Goal: Task Accomplishment & Management: Manage account settings

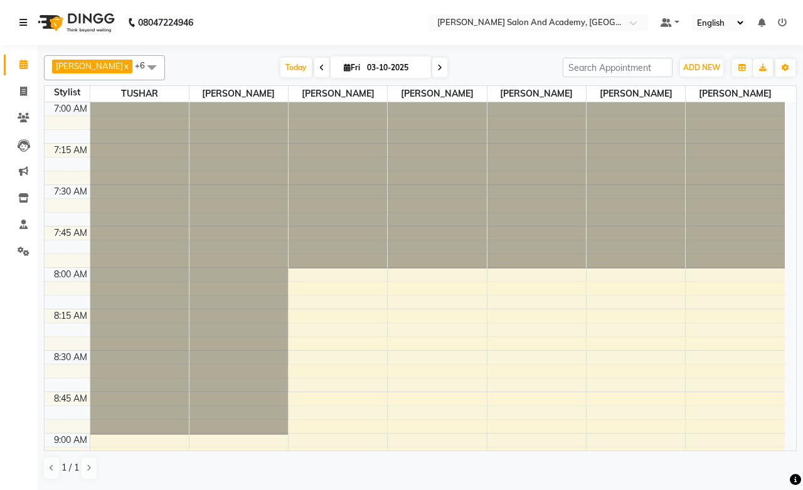
click at [21, 26] on icon at bounding box center [23, 22] width 8 height 9
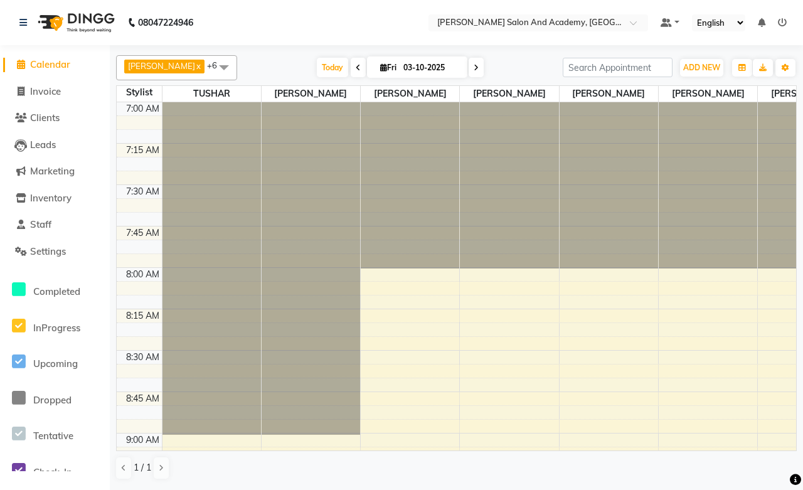
click at [40, 61] on span "Calendar" at bounding box center [50, 64] width 40 height 12
click at [45, 92] on span "Invoice" at bounding box center [45, 91] width 31 height 12
select select "6453"
select select "service"
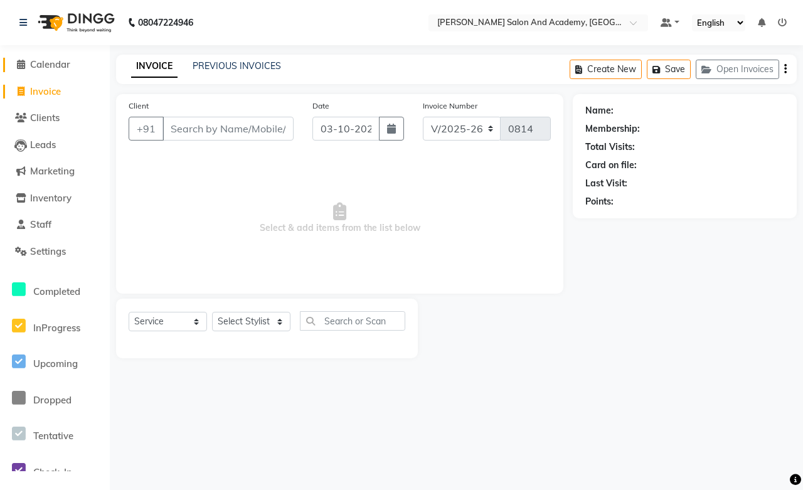
click at [40, 65] on span "Calendar" at bounding box center [50, 64] width 40 height 12
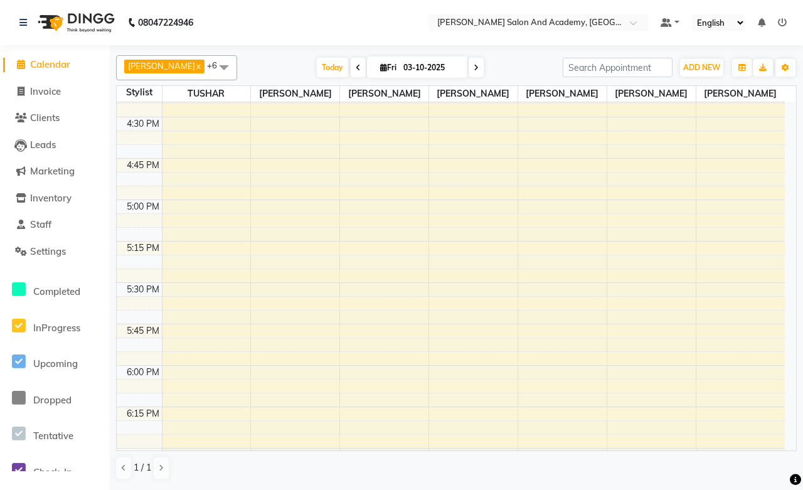
scroll to position [1533, 0]
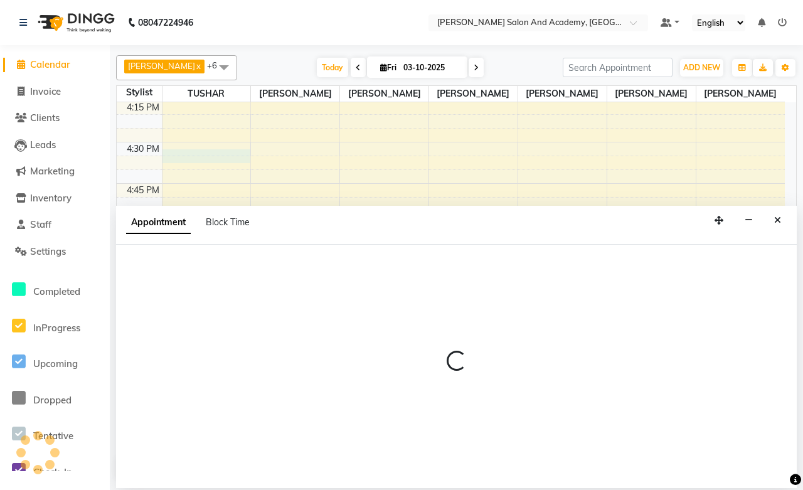
select select "49047"
select select "990"
select select "tentative"
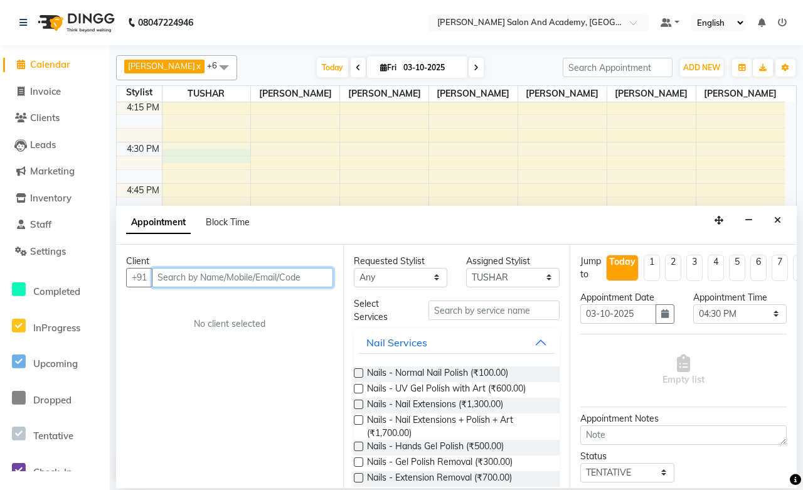
paste input "+91 94133 26740"
click at [179, 276] on input "+91 94133 26740" at bounding box center [216, 277] width 129 height 19
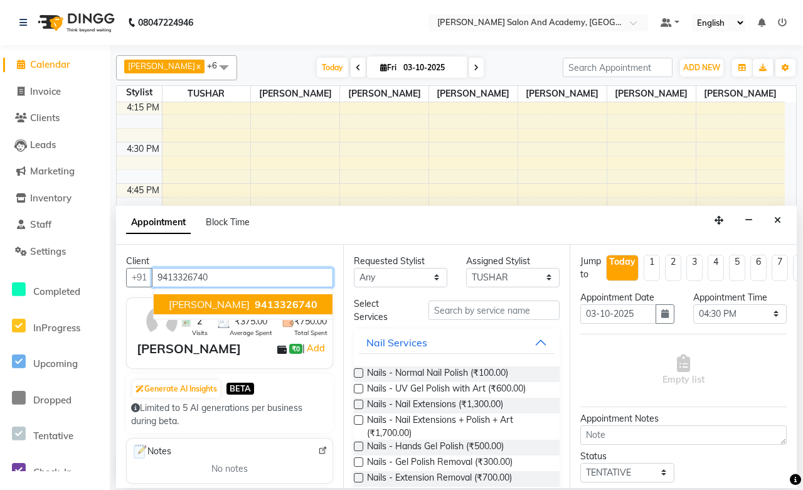
click at [179, 296] on button "Prinshu Agarwal 9413326740" at bounding box center [243, 304] width 179 height 20
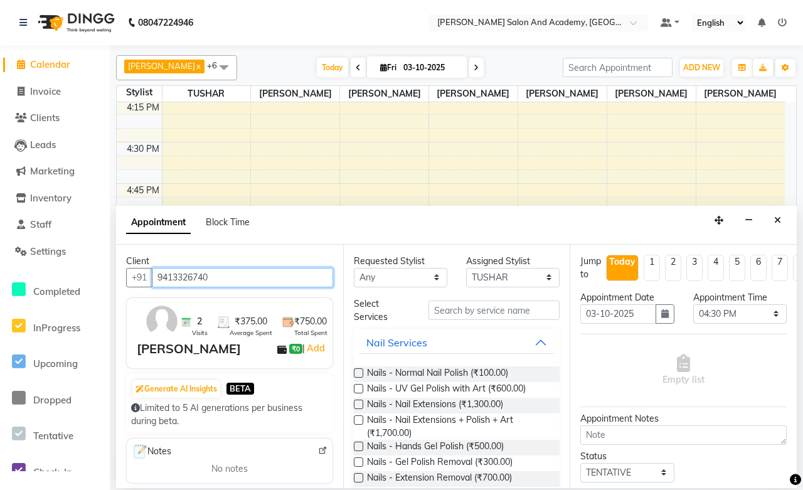
type input "9413326740"
click at [410, 278] on select "Any Anisha Ray Ayan Pathan Azzu khan Farman Mirza Harsha Mam MANISHA Naval Nish…" at bounding box center [400, 277] width 93 height 19
select select "91086"
click at [354, 268] on select "Any Anisha Ray Ayan Pathan Azzu khan Farman Mirza Harsha Mam MANISHA Naval Nish…" at bounding box center [400, 277] width 93 height 19
select select "91086"
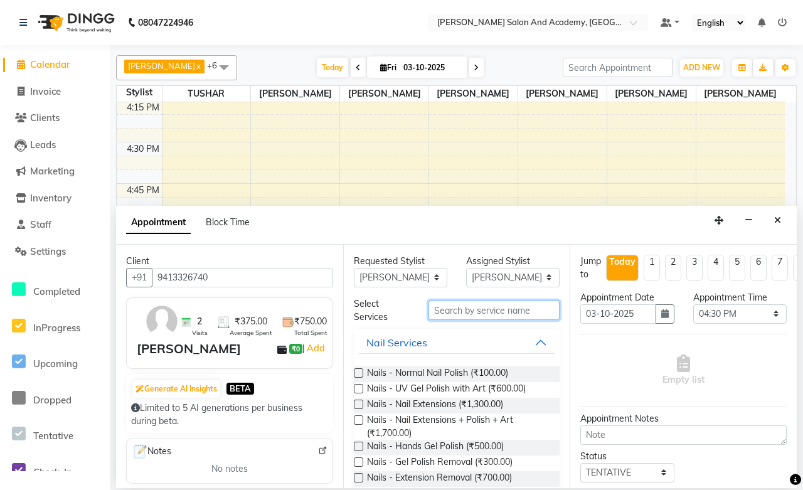
click at [452, 314] on input "text" at bounding box center [494, 310] width 131 height 19
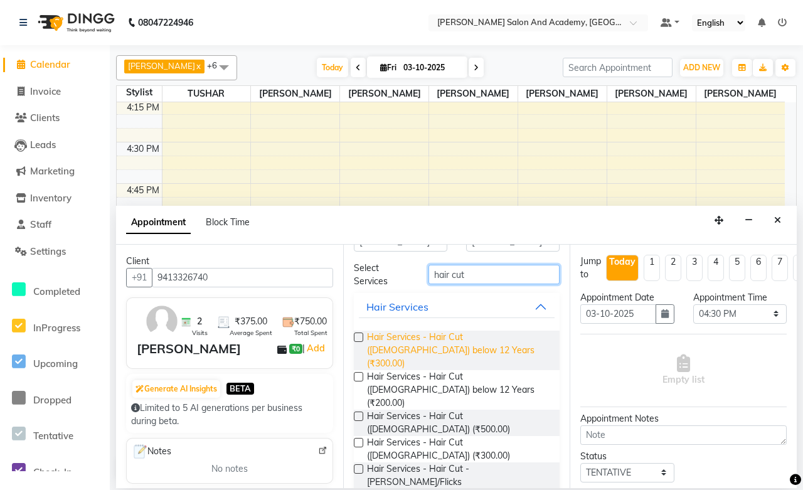
scroll to position [70, 0]
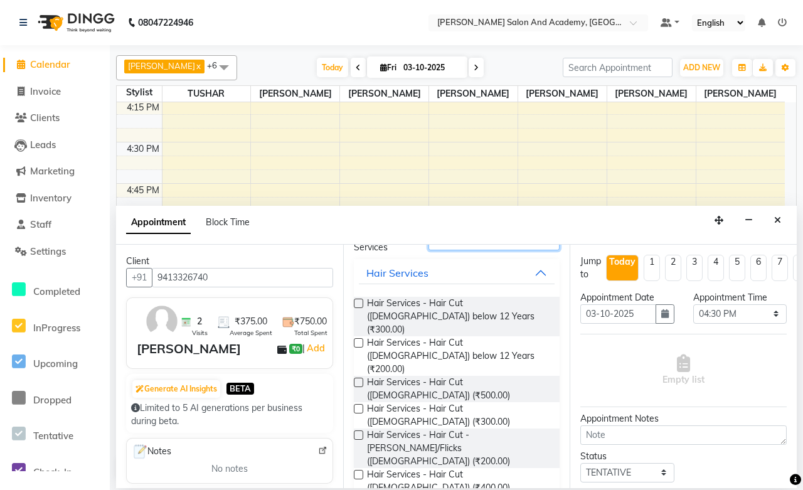
type input "hair cut"
checkbox input "false"
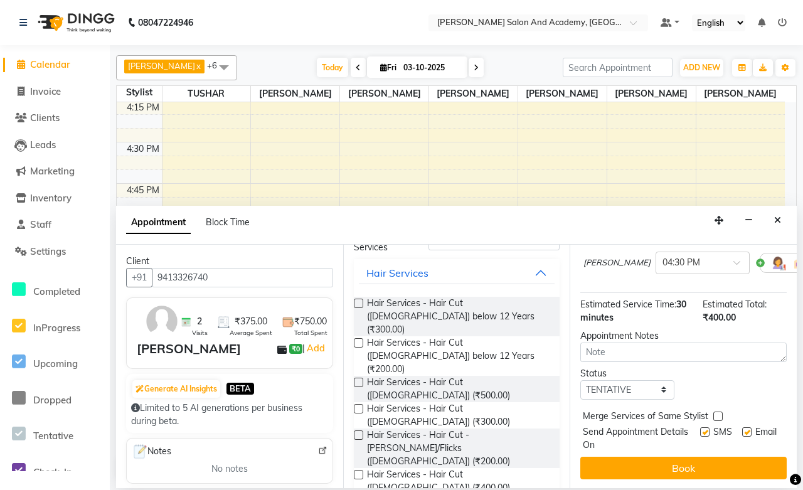
scroll to position [66, 0]
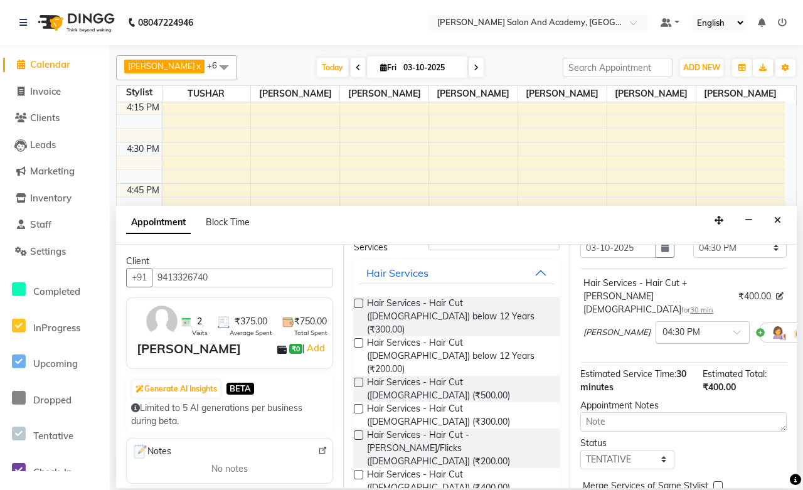
click at [733, 329] on span at bounding box center [741, 335] width 16 height 13
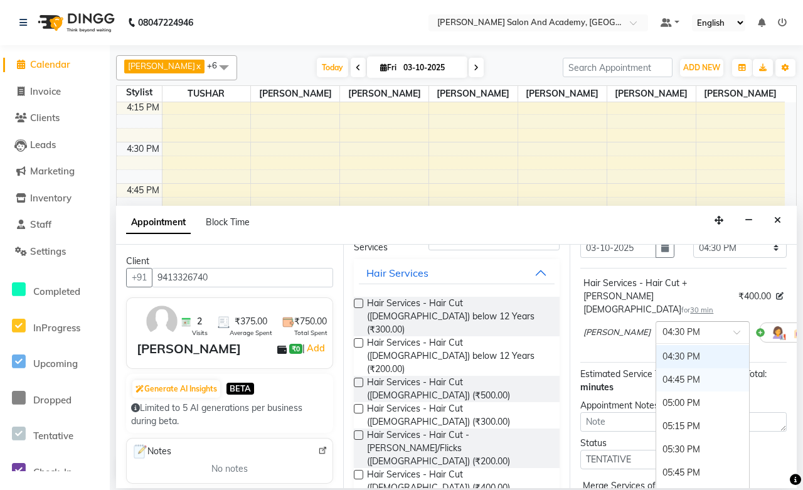
click at [656, 368] on div "04:45 PM" at bounding box center [702, 379] width 93 height 23
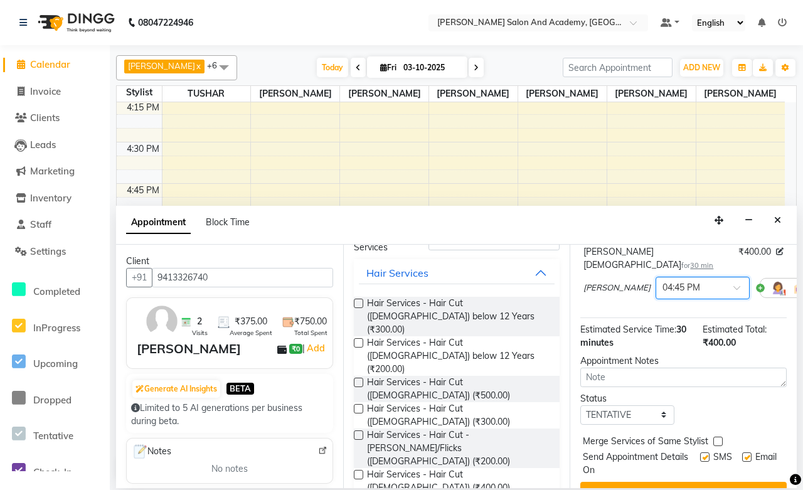
scroll to position [136, 0]
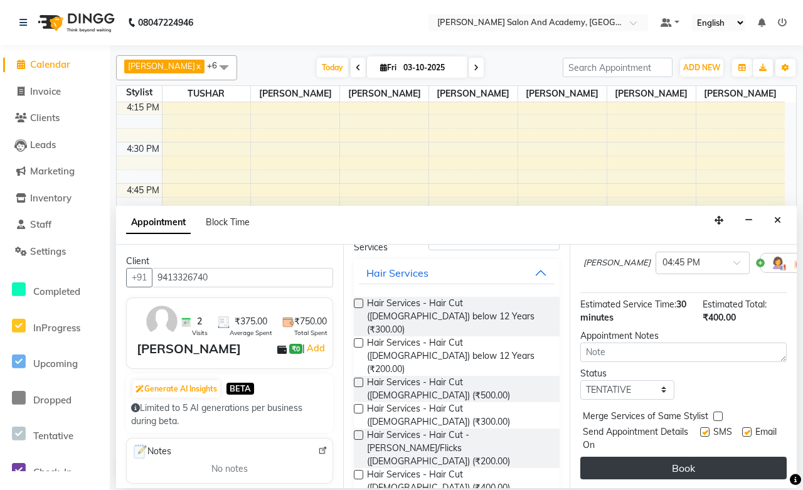
click at [656, 459] on button "Book" at bounding box center [683, 468] width 206 height 23
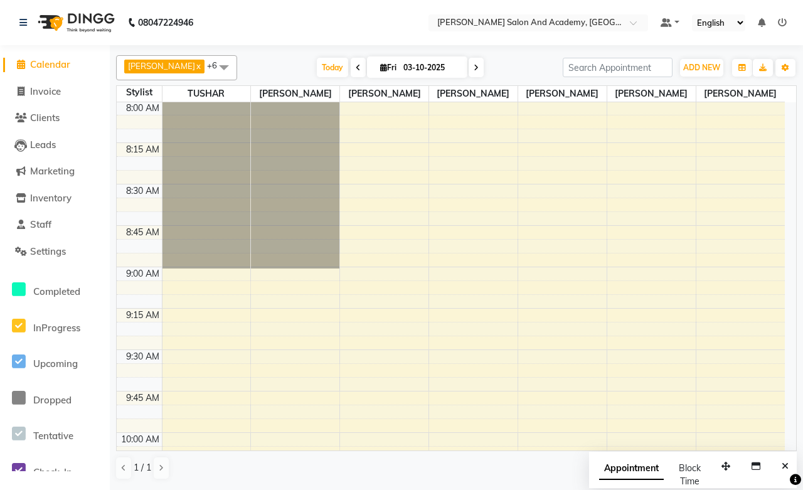
scroll to position [0, 0]
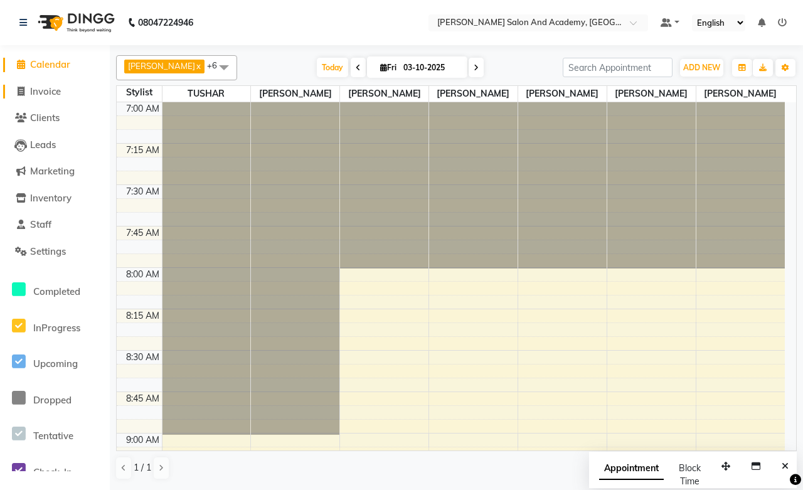
click at [39, 96] on span "Invoice" at bounding box center [45, 91] width 31 height 12
select select "service"
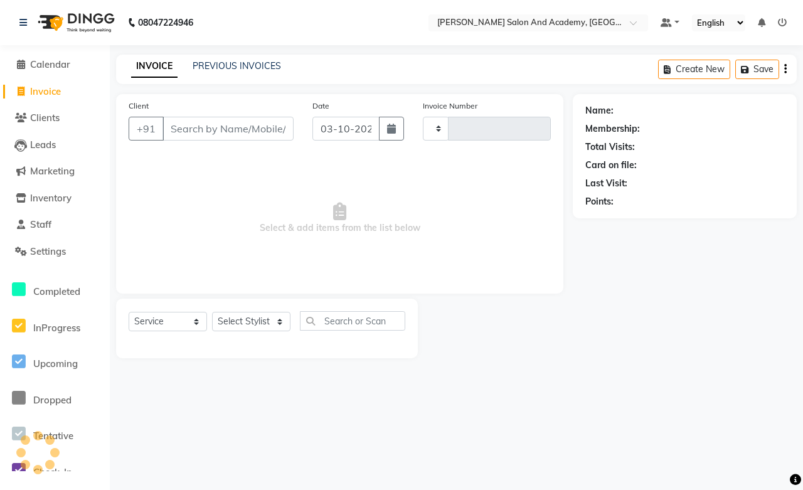
type input "0814"
select select "6453"
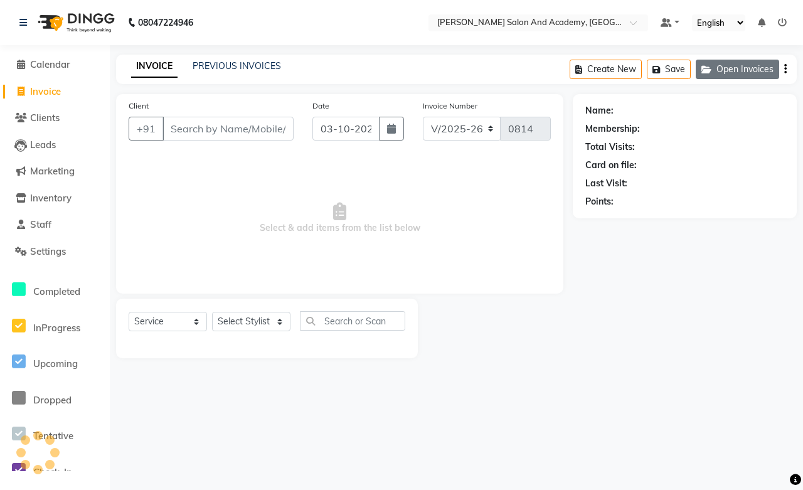
click at [725, 75] on button "Open Invoices" at bounding box center [737, 69] width 83 height 19
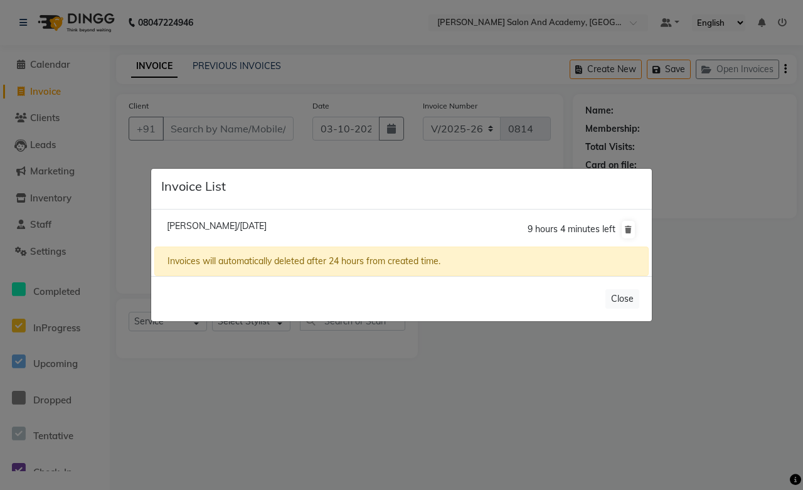
click at [198, 221] on span "Niti Singh/02 October 2025" at bounding box center [217, 225] width 100 height 11
type input "7355591153"
type input "02-10-2025"
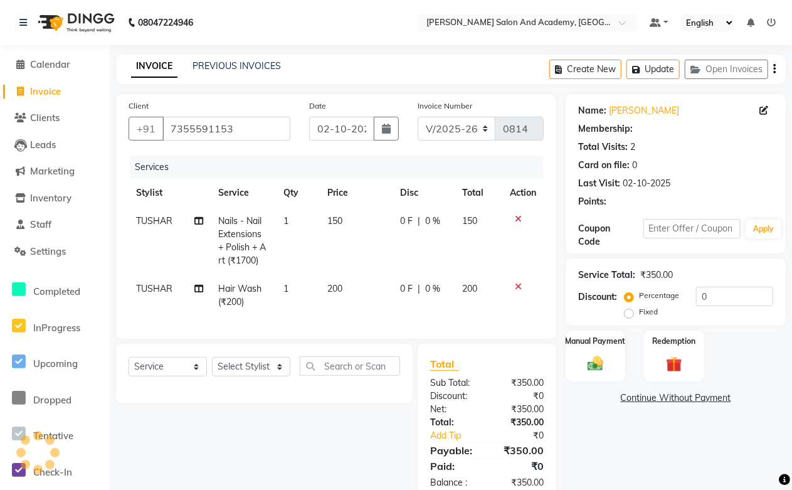
select select "1: Object"
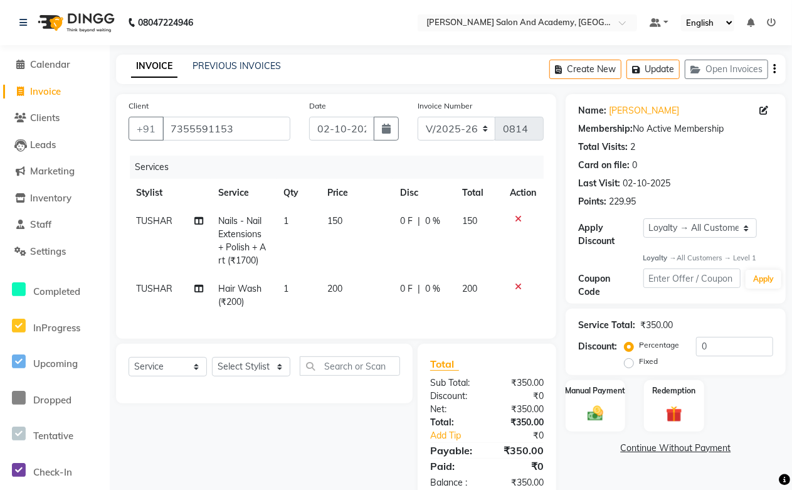
click at [521, 216] on icon at bounding box center [518, 219] width 7 height 9
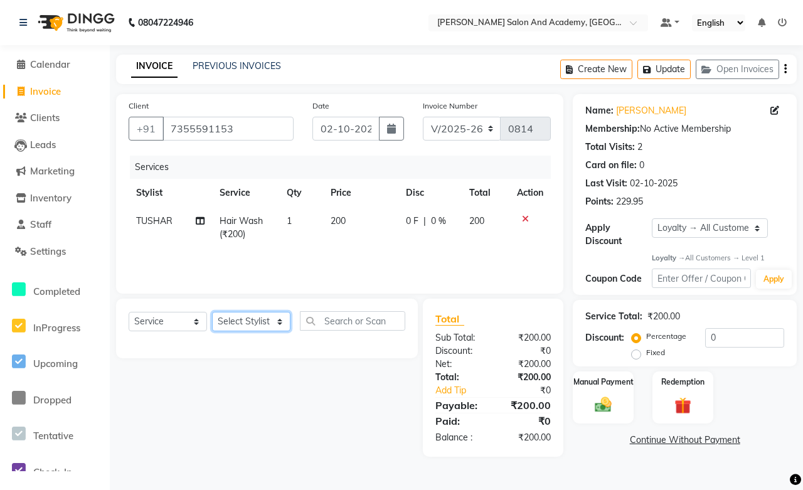
click at [223, 317] on select "Select Stylist Abdul Shoaib Aksha Khan Anisha Ray Archika Jain Arti Singh Ayan …" at bounding box center [251, 321] width 78 height 19
select select "49047"
click at [212, 312] on select "Select Stylist Abdul Shoaib Aksha Khan Anisha Ray Archika Jain Arti Singh Ayan …" at bounding box center [251, 321] width 78 height 19
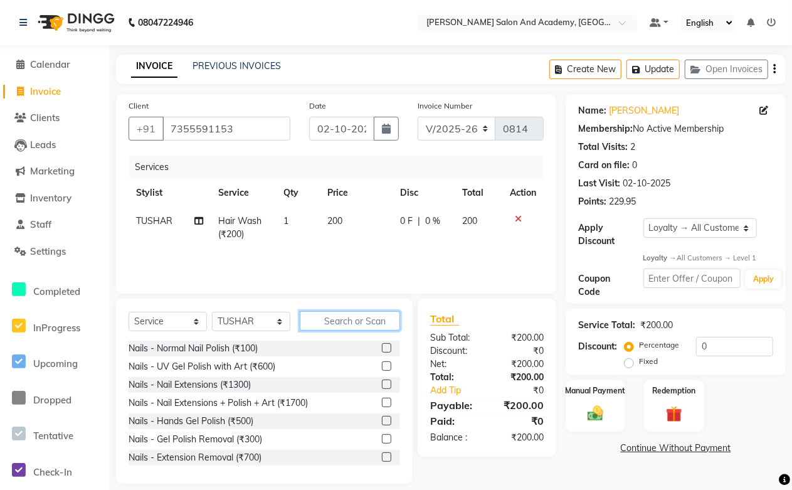
click at [343, 325] on input "text" at bounding box center [350, 320] width 100 height 19
type input "nail polish"
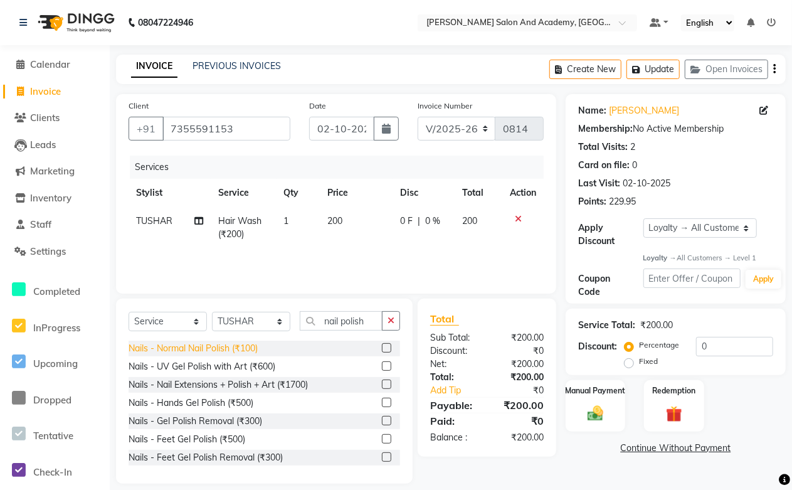
click at [222, 348] on div "Nails - Normal Nail Polish (₹100)" at bounding box center [193, 348] width 129 height 13
checkbox input "false"
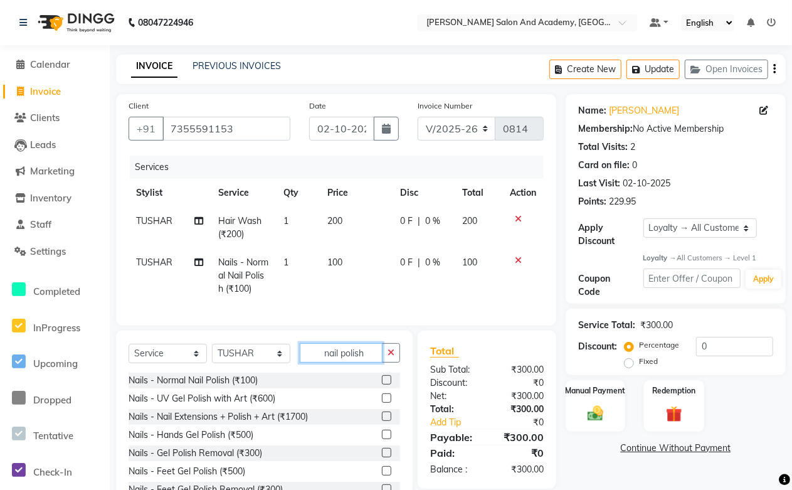
click at [373, 361] on input "nail polish" at bounding box center [341, 352] width 83 height 19
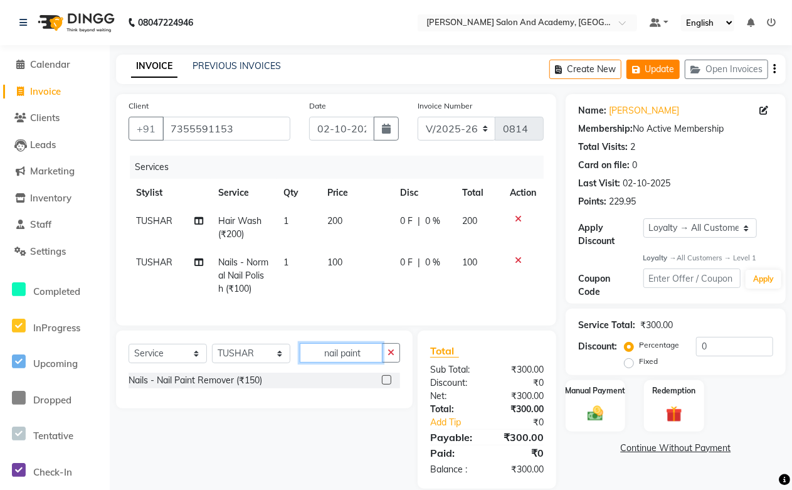
type input "nail paint"
click at [649, 64] on button "Update" at bounding box center [653, 69] width 53 height 19
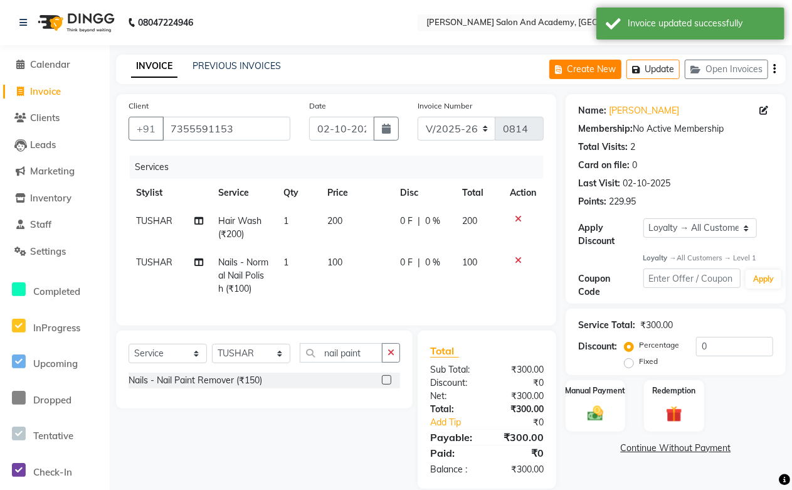
click at [575, 76] on button "Create New" at bounding box center [586, 69] width 72 height 19
select select "service"
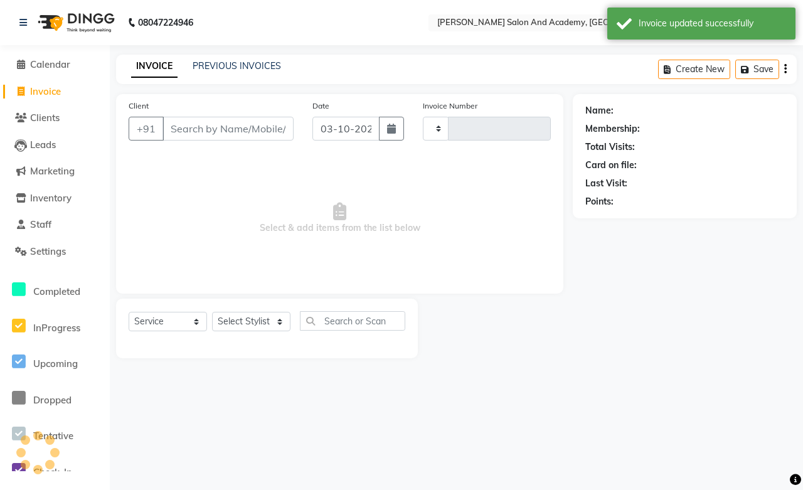
type input "0814"
select select "6453"
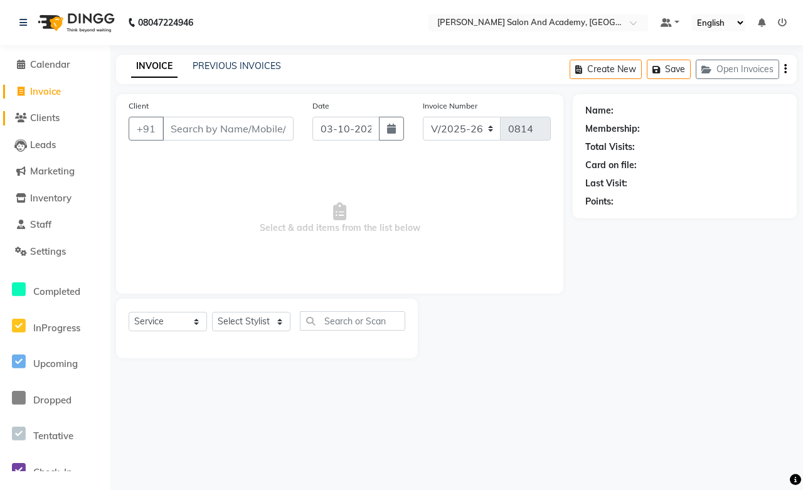
click at [41, 114] on span "Clients" at bounding box center [44, 118] width 29 height 12
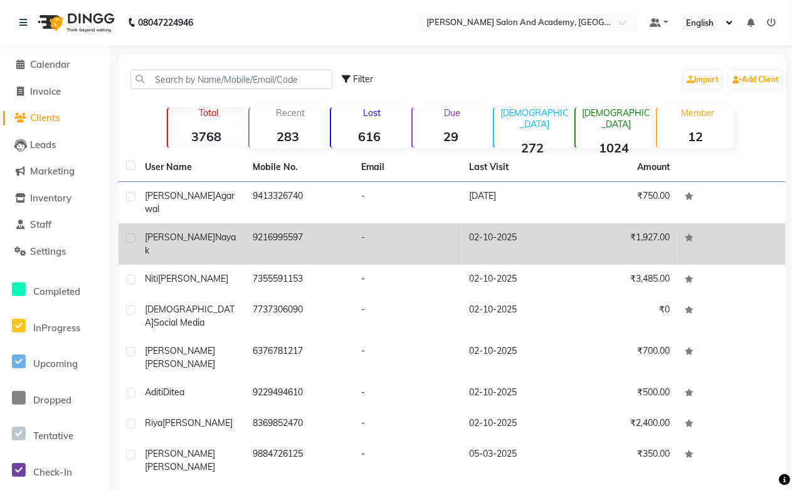
click at [277, 228] on td "9216995597" at bounding box center [299, 243] width 108 height 41
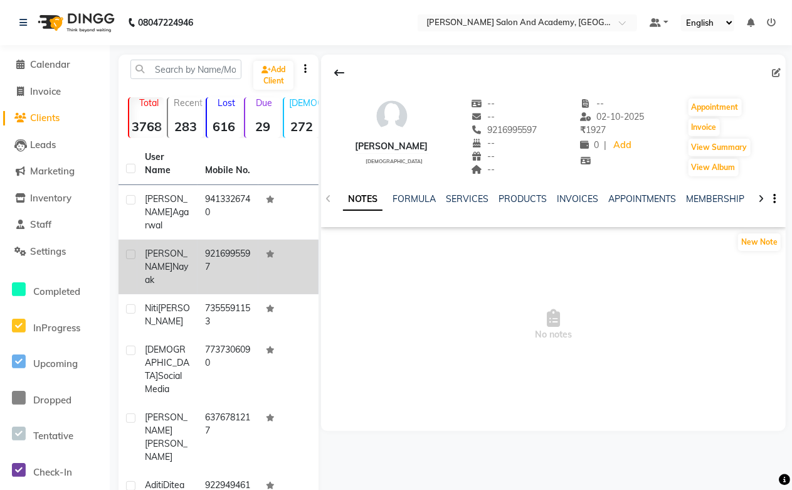
click at [217, 241] on td "9216995597" at bounding box center [228, 267] width 60 height 55
click at [221, 240] on td "9216995597" at bounding box center [228, 267] width 60 height 55
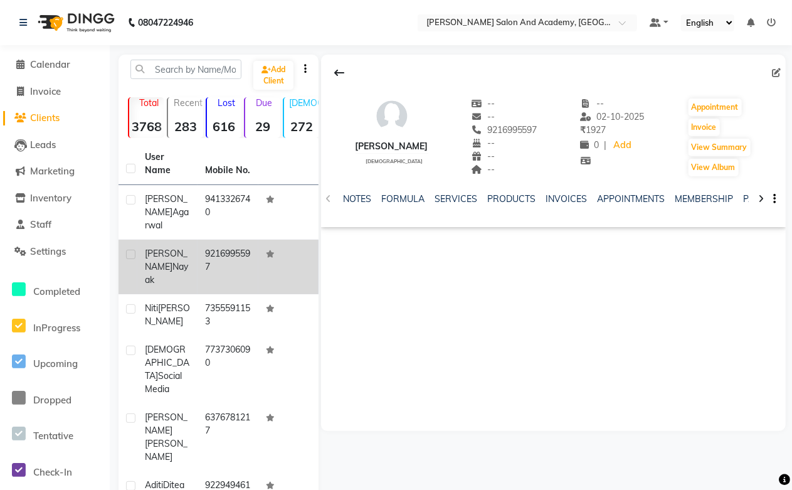
copy td "9216995597"
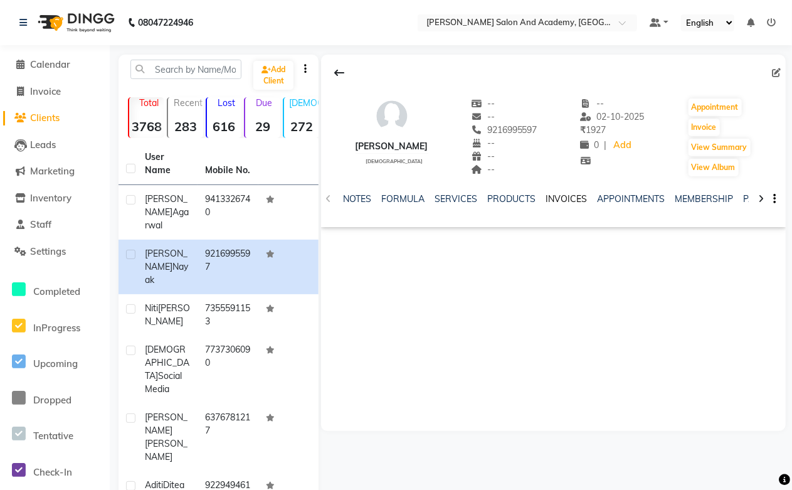
click at [568, 198] on link "INVOICES" at bounding box center [566, 198] width 41 height 11
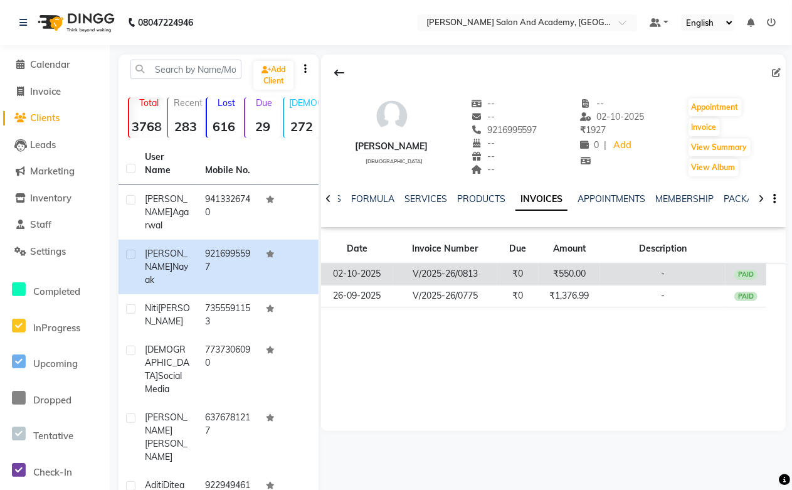
click at [575, 271] on td "₹550.00" at bounding box center [569, 275] width 61 height 22
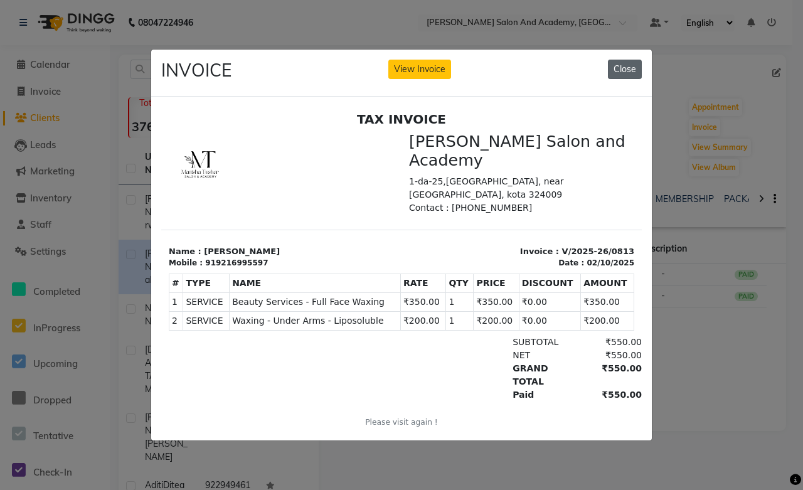
click at [627, 65] on button "Close" at bounding box center [625, 69] width 34 height 19
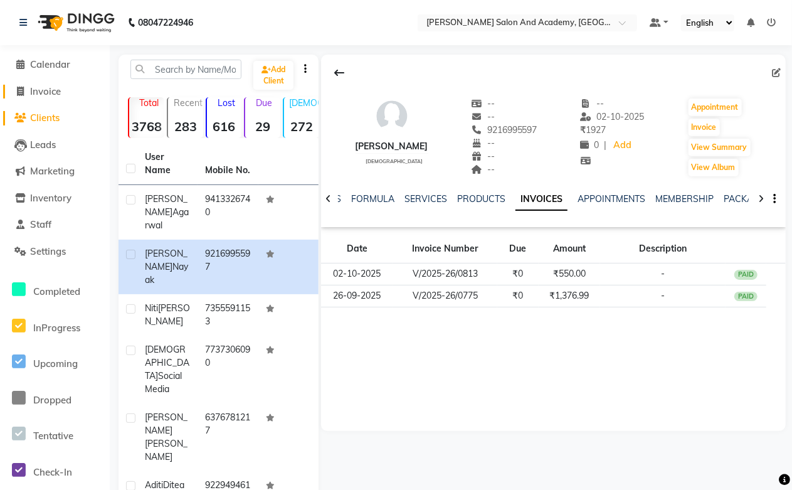
click at [45, 91] on span "Invoice" at bounding box center [45, 91] width 31 height 12
select select "service"
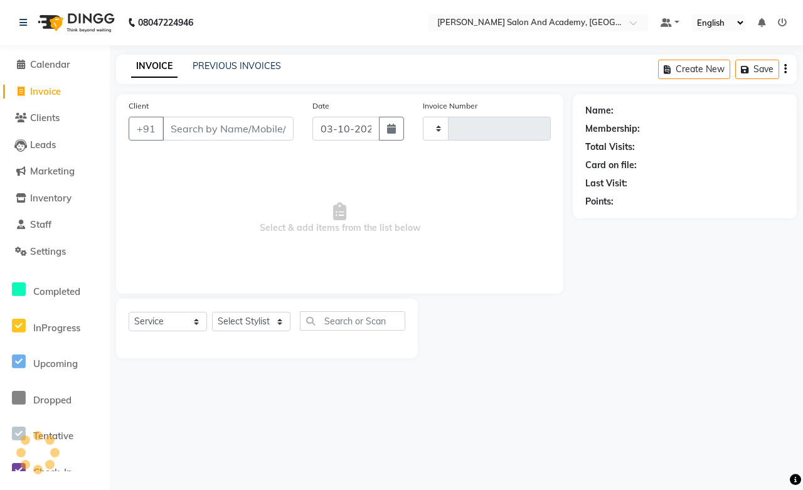
type input "0814"
select select "6453"
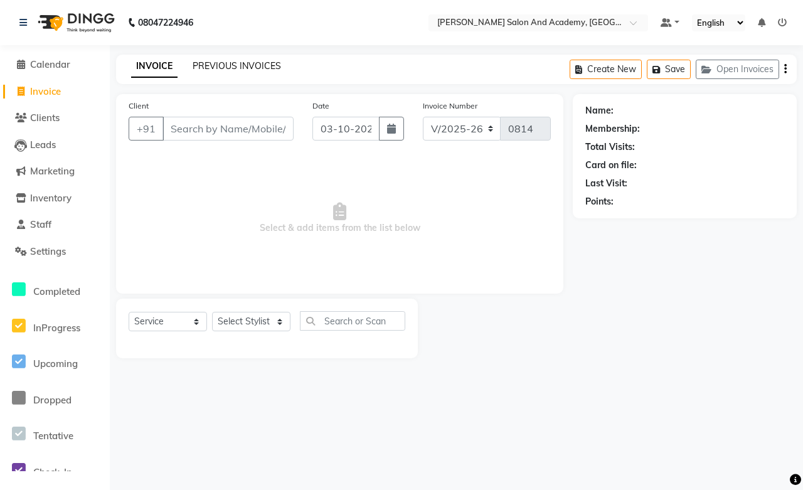
click at [216, 63] on link "PREVIOUS INVOICES" at bounding box center [237, 65] width 88 height 11
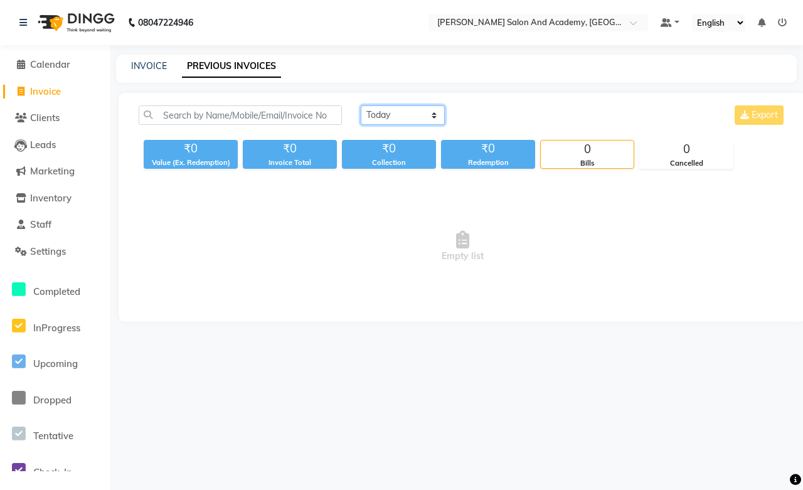
click at [398, 110] on select "Today Yesterday Custom Range" at bounding box center [403, 114] width 84 height 19
select select "yesterday"
click at [361, 105] on select "Today Yesterday Custom Range" at bounding box center [403, 114] width 84 height 19
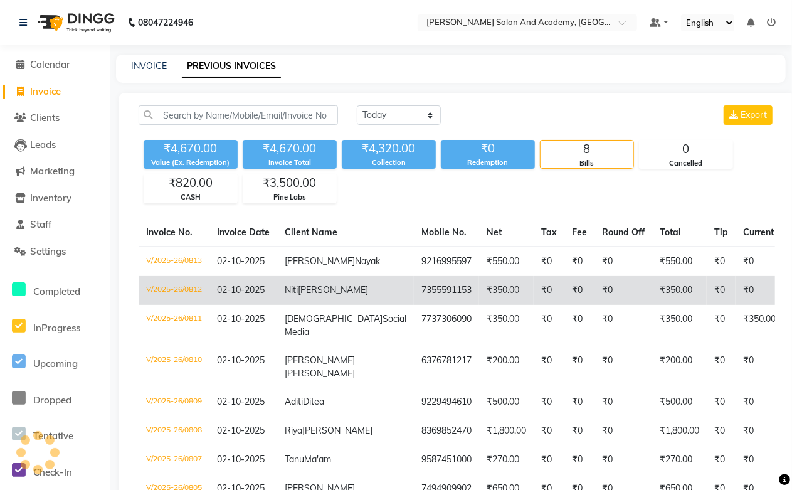
click at [479, 305] on td "₹350.00" at bounding box center [506, 290] width 55 height 29
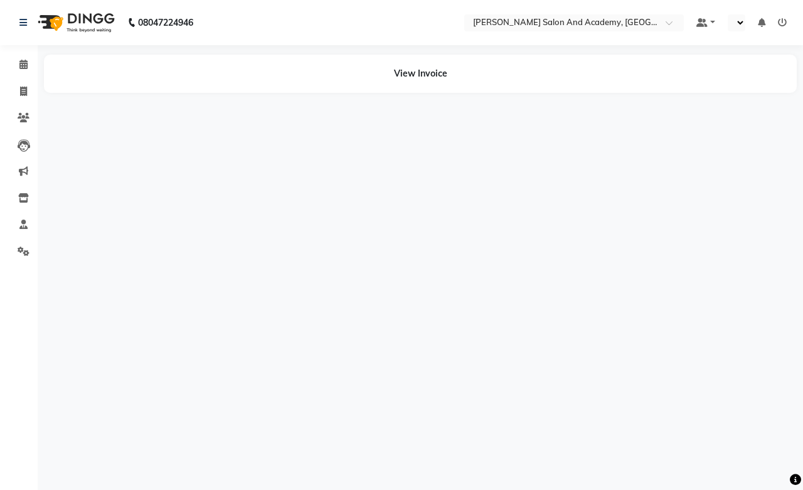
select select "en"
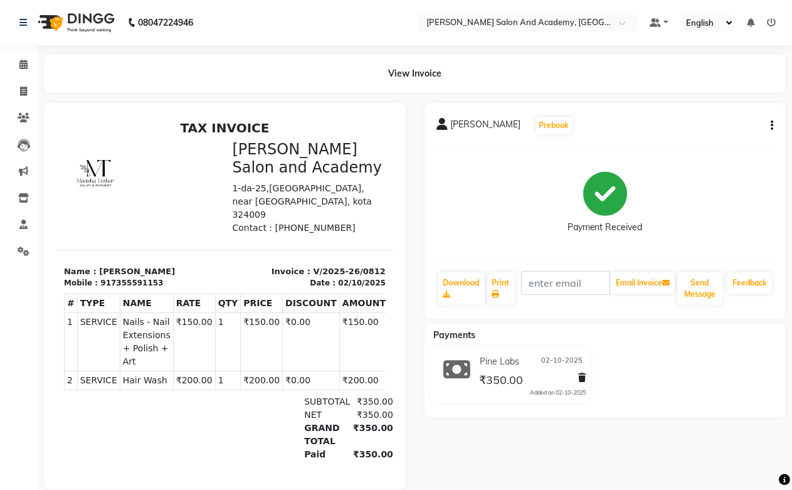
click at [772, 126] on icon "button" at bounding box center [772, 125] width 3 height 1
click at [680, 146] on div "Edit Invoice" at bounding box center [710, 142] width 86 height 16
select select "service"
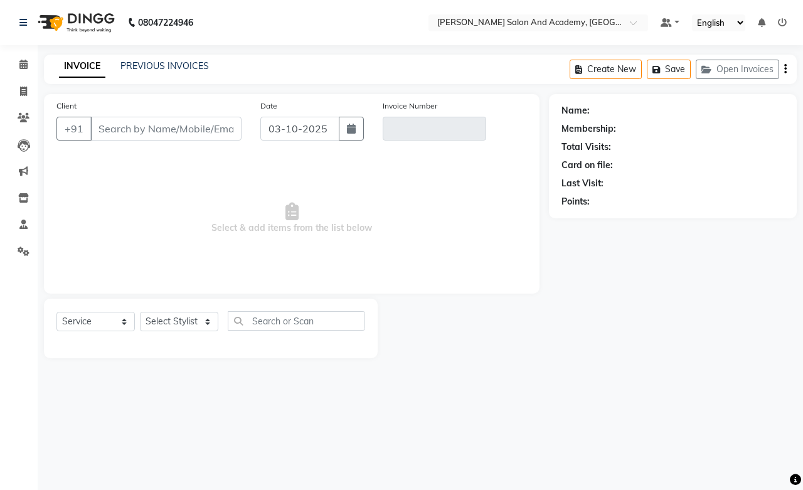
type input "7355591153"
type input "V/2025-26/0812"
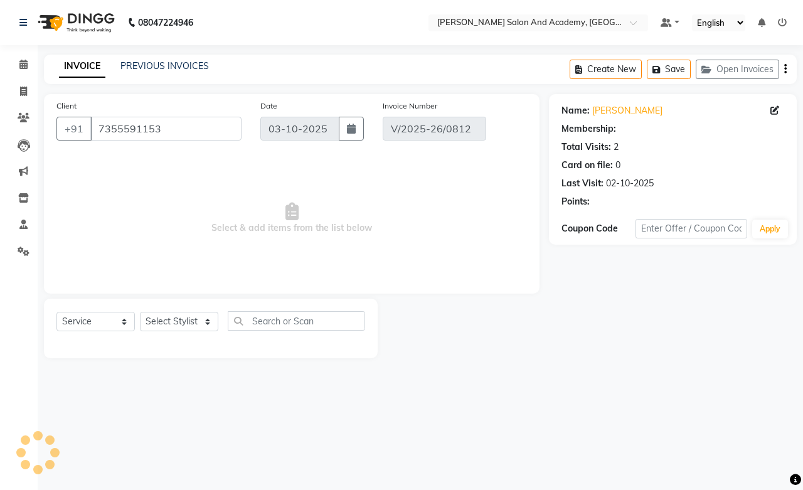
type input "02-10-2025"
select select "select"
select select "1: Object"
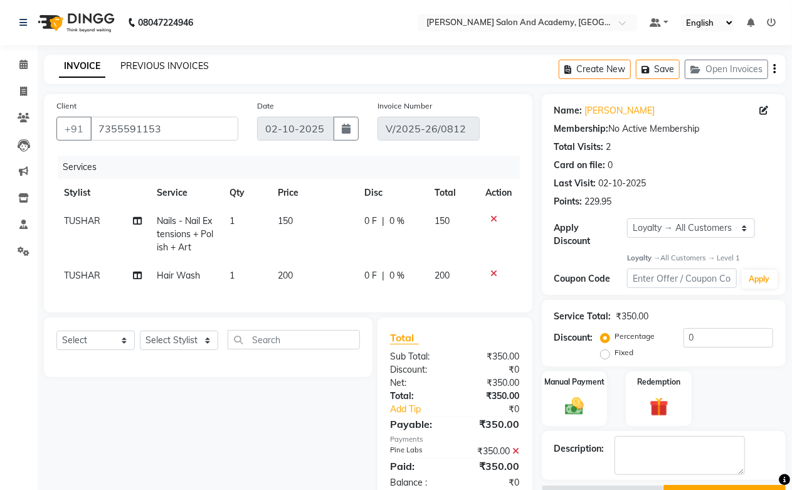
click at [127, 64] on link "PREVIOUS INVOICES" at bounding box center [164, 65] width 88 height 11
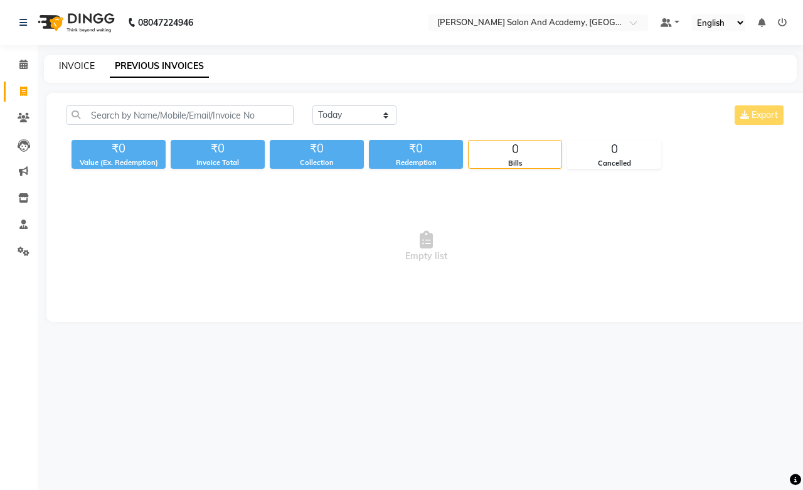
click at [73, 67] on link "INVOICE" at bounding box center [77, 65] width 36 height 11
select select "6453"
select select "service"
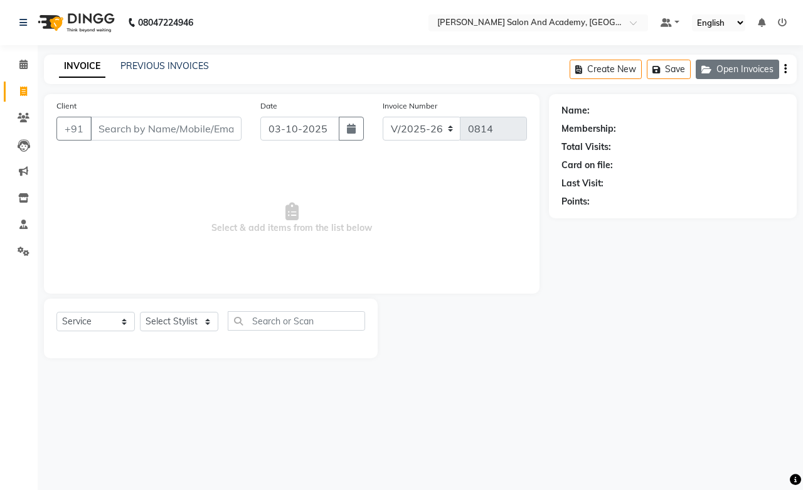
click at [742, 72] on button "Open Invoices" at bounding box center [737, 69] width 83 height 19
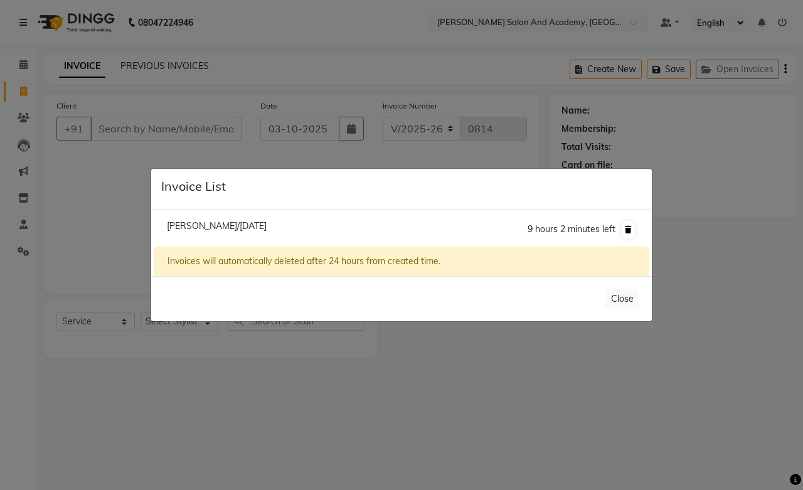
click at [625, 230] on icon at bounding box center [628, 230] width 7 height 8
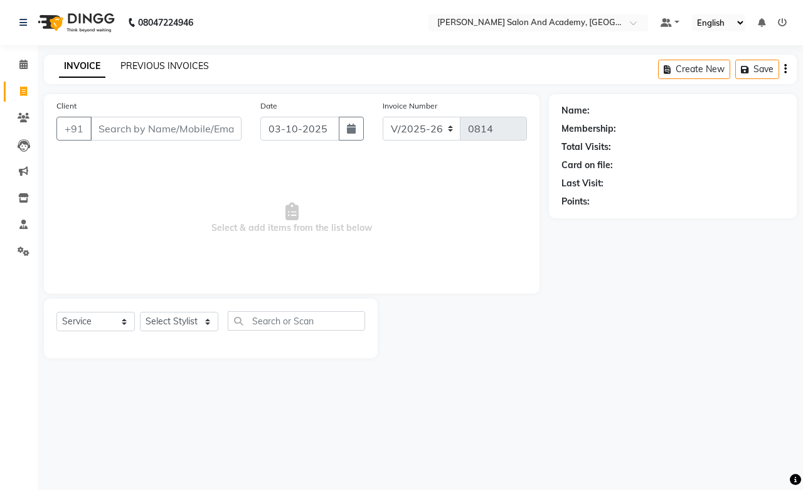
click at [132, 68] on link "PREVIOUS INVOICES" at bounding box center [164, 65] width 88 height 11
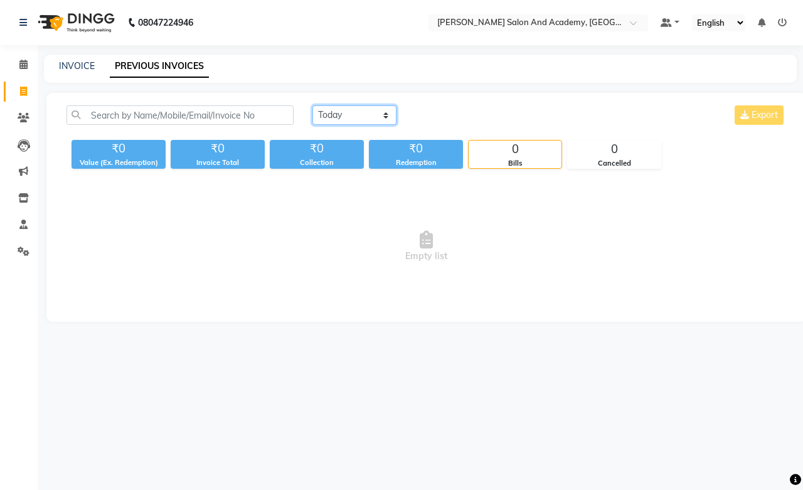
click at [328, 117] on select "Today Yesterday Custom Range" at bounding box center [354, 114] width 84 height 19
select select "range"
click at [312, 105] on select "Today Yesterday Custom Range" at bounding box center [354, 114] width 84 height 19
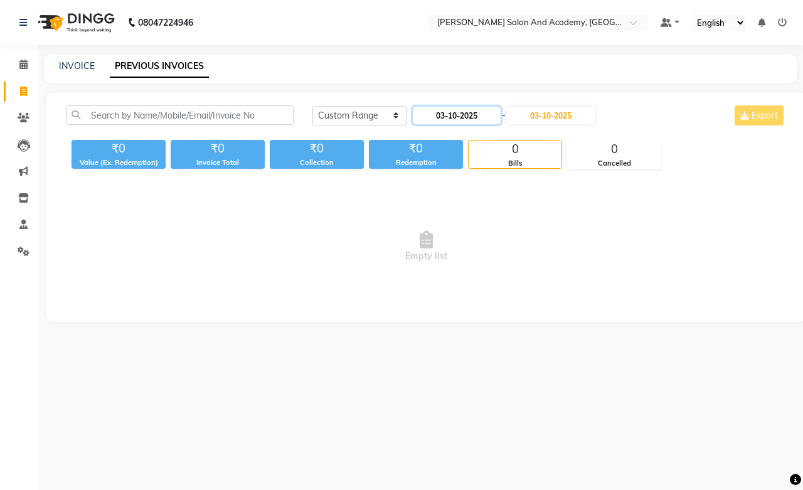
click at [465, 114] on input "03-10-2025" at bounding box center [457, 116] width 88 height 18
select select "10"
select select "2025"
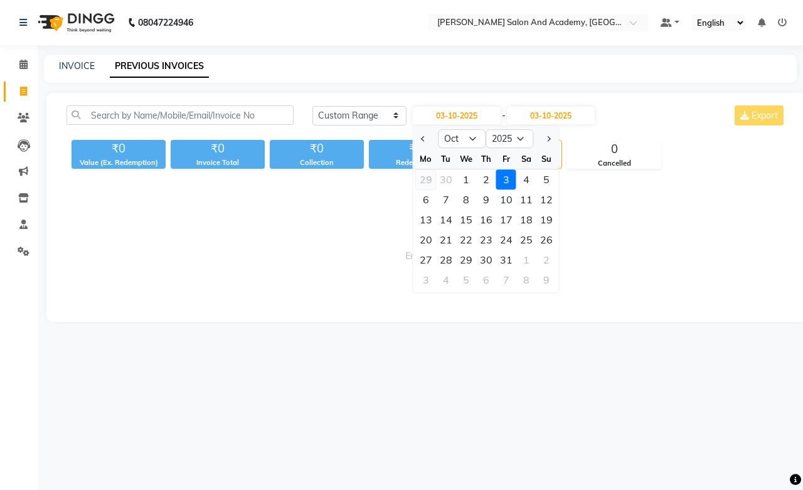
click at [427, 176] on div "29" at bounding box center [426, 179] width 20 height 20
type input "29-09-2025"
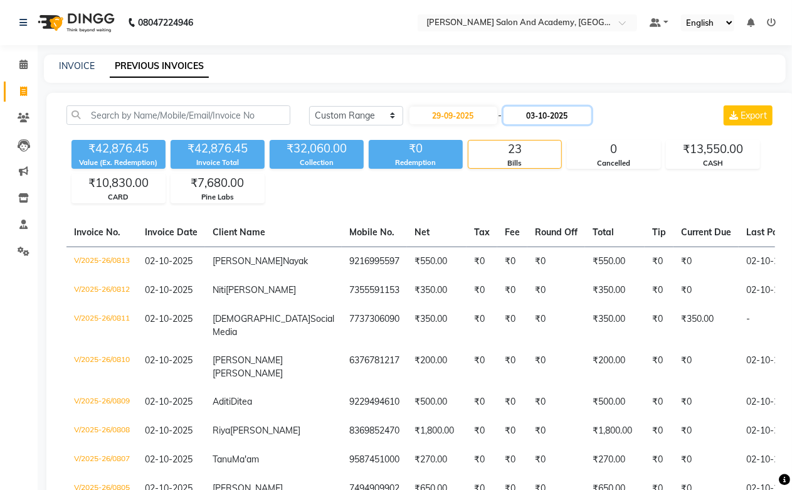
click at [554, 114] on input "03-10-2025" at bounding box center [548, 116] width 88 height 18
select select "10"
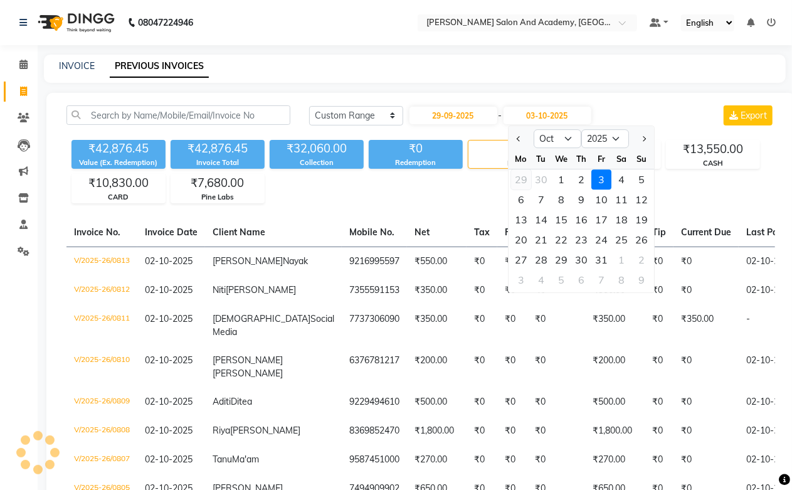
click at [522, 177] on div "29" at bounding box center [521, 179] width 20 height 20
type input "29-09-2025"
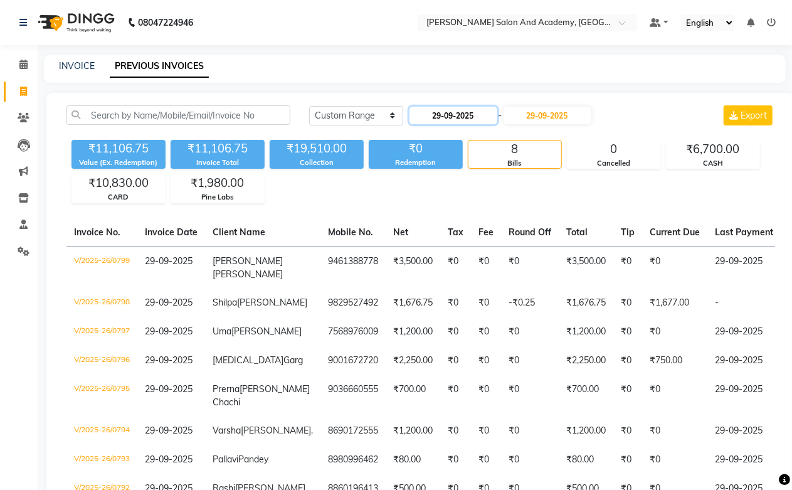
click at [428, 117] on input "29-09-2025" at bounding box center [454, 116] width 88 height 18
select select "9"
select select "2025"
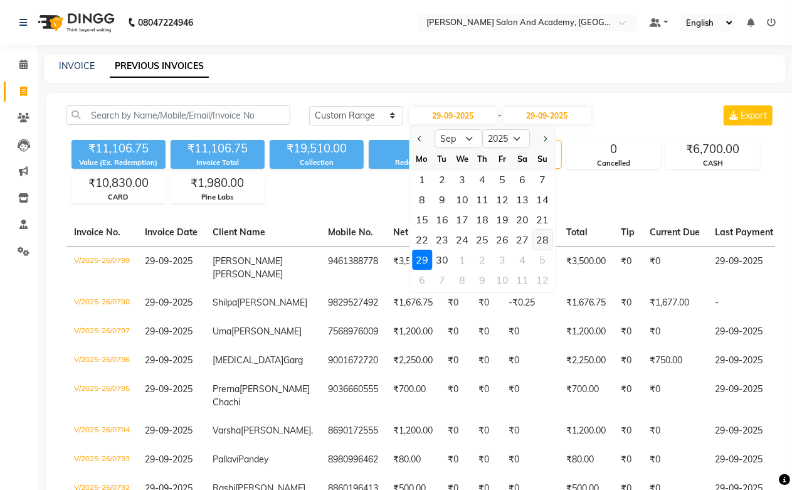
click at [538, 237] on div "28" at bounding box center [543, 240] width 20 height 20
type input "28-09-2025"
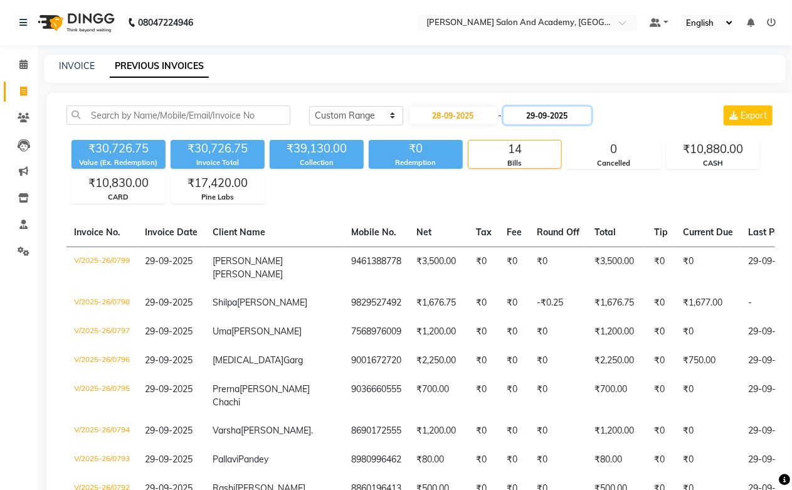
click at [538, 114] on input "29-09-2025" at bounding box center [548, 116] width 88 height 18
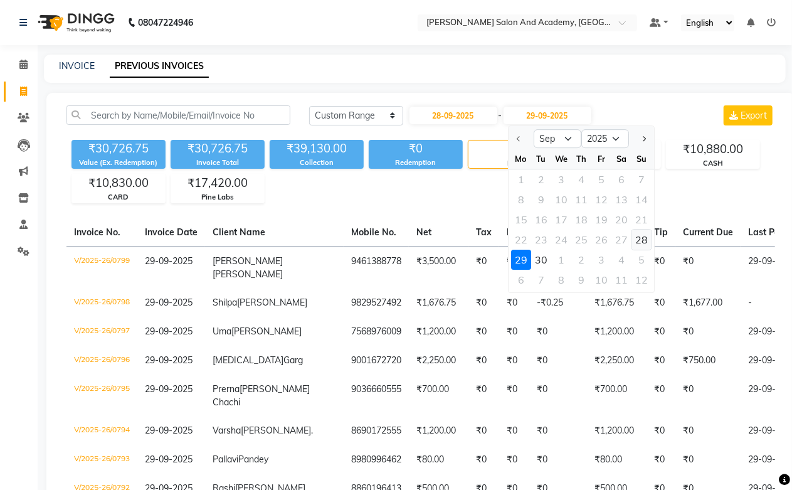
click at [645, 240] on div "28" at bounding box center [642, 240] width 20 height 20
type input "28-09-2025"
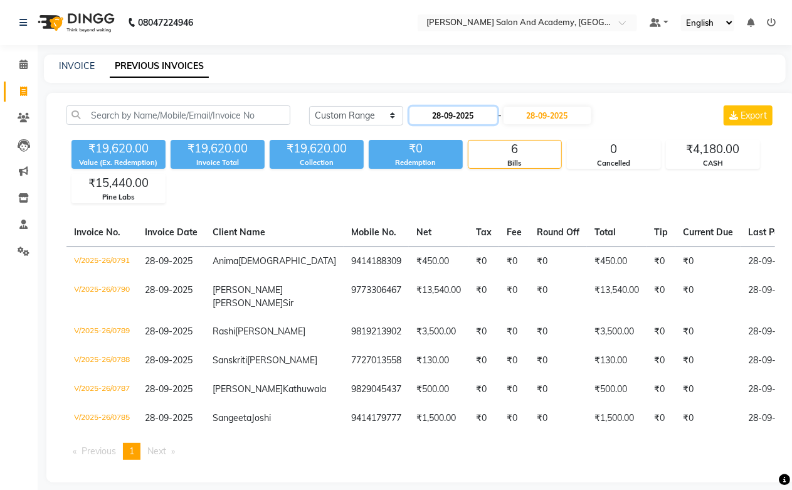
click at [429, 114] on input "28-09-2025" at bounding box center [454, 116] width 88 height 18
select select "9"
select select "2025"
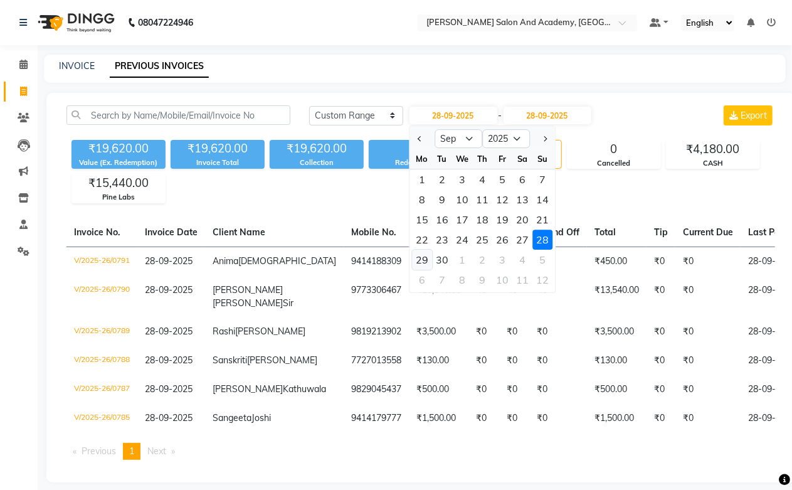
click at [428, 261] on div "29" at bounding box center [422, 260] width 20 height 20
type input "29-09-2025"
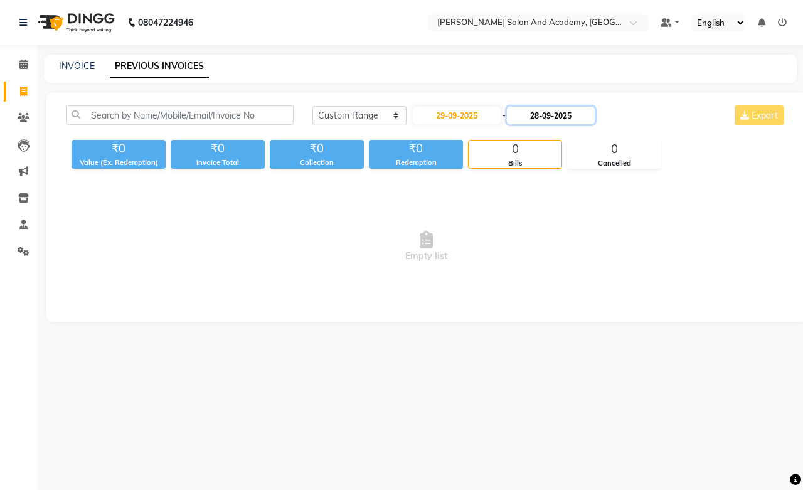
click at [558, 122] on input "28-09-2025" at bounding box center [551, 116] width 88 height 18
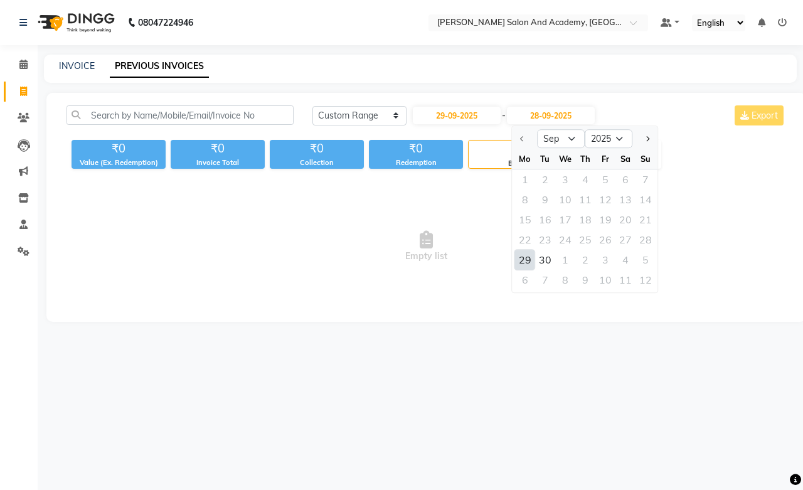
click at [522, 262] on div "29" at bounding box center [525, 260] width 20 height 20
type input "29-09-2025"
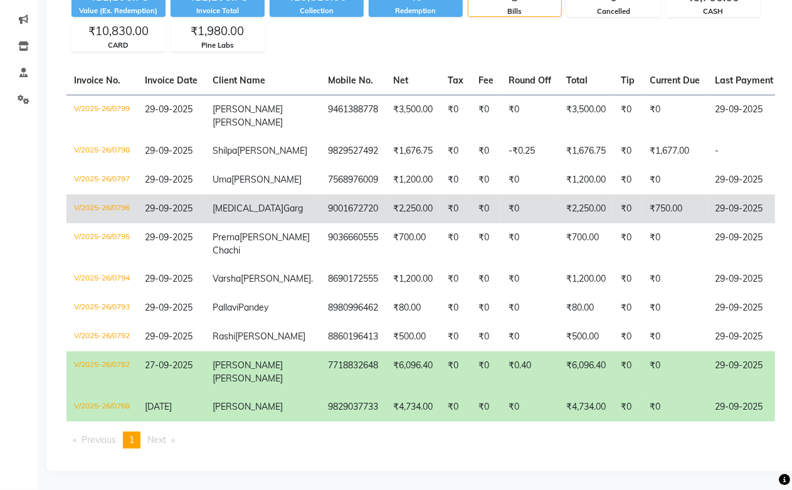
scroll to position [225, 0]
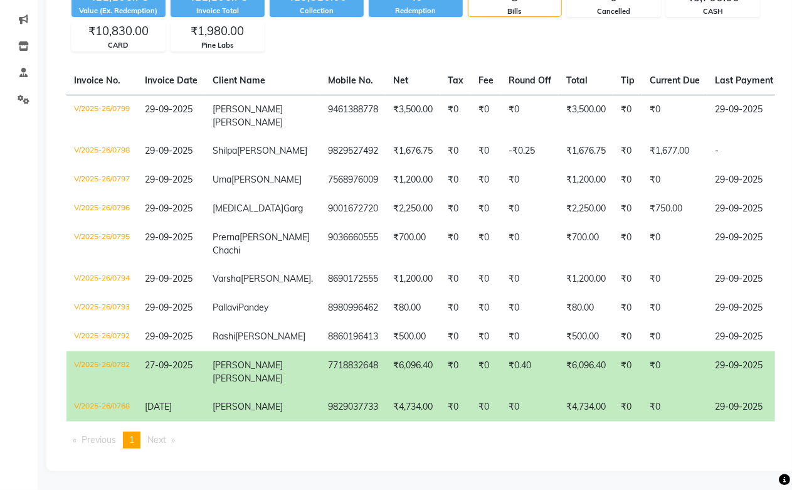
click at [321, 393] on td "9829037733" at bounding box center [353, 407] width 65 height 29
click at [267, 351] on td "Gurpreet Anand" at bounding box center [262, 371] width 115 height 41
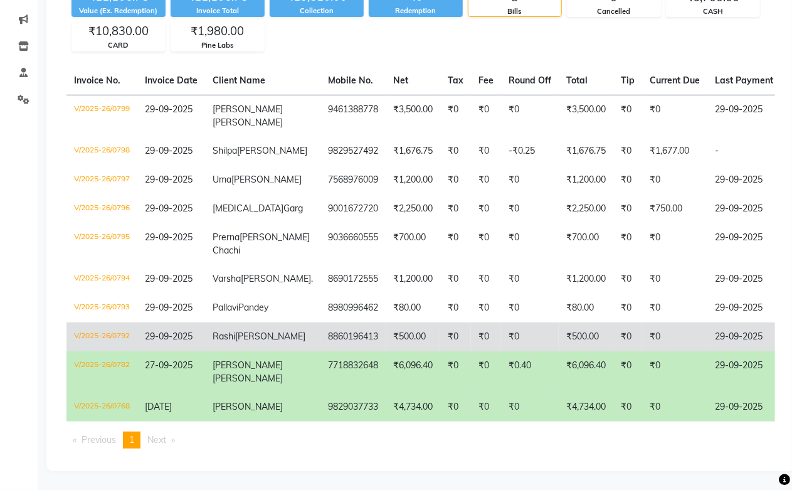
click at [246, 331] on span "Gupta" at bounding box center [270, 336] width 70 height 11
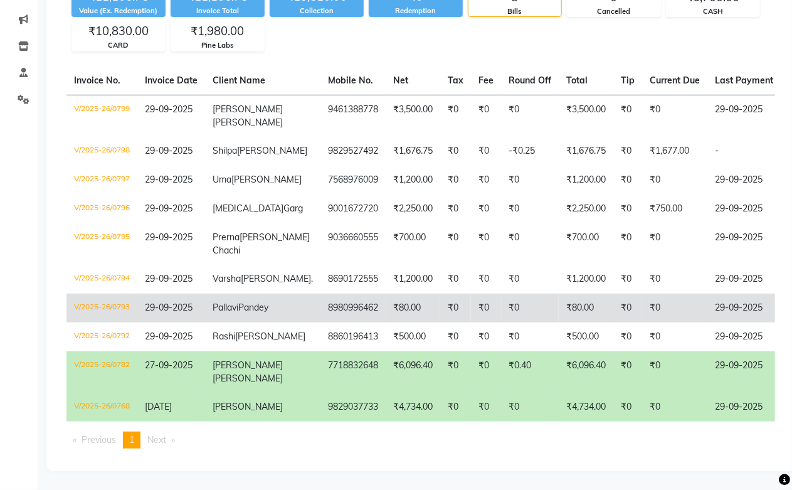
click at [255, 294] on td "Pallavi Pandey" at bounding box center [262, 308] width 115 height 29
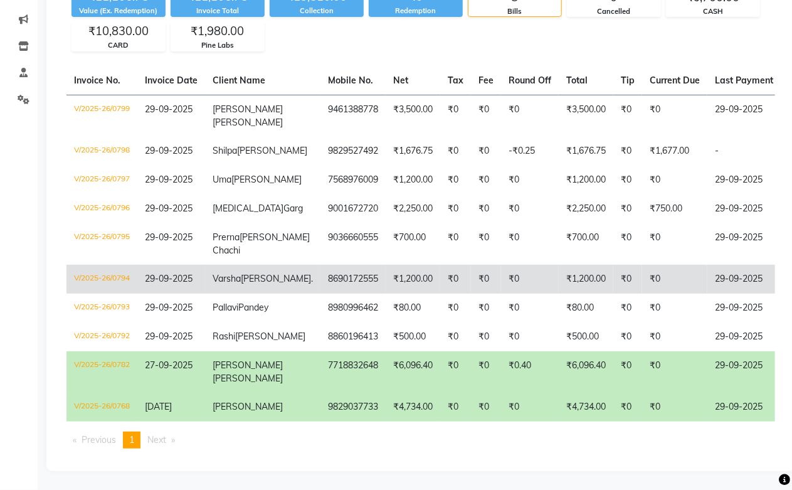
click at [242, 273] on span "Duseja." at bounding box center [277, 278] width 72 height 11
click at [233, 273] on span "Varsha" at bounding box center [227, 278] width 28 height 11
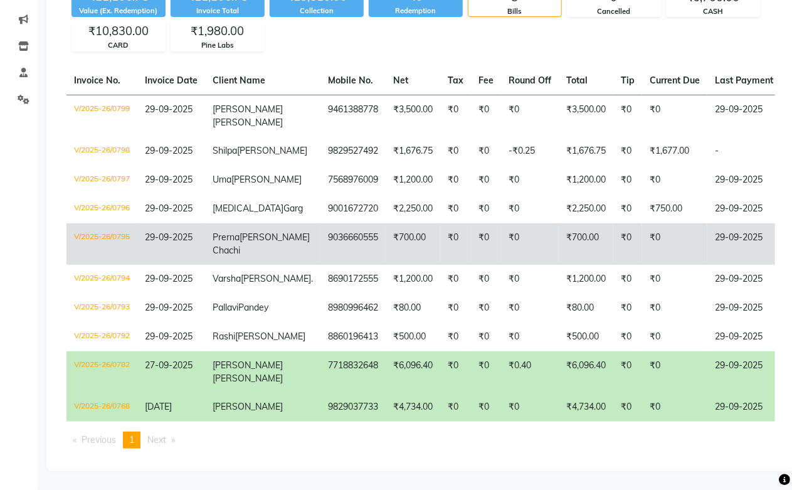
click at [240, 223] on td "Prerna Shubhi Chachi" at bounding box center [262, 243] width 115 height 41
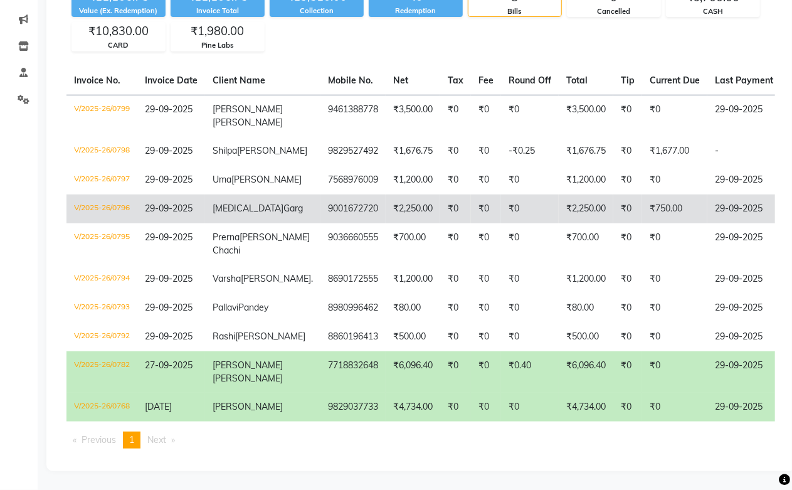
click at [284, 203] on span "Garg" at bounding box center [293, 208] width 19 height 11
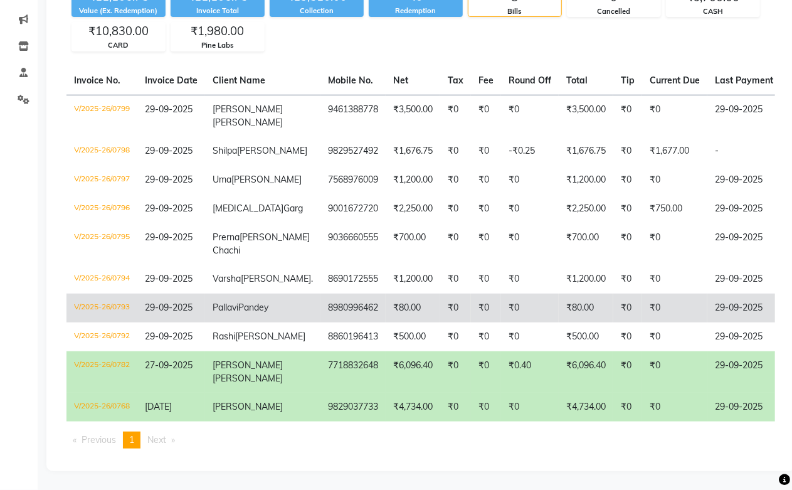
scroll to position [155, 0]
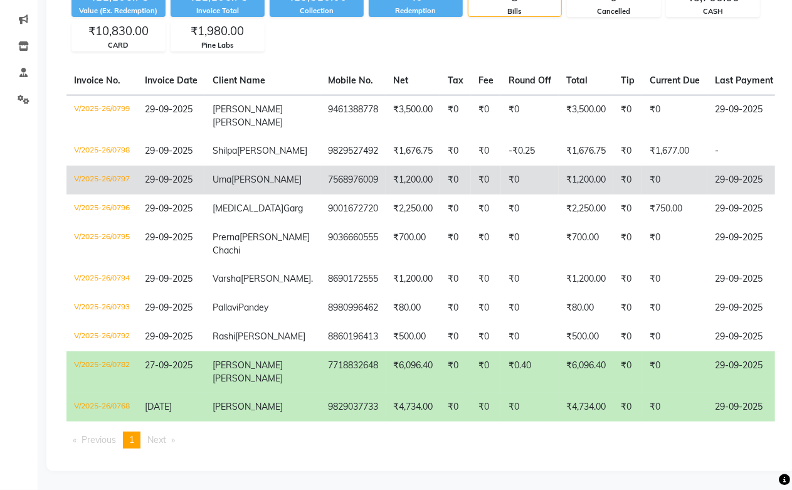
click at [205, 188] on td "Uma Vijay" at bounding box center [262, 180] width 115 height 29
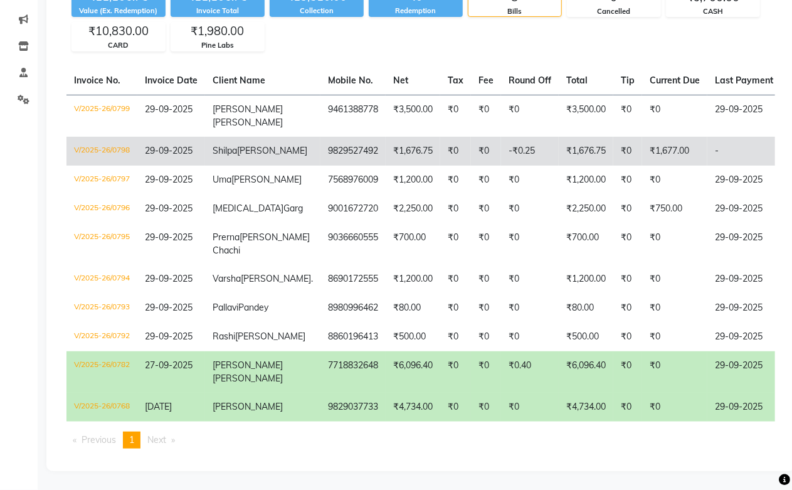
click at [217, 147] on span "Shilpa" at bounding box center [225, 150] width 24 height 11
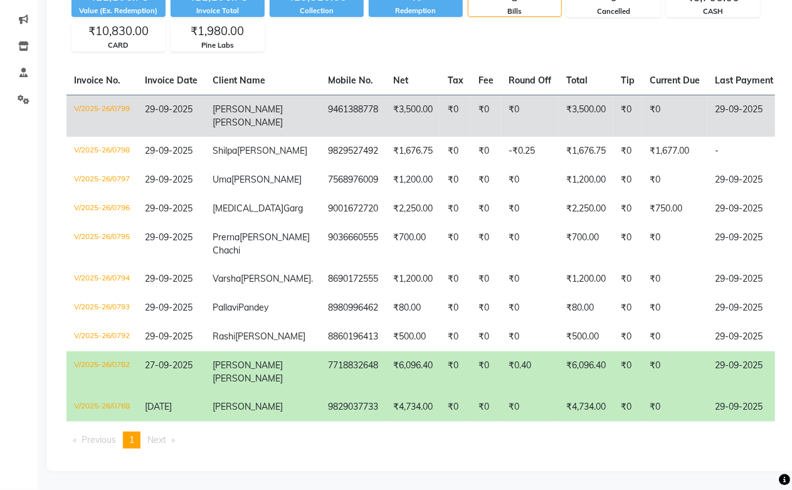
click at [240, 105] on span "Deepanshi" at bounding box center [248, 109] width 70 height 11
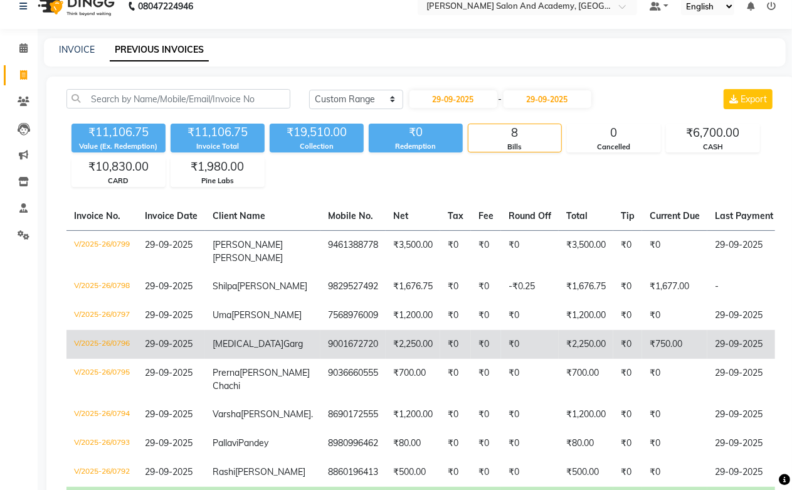
scroll to position [16, 0]
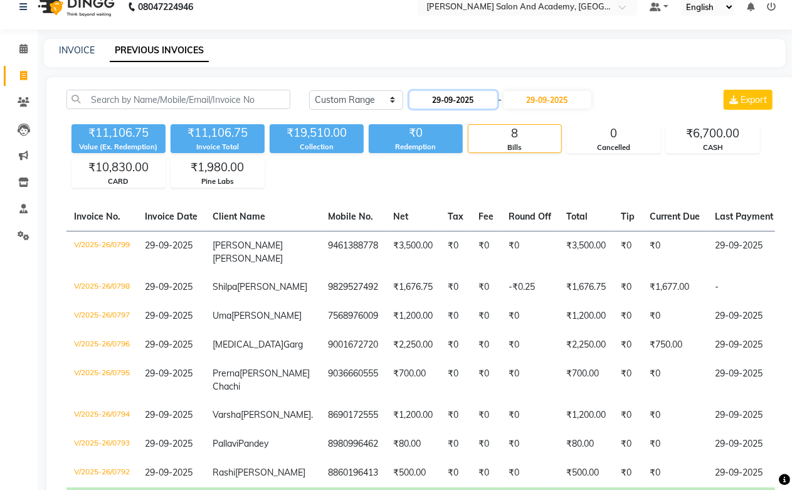
click at [452, 97] on input "29-09-2025" at bounding box center [454, 100] width 88 height 18
select select "9"
select select "2025"
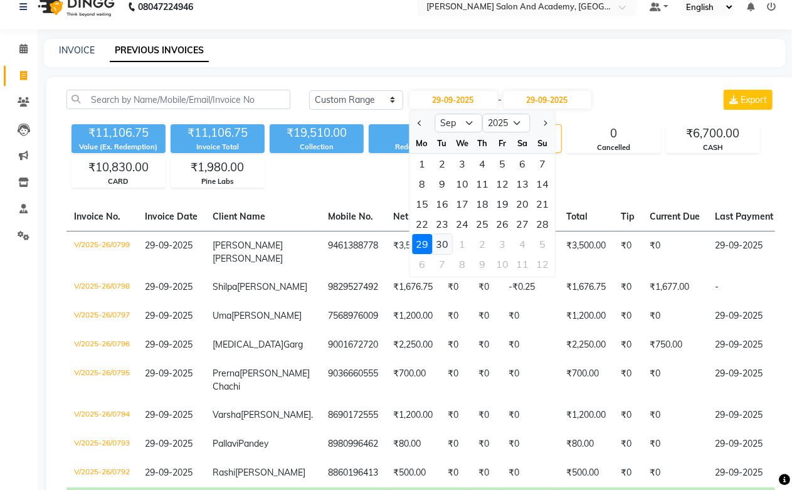
click at [440, 243] on div "30" at bounding box center [442, 244] width 20 height 20
type input "30-09-2025"
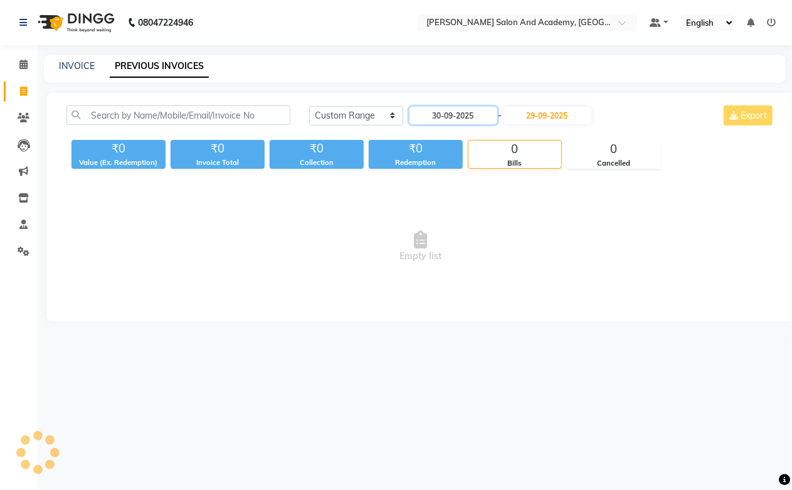
scroll to position [0, 0]
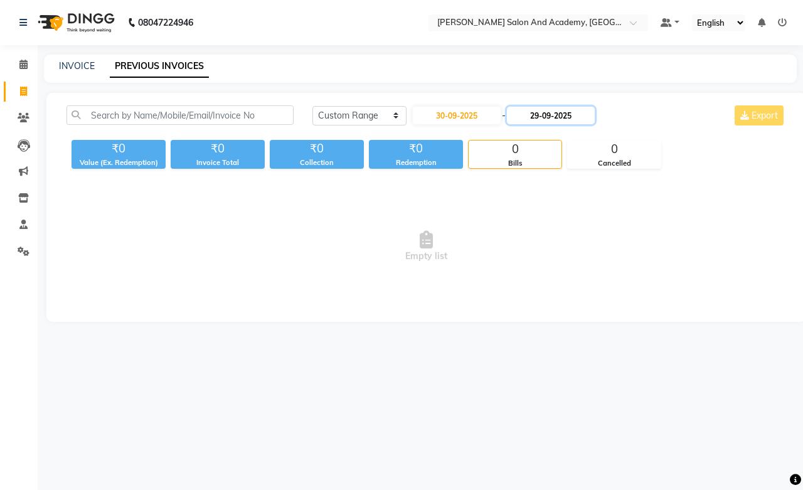
click at [537, 118] on input "29-09-2025" at bounding box center [551, 116] width 88 height 18
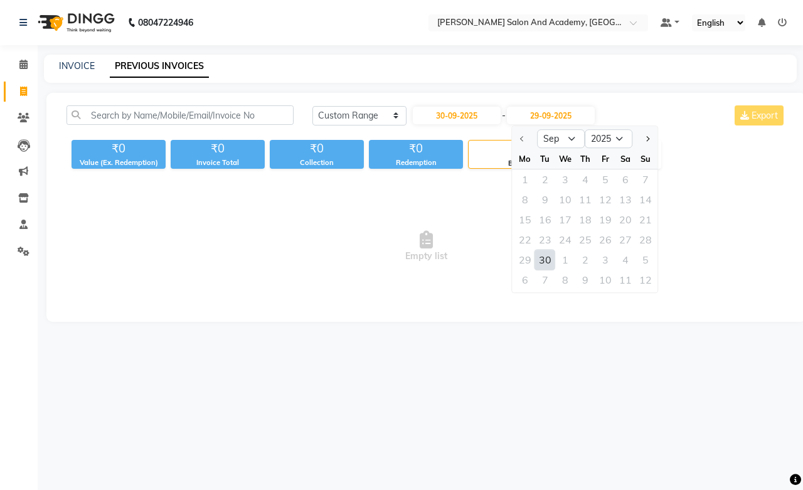
click at [544, 264] on div "30" at bounding box center [545, 260] width 20 height 20
type input "30-09-2025"
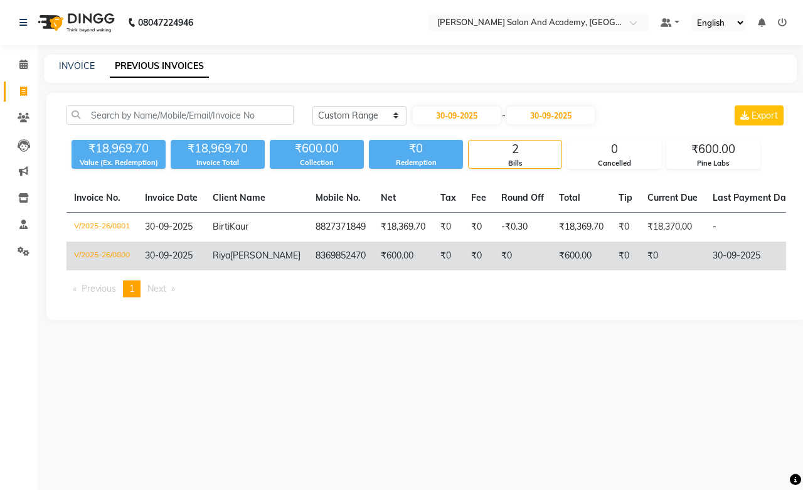
click at [308, 267] on td "8369852470" at bounding box center [340, 256] width 65 height 29
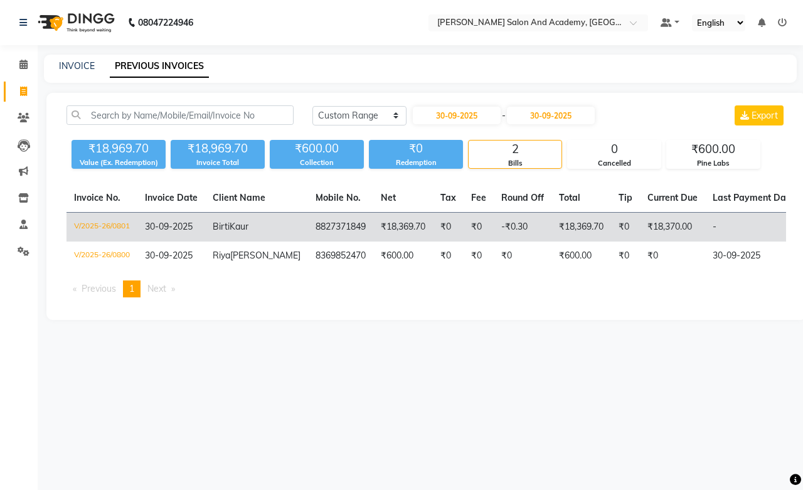
click at [214, 229] on span "Birti" at bounding box center [221, 226] width 17 height 11
click at [308, 230] on td "8827371849" at bounding box center [340, 227] width 65 height 29
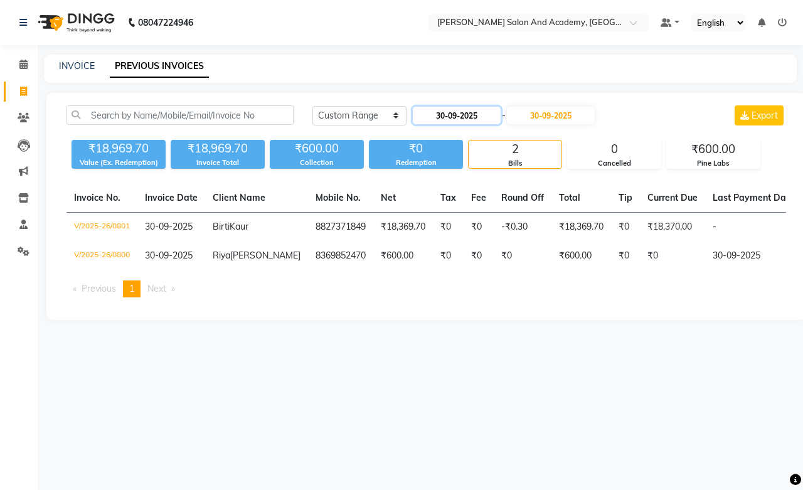
click at [447, 120] on input "30-09-2025" at bounding box center [457, 116] width 88 height 18
select select "9"
select select "2025"
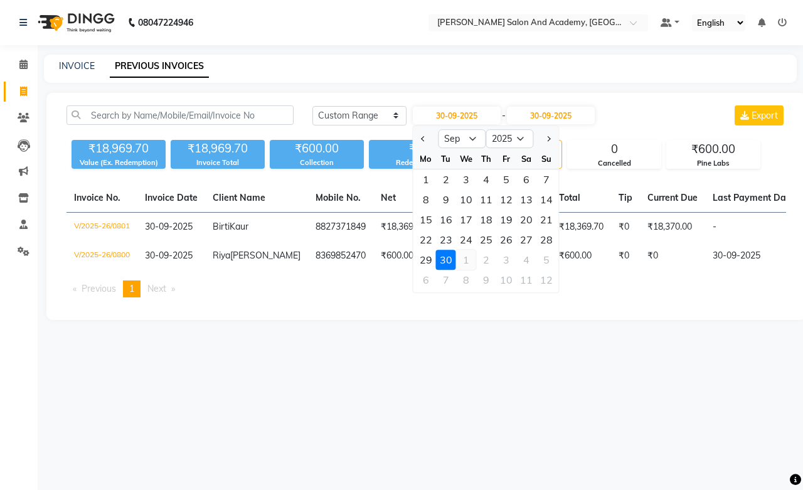
click at [464, 264] on div "1" at bounding box center [466, 260] width 20 height 20
type input "01-10-2025"
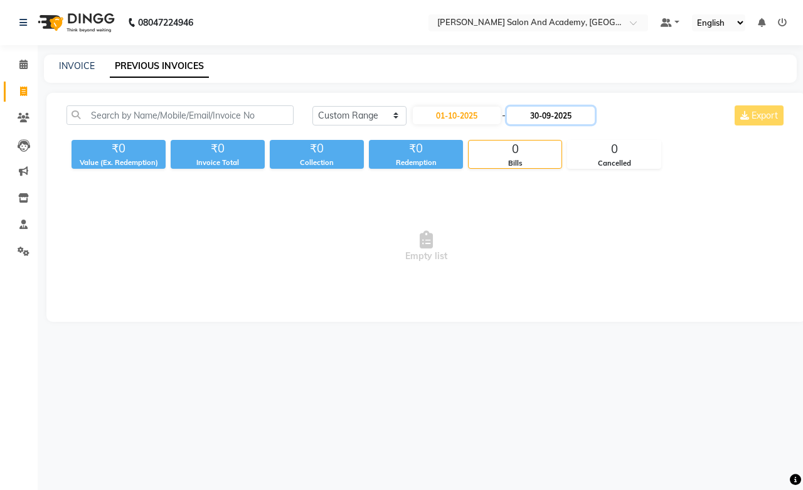
click at [538, 117] on input "30-09-2025" at bounding box center [551, 116] width 88 height 18
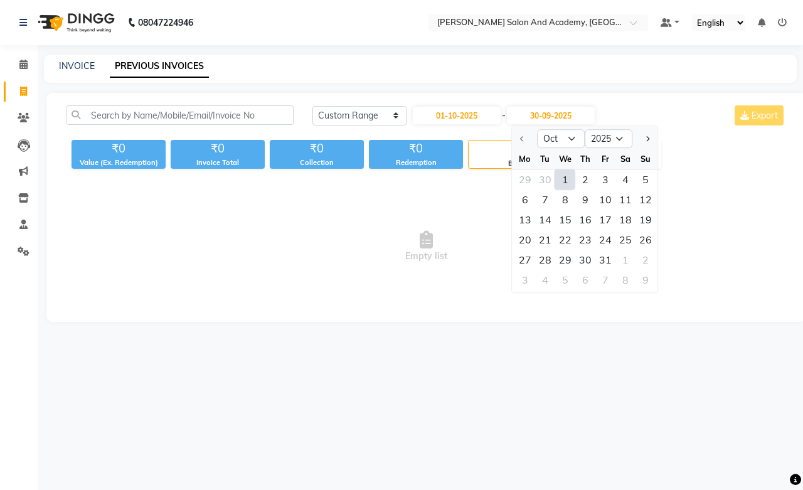
click at [563, 178] on div "1" at bounding box center [565, 179] width 20 height 20
type input "01-10-2025"
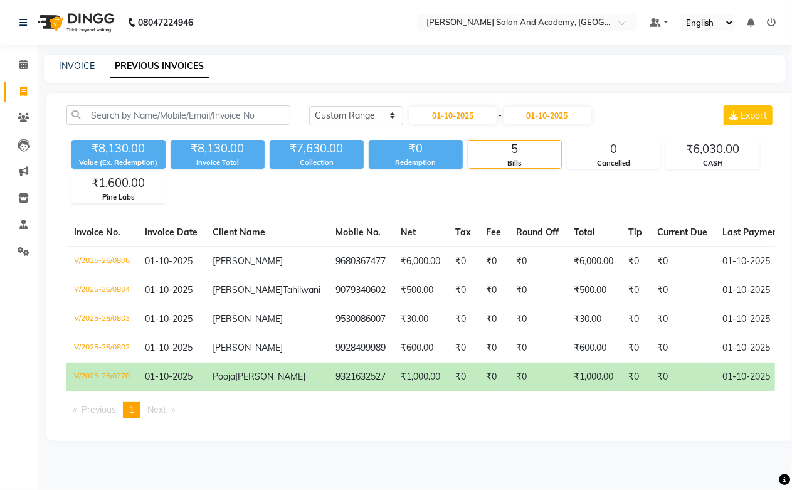
click at [393, 392] on td "₹1,000.00" at bounding box center [420, 377] width 55 height 29
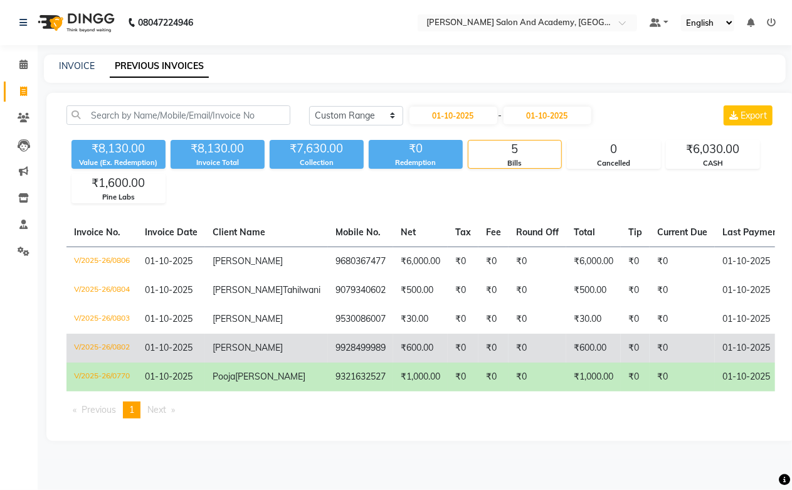
click at [233, 353] on span "[PERSON_NAME]" at bounding box center [248, 347] width 70 height 11
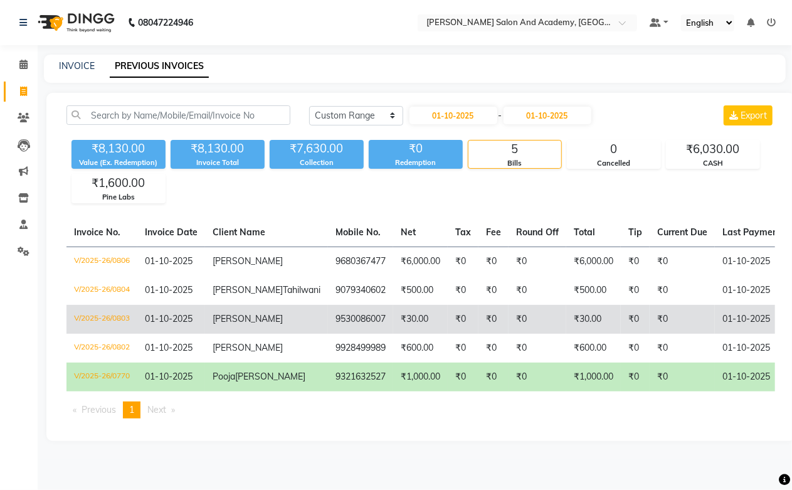
click at [208, 334] on td "[PERSON_NAME]" at bounding box center [266, 319] width 123 height 29
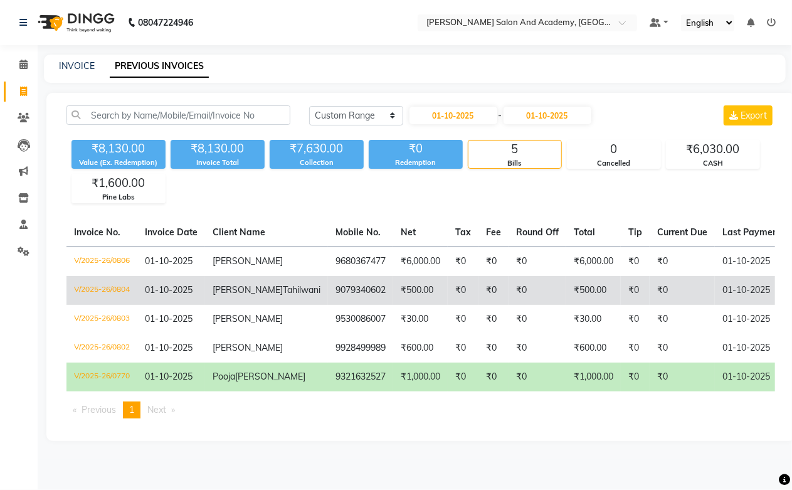
click at [283, 296] on span "Tahilwani" at bounding box center [302, 289] width 38 height 11
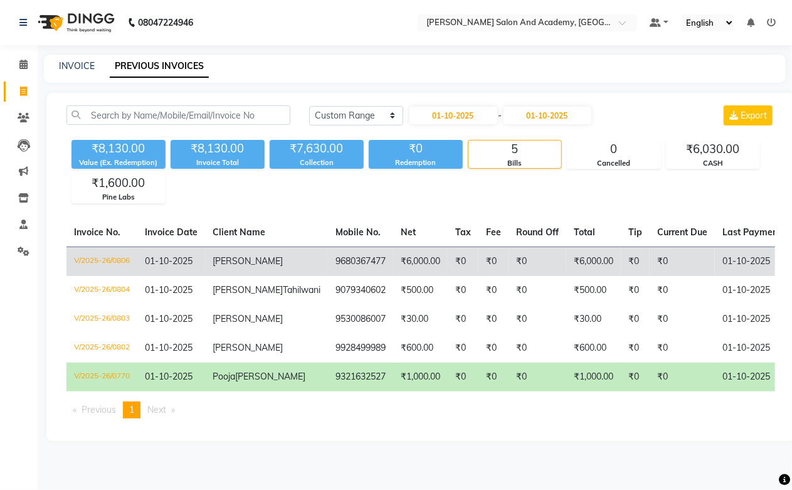
click at [259, 270] on td "[PERSON_NAME]" at bounding box center [266, 261] width 123 height 29
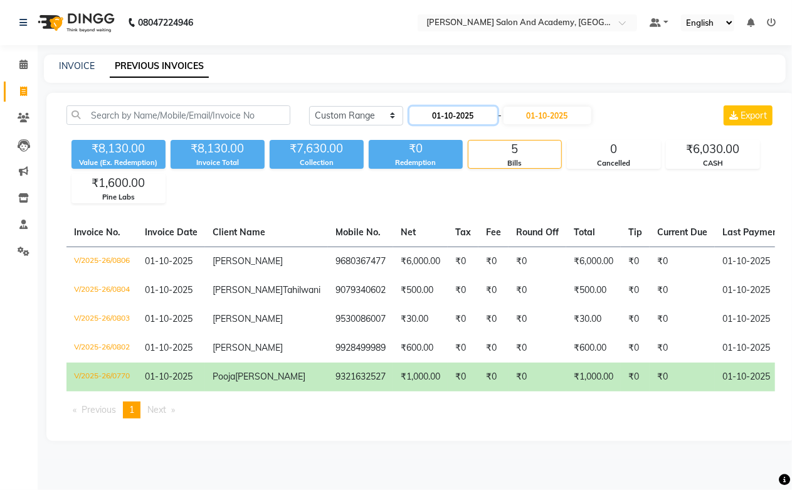
click at [448, 122] on input "01-10-2025" at bounding box center [454, 116] width 88 height 18
select select "10"
select select "2025"
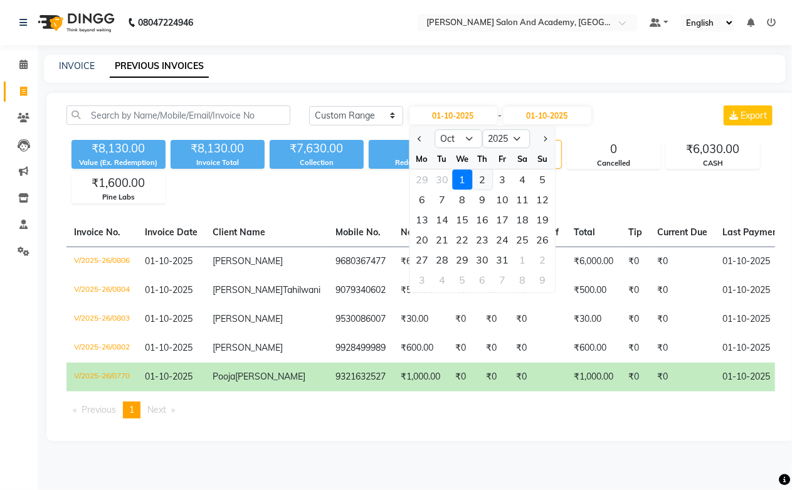
click at [481, 179] on div "2" at bounding box center [482, 179] width 20 height 20
type input "02-10-2025"
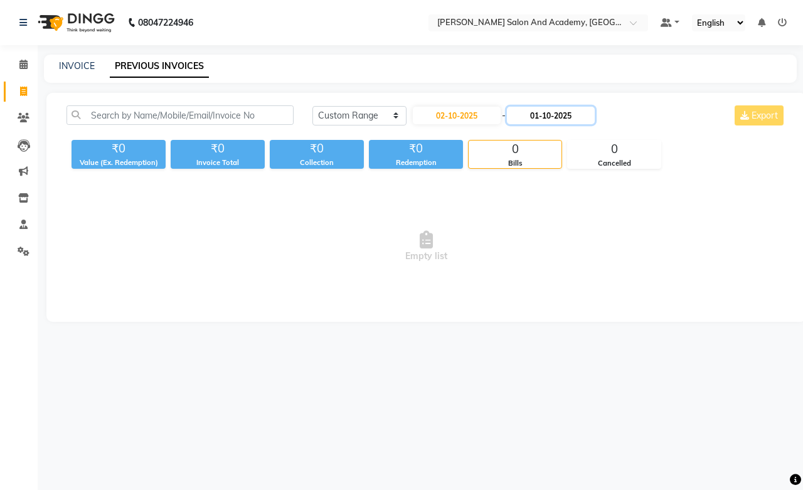
click at [543, 119] on input "01-10-2025" at bounding box center [551, 116] width 88 height 18
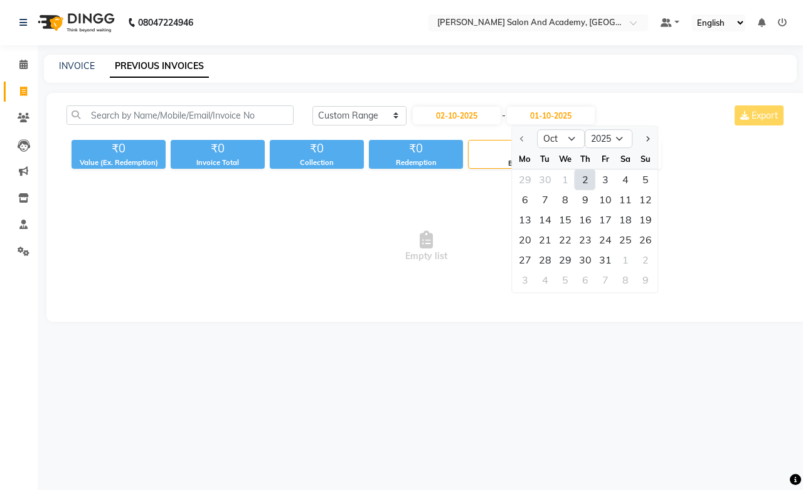
click at [580, 182] on div "2" at bounding box center [585, 179] width 20 height 20
type input "02-10-2025"
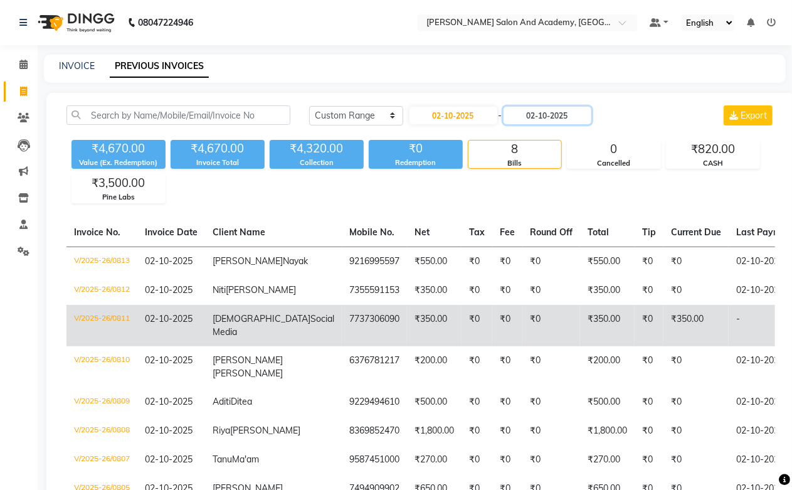
scroll to position [129, 0]
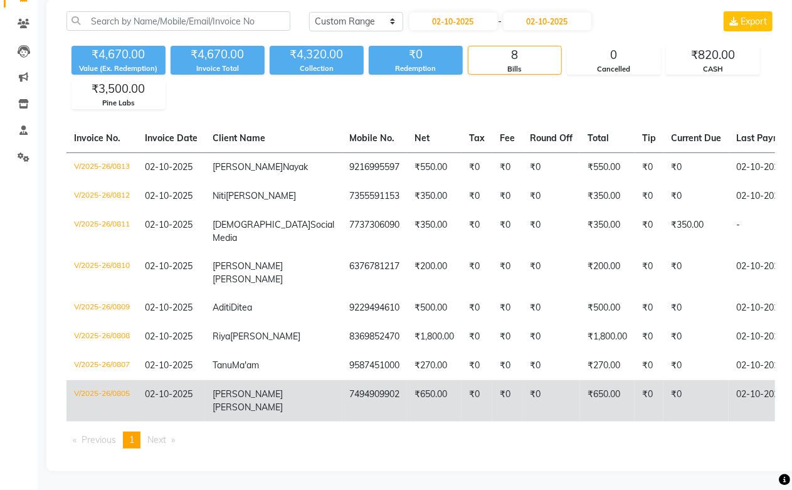
click at [231, 403] on td "Jitesh Rao" at bounding box center [273, 400] width 137 height 41
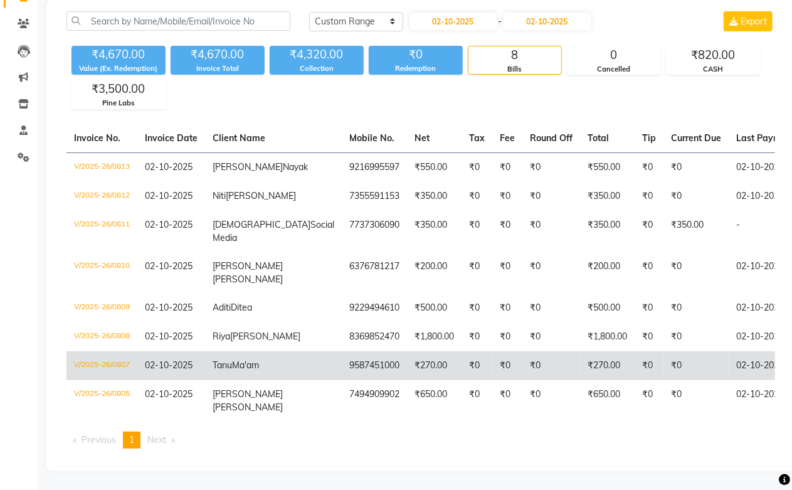
click at [267, 375] on td "Tanu Ma'am" at bounding box center [273, 365] width 137 height 29
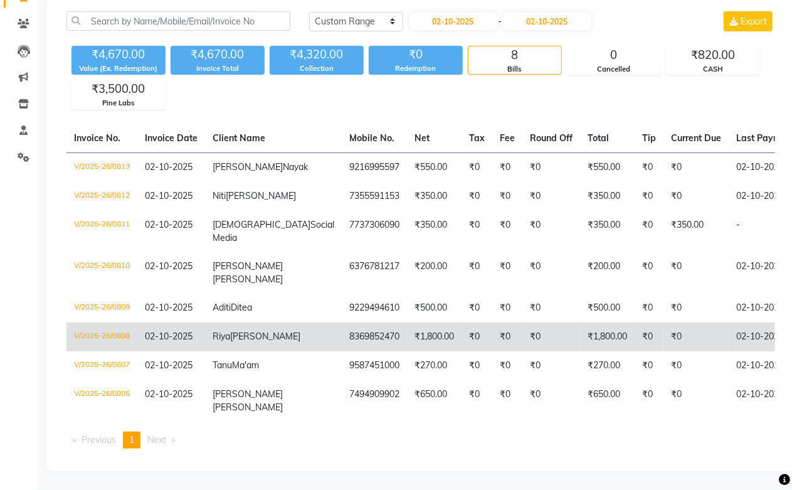
click at [235, 335] on span "Luhadia Jain" at bounding box center [265, 336] width 70 height 11
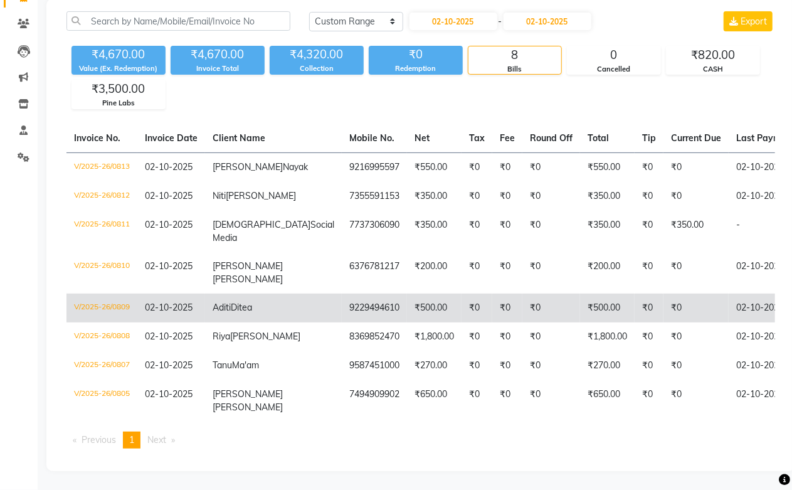
click at [256, 303] on td "Aditi Ditea" at bounding box center [273, 308] width 137 height 29
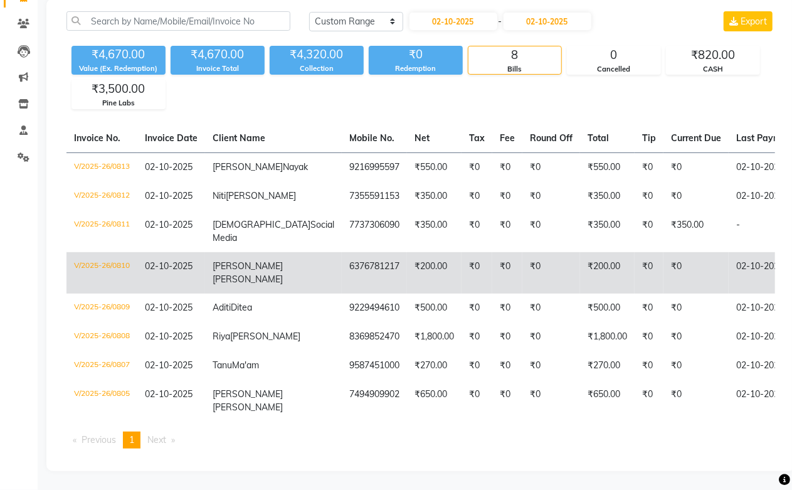
click at [342, 267] on td "6376781217" at bounding box center [374, 272] width 65 height 41
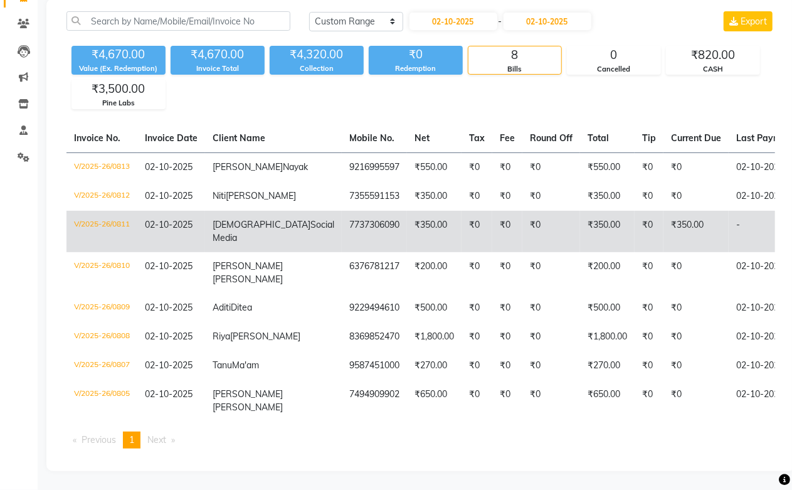
click at [248, 211] on td "Vaibhav Social Media" at bounding box center [273, 231] width 137 height 41
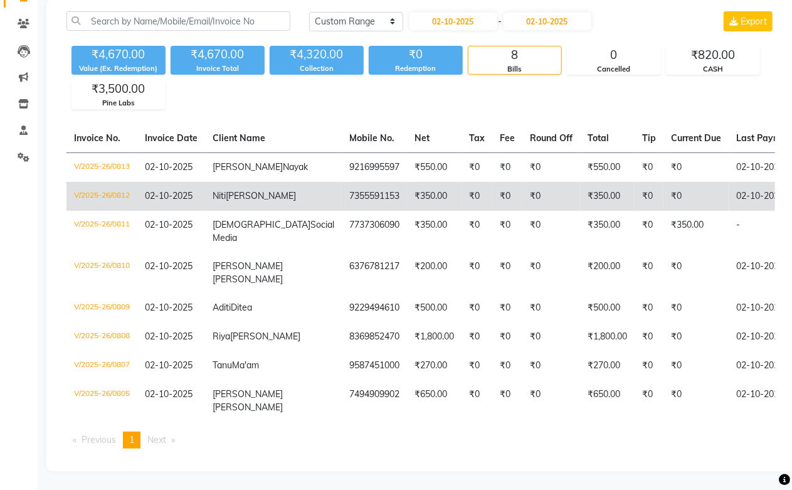
click at [234, 190] on span "Singh" at bounding box center [261, 195] width 70 height 11
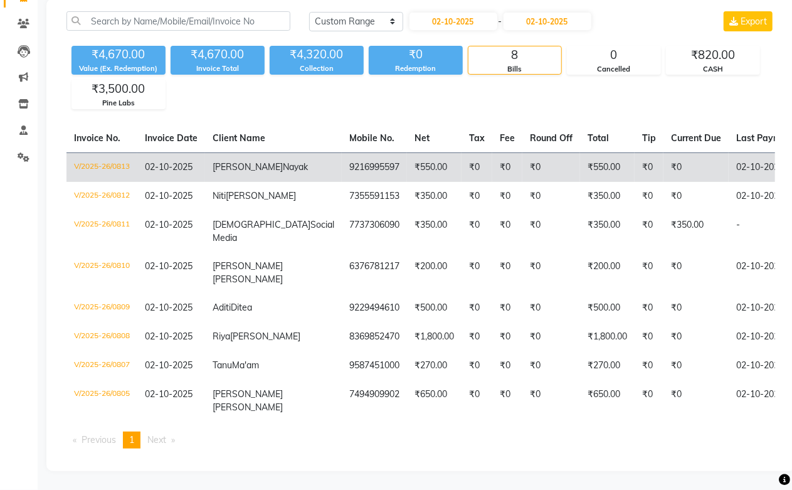
click at [252, 152] on td "Vishakha Nayak" at bounding box center [273, 166] width 137 height 29
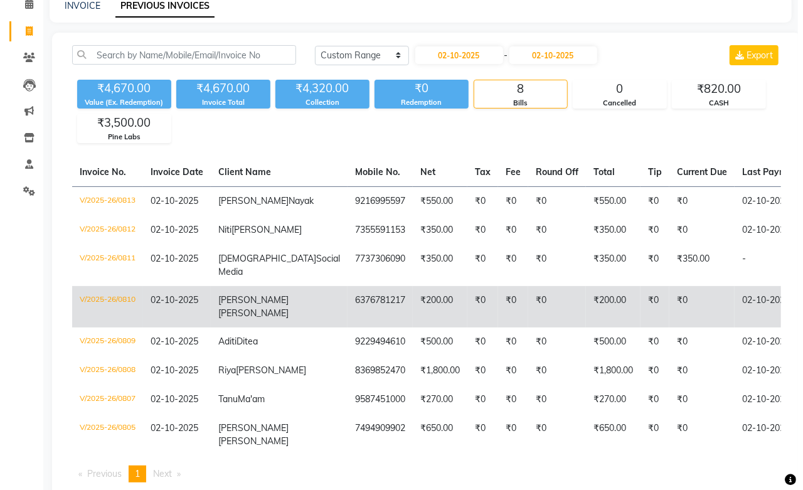
scroll to position [0, 0]
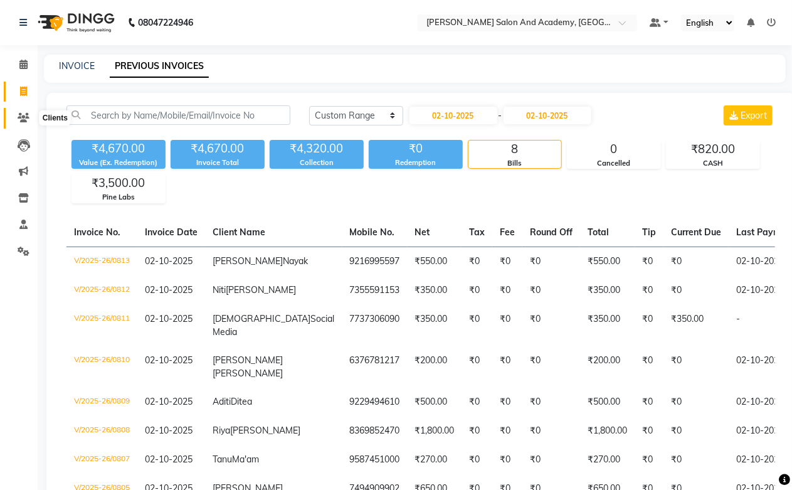
click at [18, 114] on icon at bounding box center [24, 117] width 12 height 9
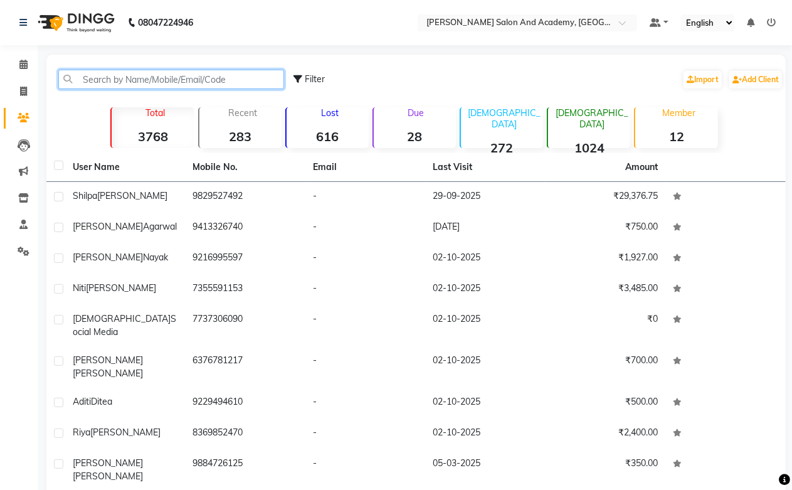
paste input "918740810081"
click at [94, 78] on input "918740810081" at bounding box center [171, 79] width 226 height 19
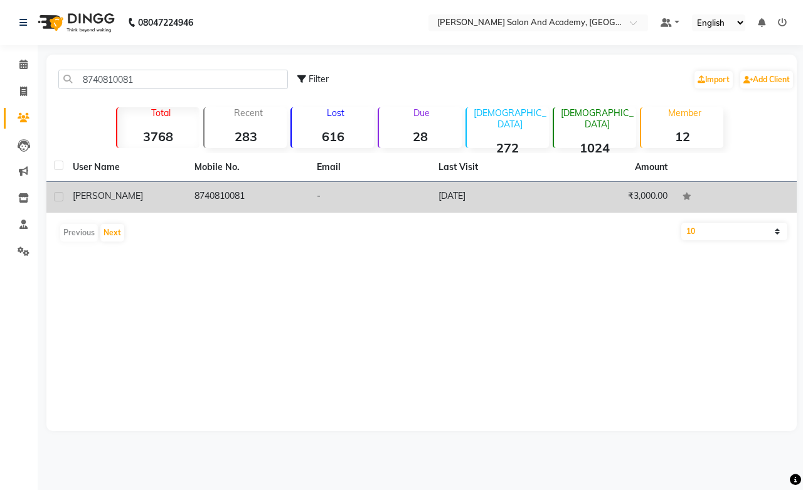
click at [466, 191] on td "12-08-2024" at bounding box center [492, 197] width 122 height 31
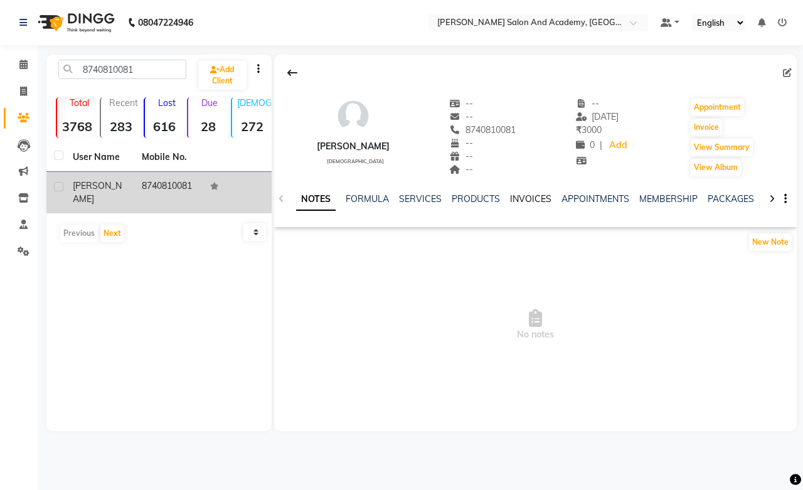
click at [525, 196] on link "INVOICES" at bounding box center [530, 198] width 41 height 11
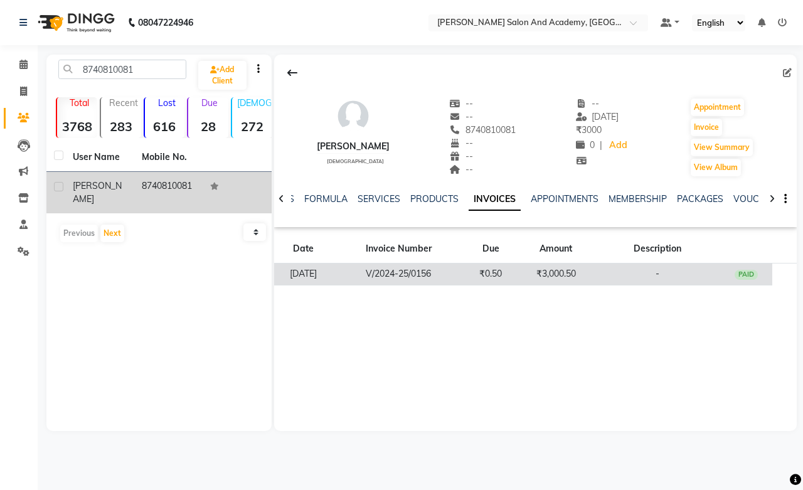
click at [544, 276] on td "₹3,000.50" at bounding box center [556, 275] width 78 height 22
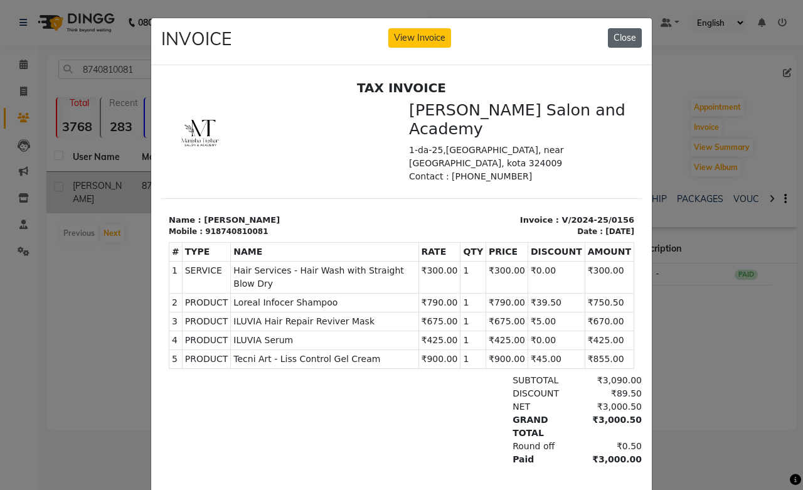
click at [629, 31] on button "Close" at bounding box center [625, 37] width 34 height 19
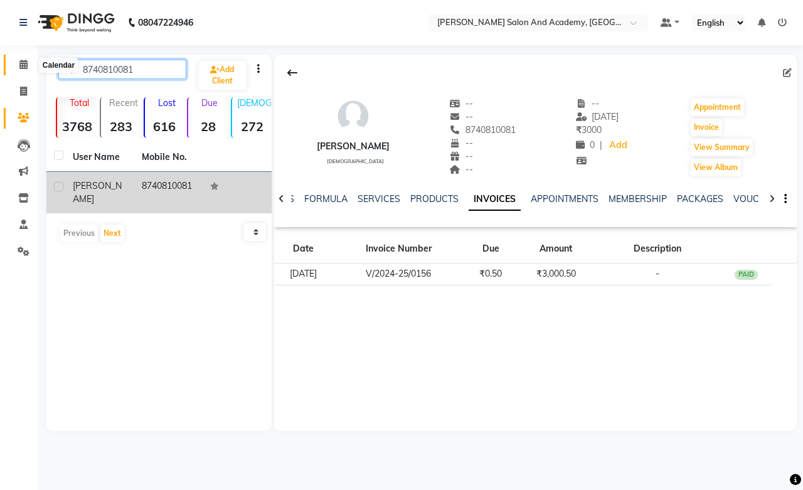
drag, startPoint x: 151, startPoint y: 67, endPoint x: 33, endPoint y: 71, distance: 118.6
click at [33, 71] on app-home "08047224946 Select Location × Manisha Tushar Salon And Academy, Dadabari Defaul…" at bounding box center [401, 225] width 803 height 450
paste input "+91 79762 53574"
drag, startPoint x: 102, startPoint y: 65, endPoint x: 118, endPoint y: 159, distance: 95.5
click at [102, 67] on input "+91 79762 53574" at bounding box center [122, 69] width 128 height 19
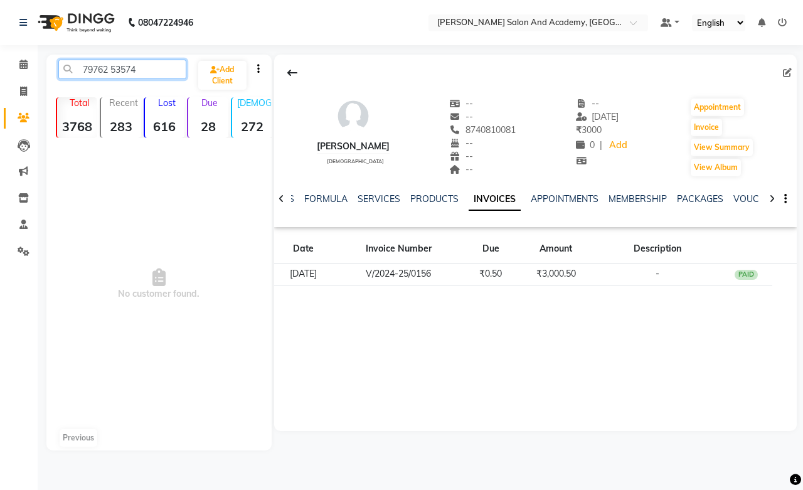
click at [113, 72] on input "79762 53574" at bounding box center [122, 69] width 128 height 19
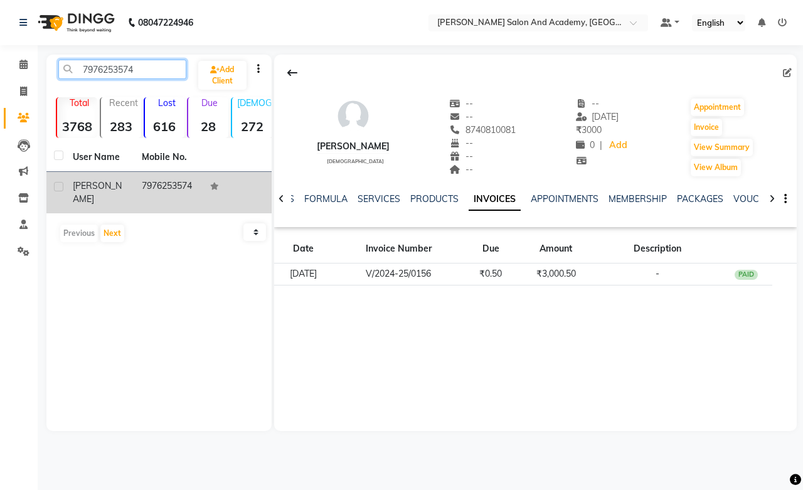
type input "7976253574"
click at [139, 193] on td "7976253574" at bounding box center [168, 192] width 69 height 41
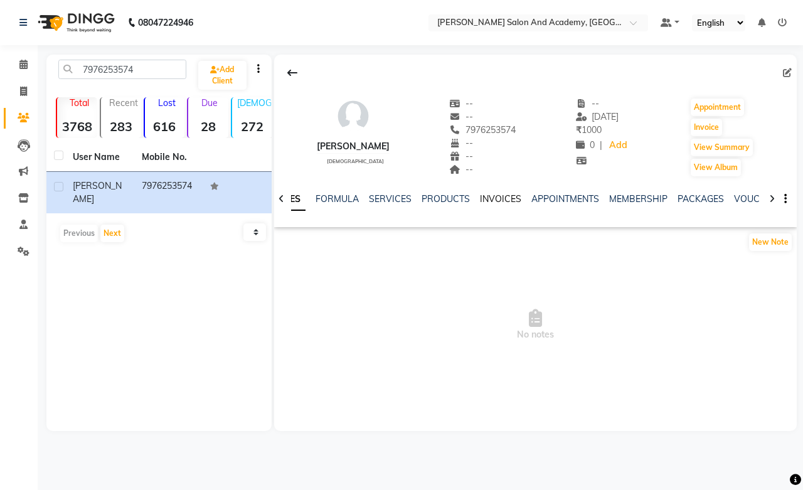
click at [496, 202] on link "INVOICES" at bounding box center [500, 198] width 41 height 11
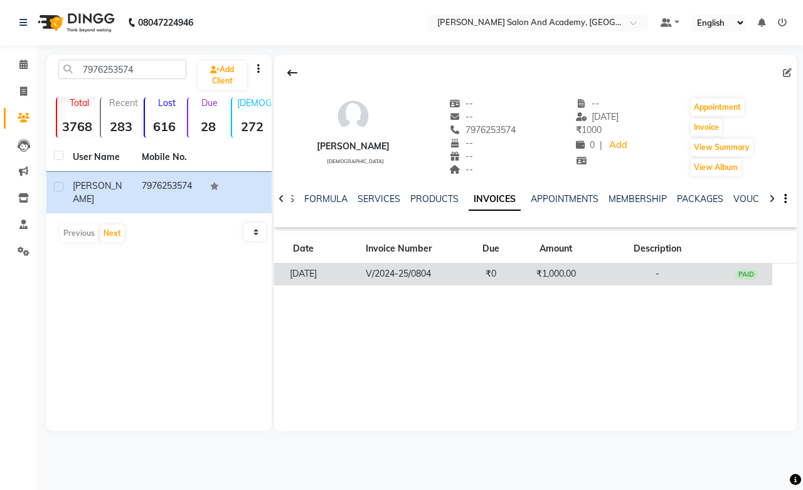
click at [417, 273] on td "V/2024-25/0804" at bounding box center [399, 275] width 132 height 22
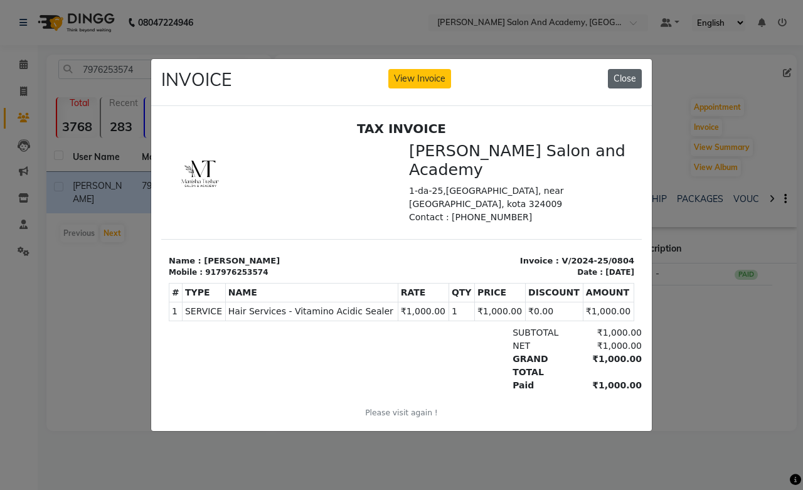
click at [616, 69] on button "Close" at bounding box center [625, 78] width 34 height 19
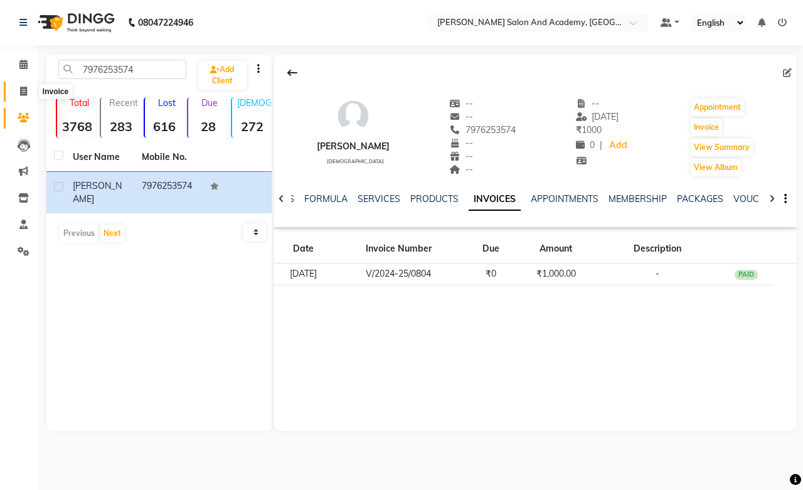
click at [14, 91] on span at bounding box center [24, 92] width 22 height 14
select select "6453"
select select "service"
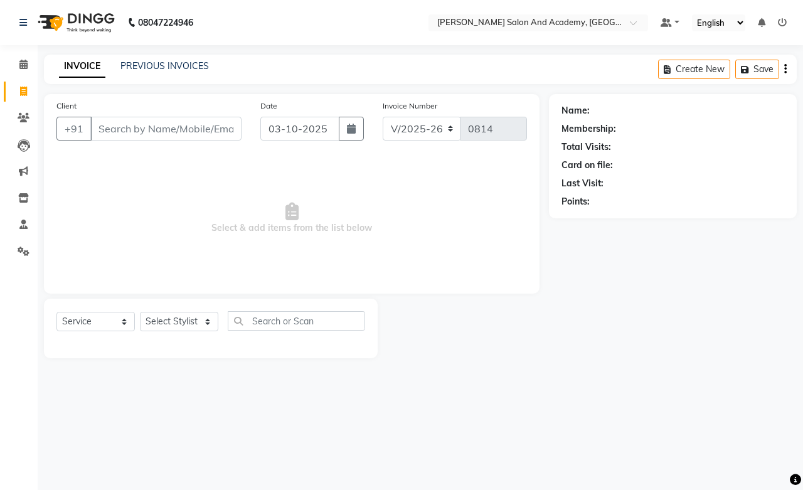
drag, startPoint x: 116, startPoint y: 130, endPoint x: 390, endPoint y: 193, distance: 281.4
click at [390, 193] on span "Select & add items from the list below" at bounding box center [291, 218] width 471 height 125
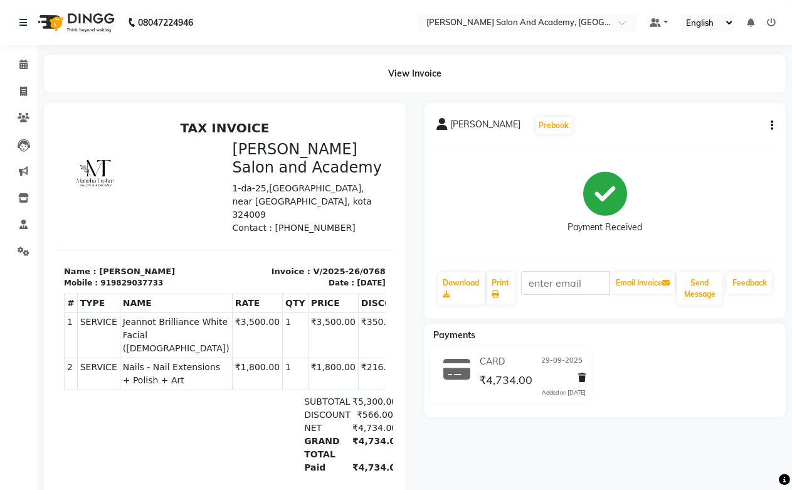
click at [771, 125] on icon "button" at bounding box center [772, 125] width 3 height 1
click at [712, 108] on div "Split Service Amount" at bounding box center [710, 110] width 86 height 16
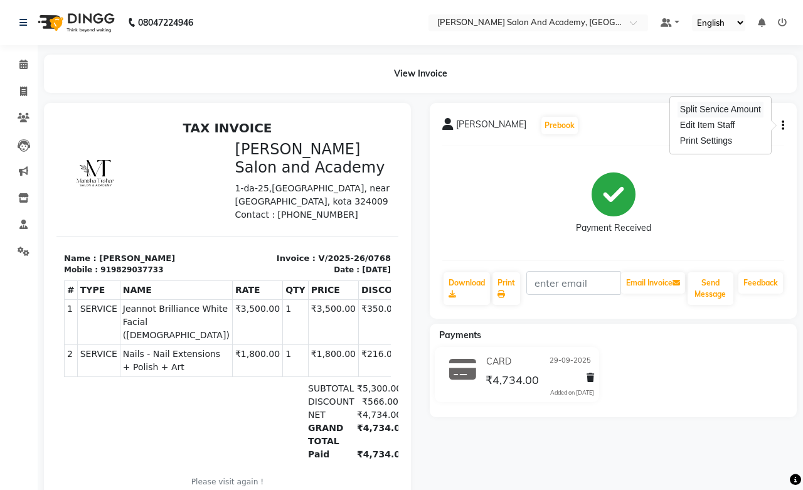
select select "91086"
select select "49047"
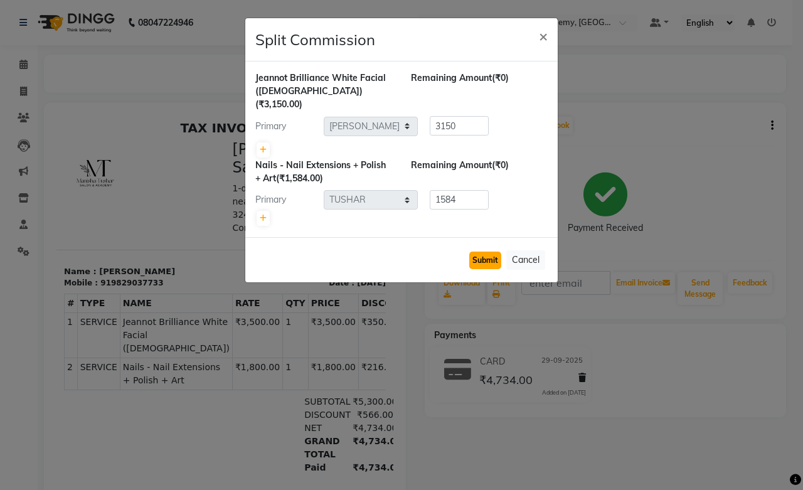
click at [480, 252] on button "Submit" at bounding box center [485, 261] width 32 height 18
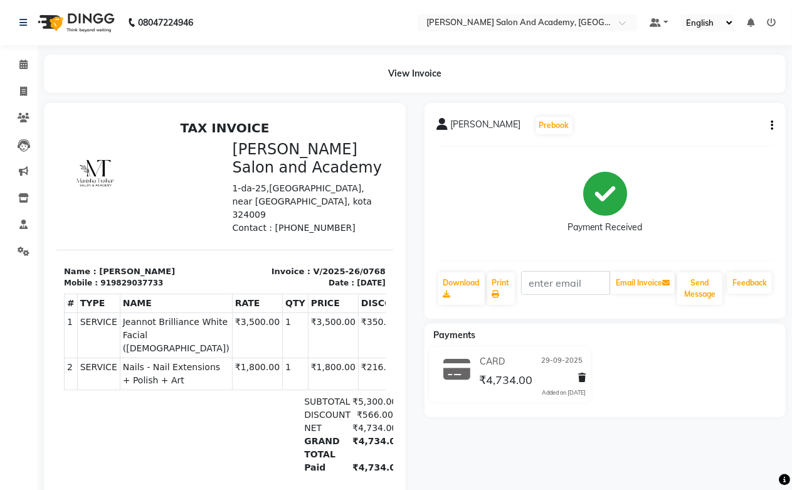
click at [772, 126] on icon "button" at bounding box center [772, 125] width 3 height 1
click at [698, 108] on div "Split Service Amount" at bounding box center [710, 110] width 86 height 16
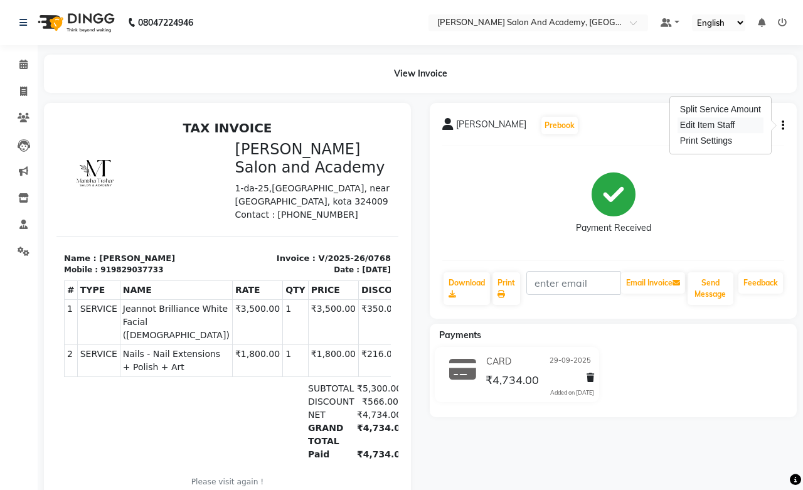
select select "91086"
select select "49047"
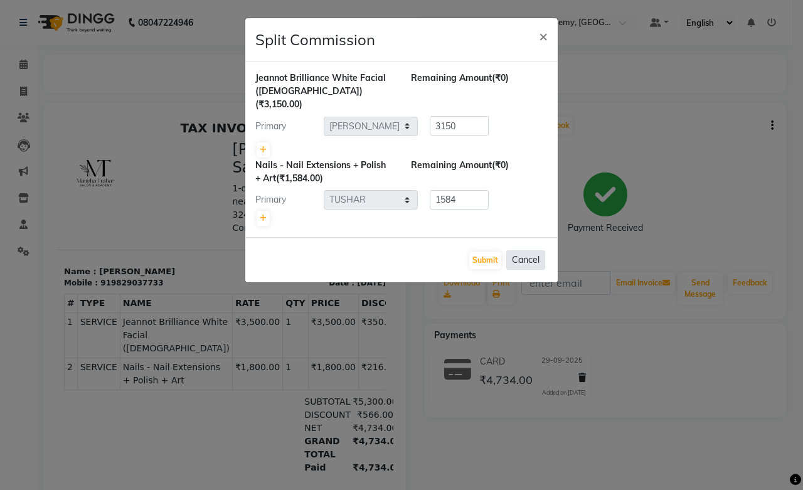
click at [528, 250] on button "Cancel" at bounding box center [525, 259] width 39 height 19
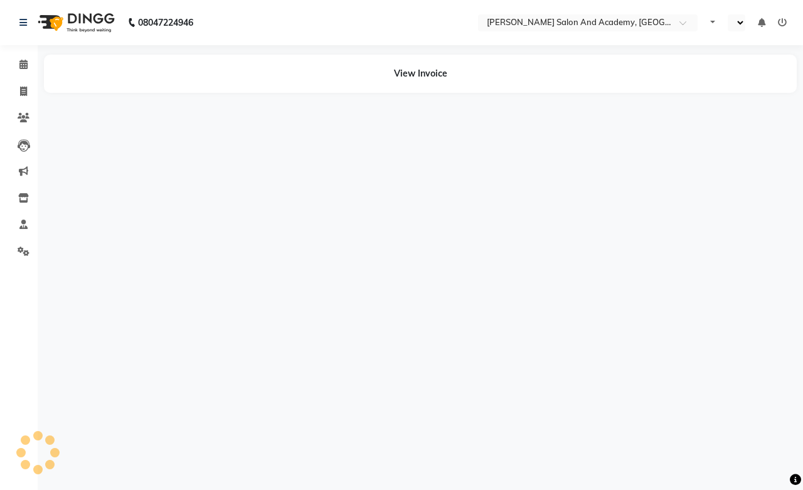
select select "en"
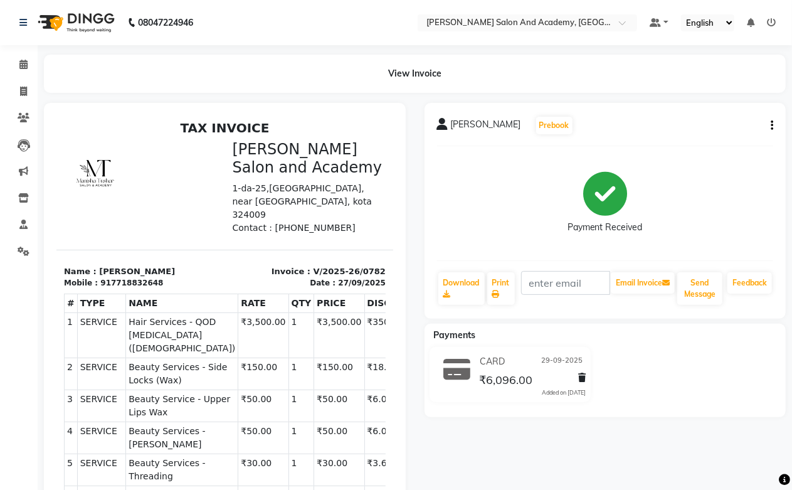
click at [771, 125] on icon "button" at bounding box center [772, 125] width 3 height 1
click at [714, 113] on div "Split Service Amount" at bounding box center [710, 110] width 86 height 16
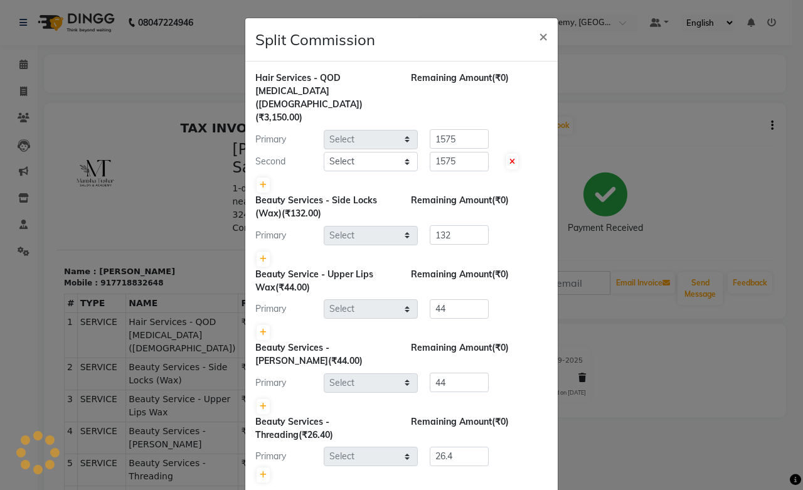
select select "91086"
select select "93074"
select select "90697"
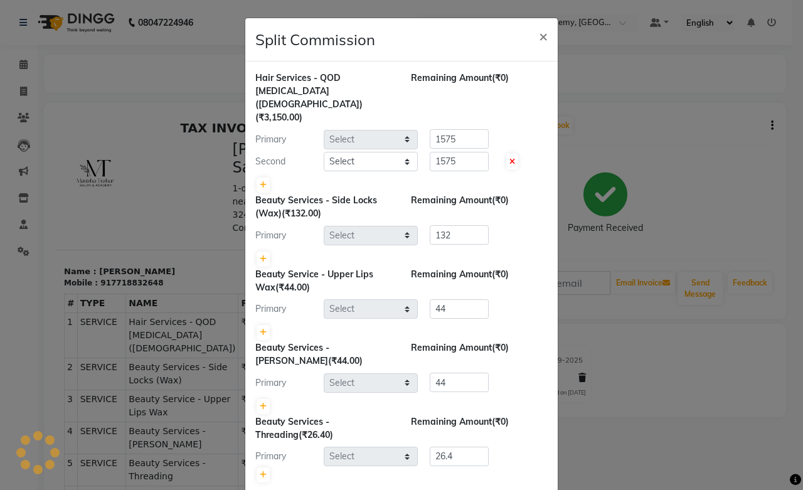
select select "88177"
click at [540, 36] on span "×" at bounding box center [543, 35] width 9 height 19
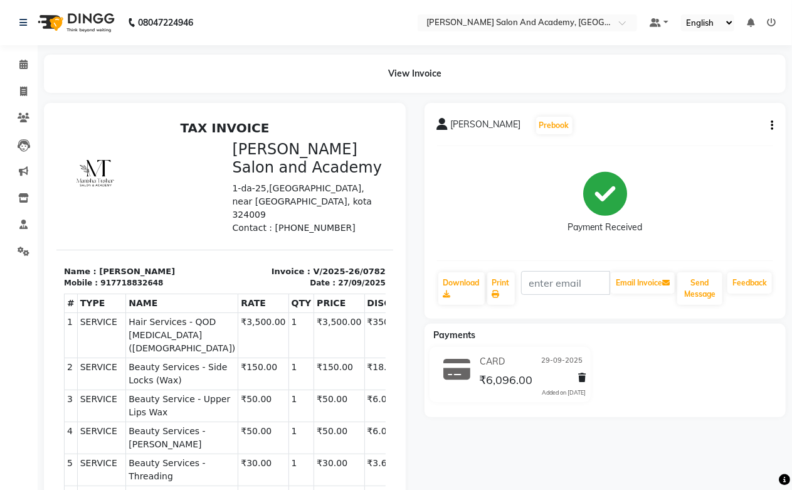
click at [775, 123] on div "Gurpreet Anand Prebook Payment Received Download Print Email Invoice Send Messa…" at bounding box center [606, 211] width 362 height 216
click at [771, 125] on icon "button" at bounding box center [772, 125] width 3 height 1
click at [713, 109] on div "Split Service Amount" at bounding box center [710, 110] width 86 height 16
select select "91086"
select select "93074"
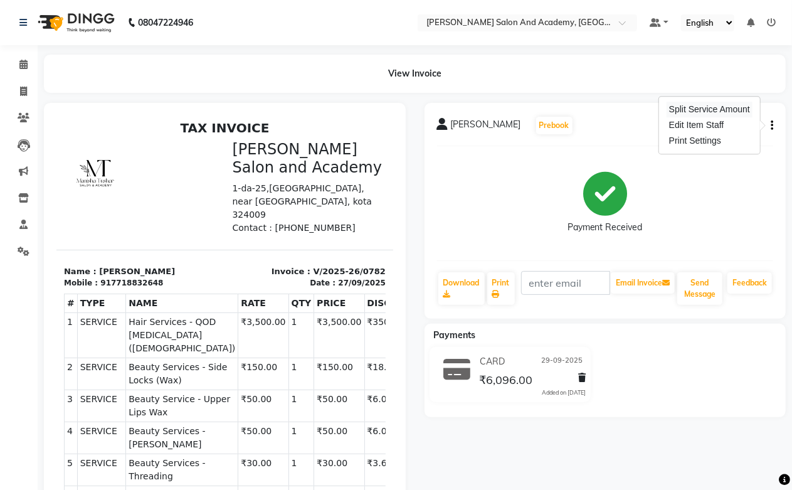
select select "90697"
select select "88177"
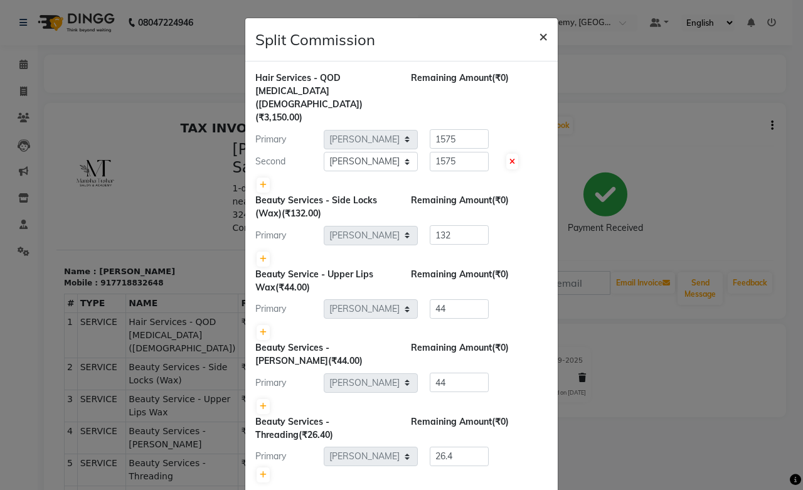
click at [532, 41] on button "×" at bounding box center [543, 35] width 29 height 35
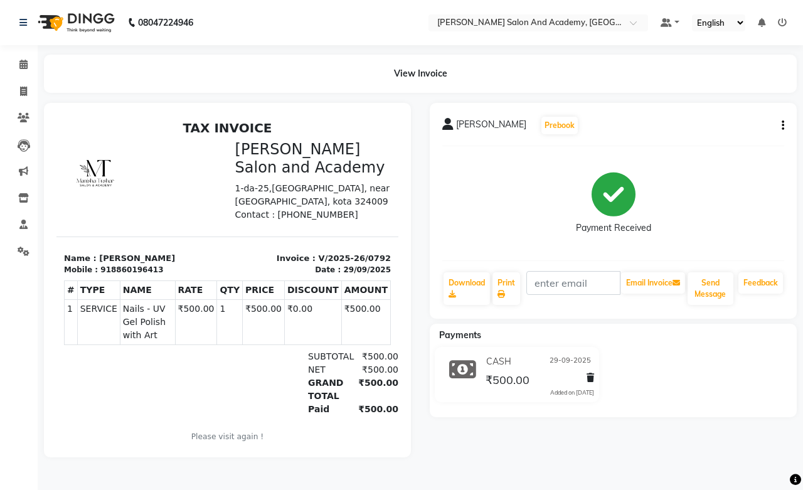
click at [779, 125] on button "button" at bounding box center [781, 125] width 8 height 13
click at [720, 104] on div "Split Service Amount" at bounding box center [721, 110] width 86 height 16
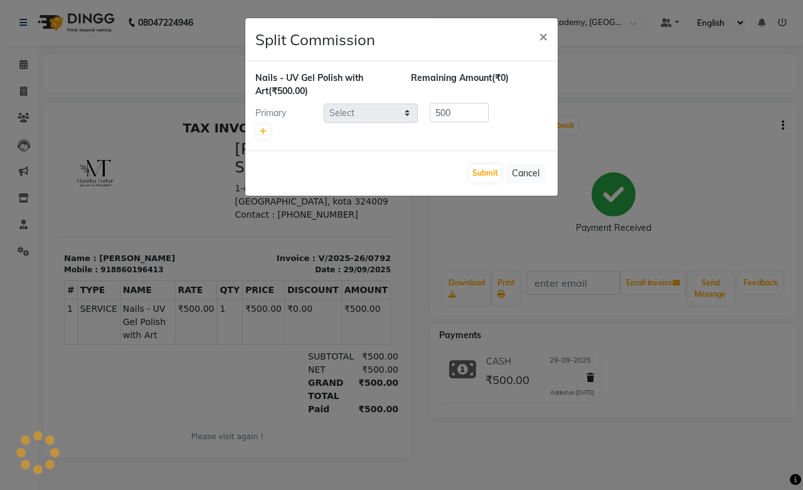
select select "49047"
click at [525, 177] on button "Cancel" at bounding box center [525, 173] width 39 height 19
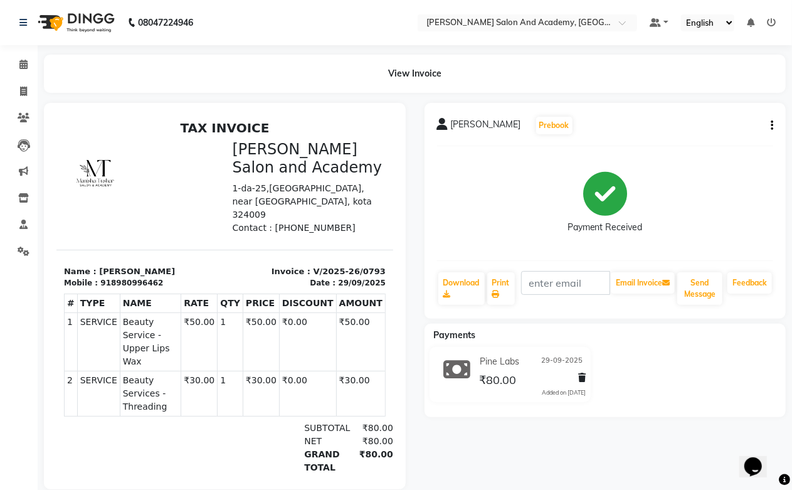
click at [769, 124] on button "button" at bounding box center [770, 125] width 8 height 13
click at [705, 110] on div "Split Service Amount" at bounding box center [710, 110] width 86 height 16
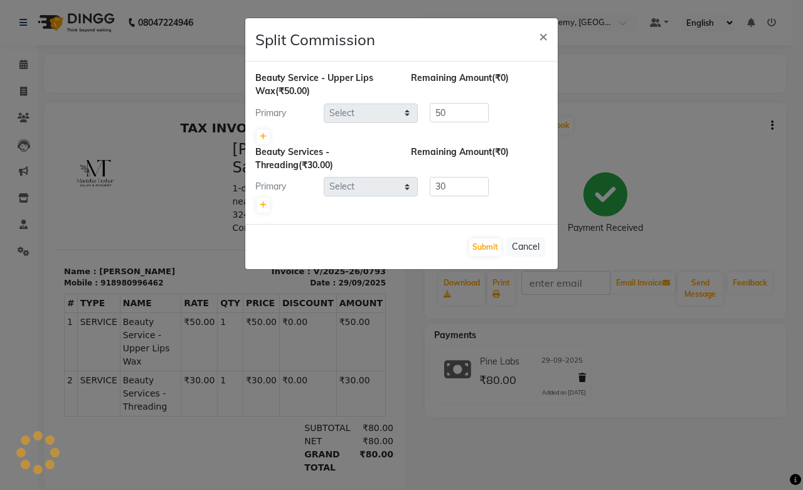
select select "90697"
select select "88177"
click at [523, 246] on button "Cancel" at bounding box center [525, 246] width 39 height 19
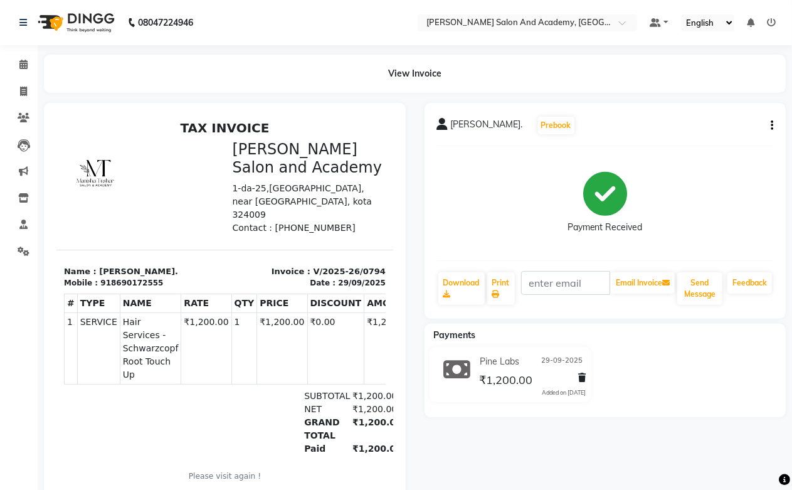
click at [767, 124] on button "button" at bounding box center [770, 125] width 8 height 13
click at [698, 109] on div "Split Service Amount" at bounding box center [710, 110] width 86 height 16
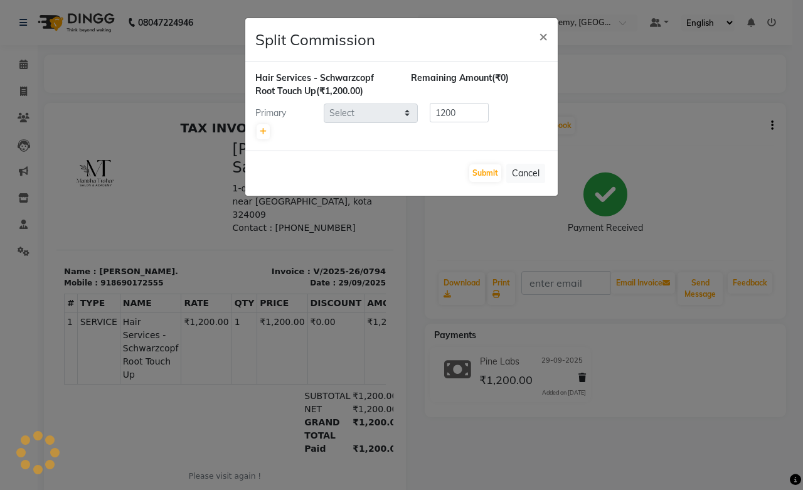
select select "93074"
click at [494, 173] on button "Submit" at bounding box center [485, 173] width 32 height 18
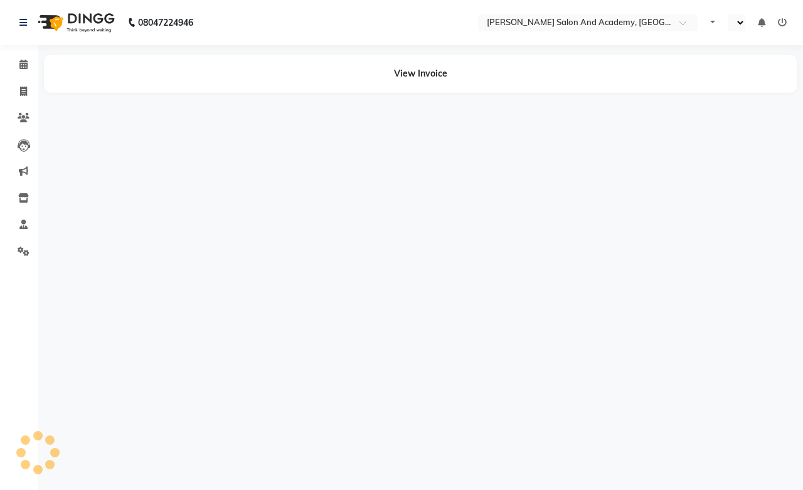
select select "en"
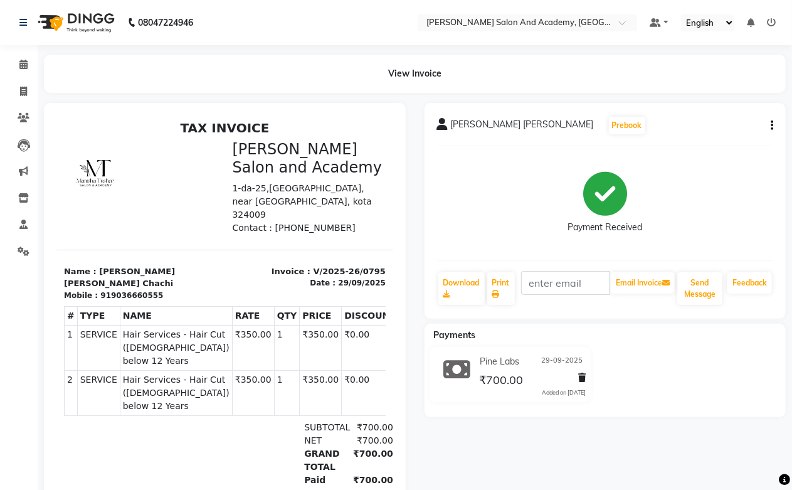
click at [769, 124] on button "button" at bounding box center [770, 125] width 8 height 13
click at [693, 110] on div "Split Service Amount" at bounding box center [710, 110] width 86 height 16
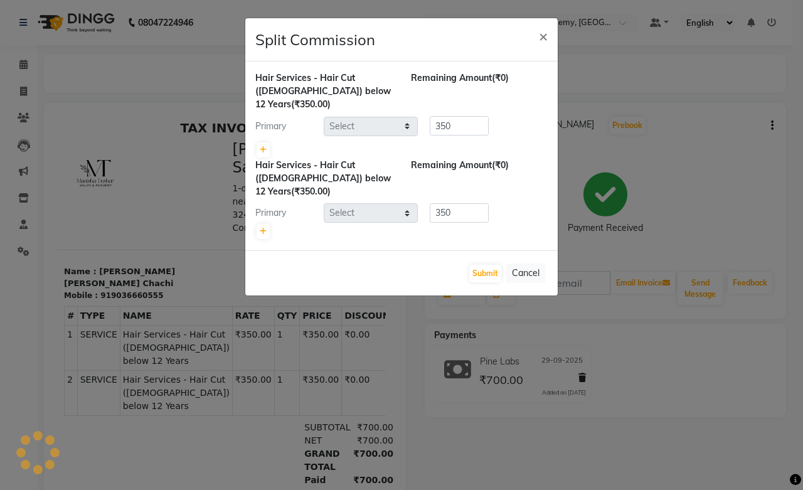
select select "49047"
select select "91086"
click at [480, 277] on button "Submit" at bounding box center [485, 274] width 32 height 18
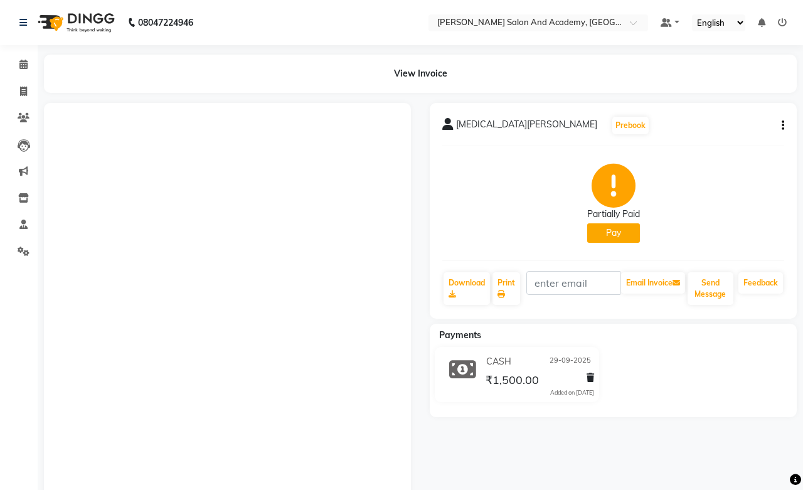
select select "en"
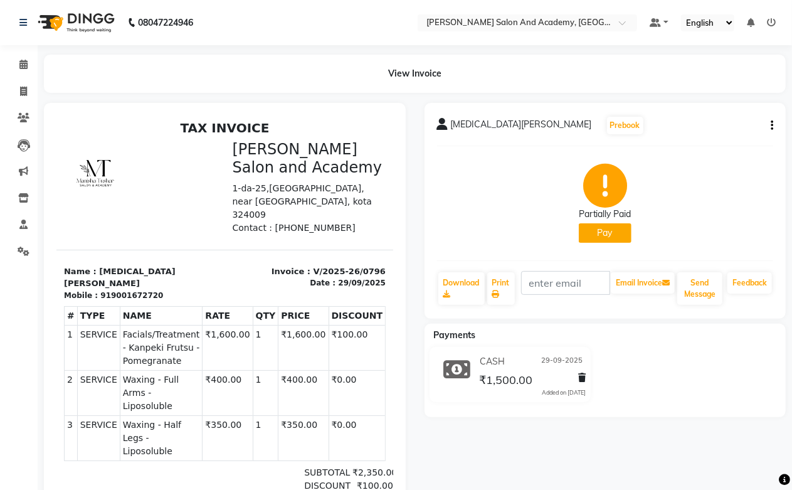
click at [769, 126] on button "button" at bounding box center [770, 125] width 8 height 13
click at [698, 109] on div "Split Service Amount" at bounding box center [710, 110] width 86 height 16
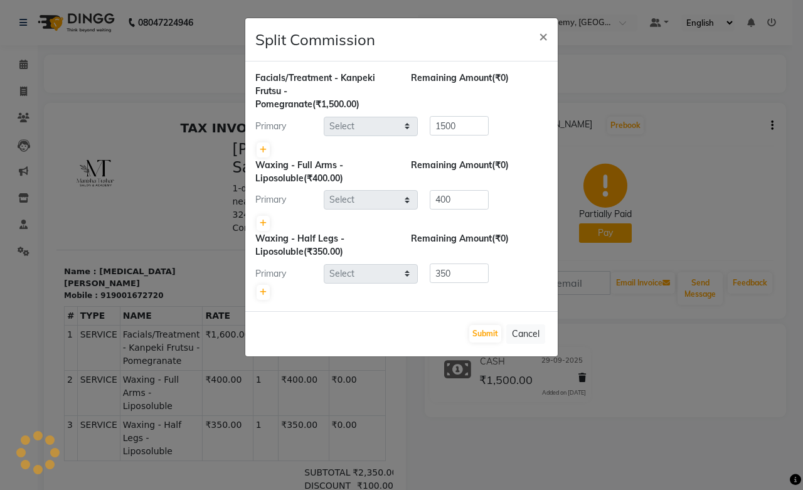
select select "88177"
select select "90697"
click at [479, 336] on button "Submit" at bounding box center [485, 334] width 32 height 18
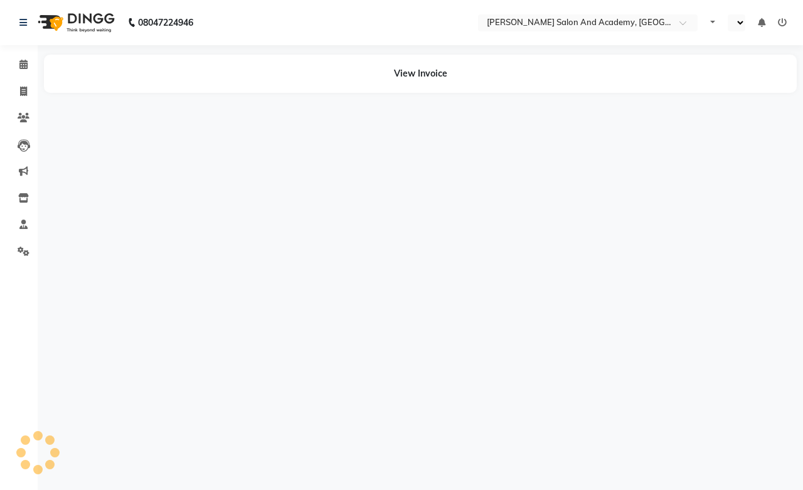
select select "en"
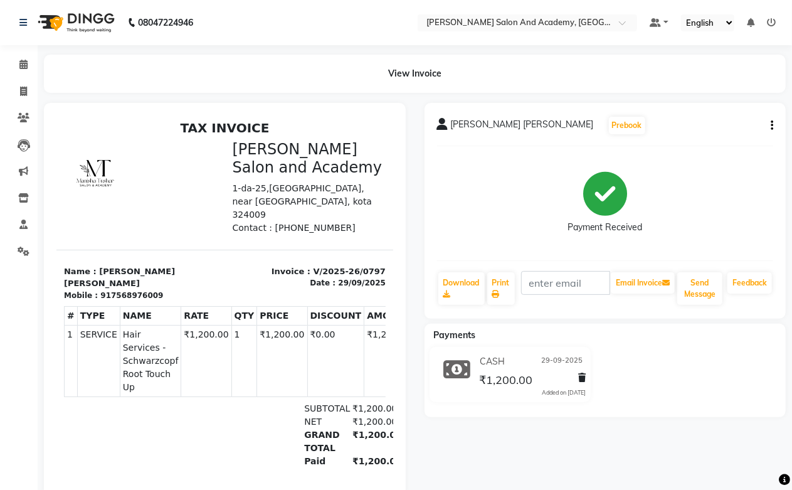
click at [769, 123] on button "button" at bounding box center [770, 125] width 8 height 13
click at [693, 109] on div "Split Service Amount" at bounding box center [710, 110] width 86 height 16
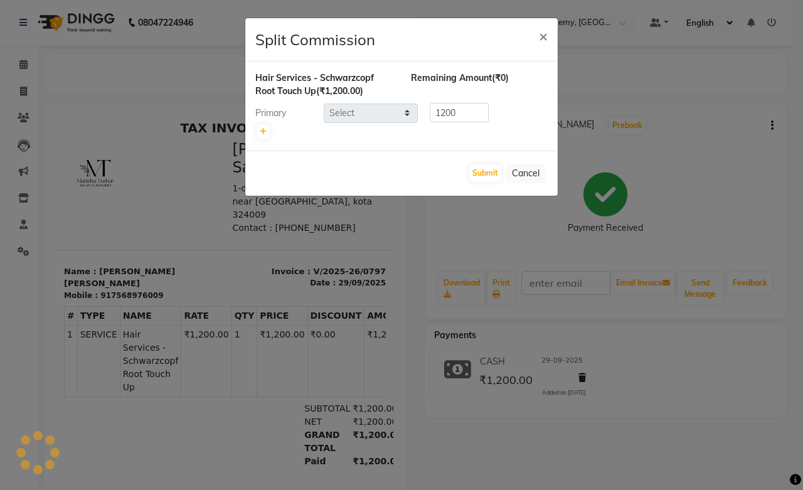
select select "93074"
click at [479, 177] on button "Submit" at bounding box center [485, 173] width 32 height 18
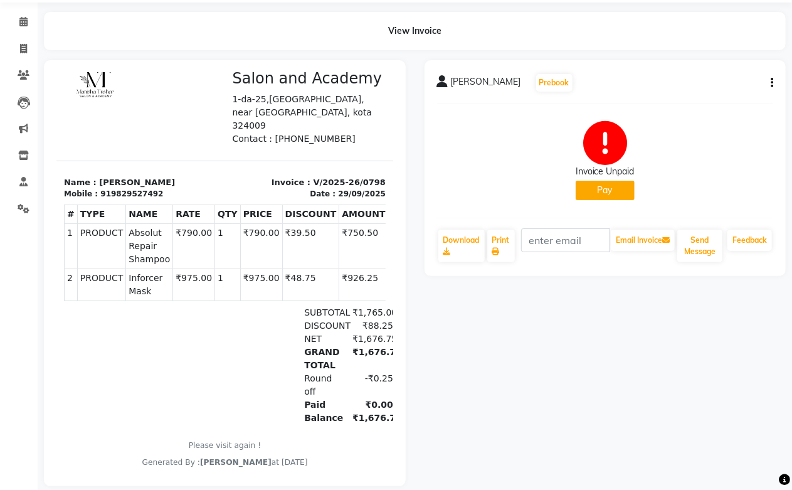
scroll to position [67, 0]
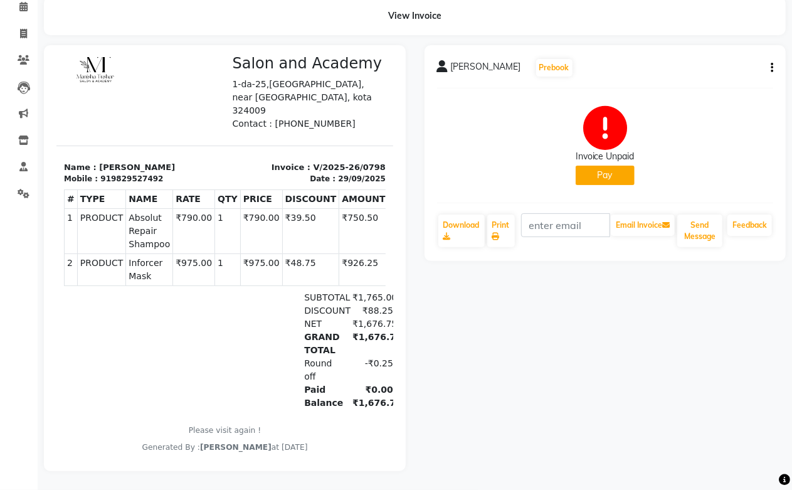
click at [589, 170] on button "Pay" at bounding box center [605, 175] width 59 height 19
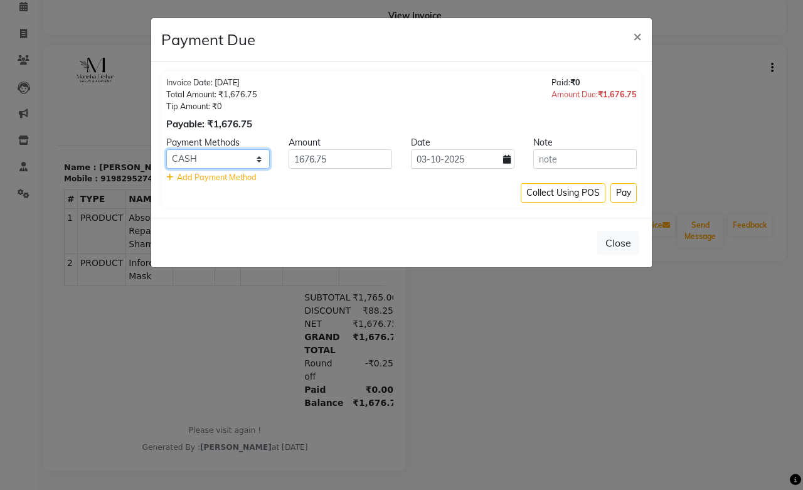
click at [221, 161] on select "Pine Labs CASH PhonePe CARD UPI ONLINE" at bounding box center [218, 158] width 104 height 19
select select "8"
click at [166, 149] on select "Pine Labs CASH PhonePe CARD UPI ONLINE" at bounding box center [218, 158] width 104 height 19
click at [504, 160] on icon at bounding box center [507, 159] width 8 height 9
select select "10"
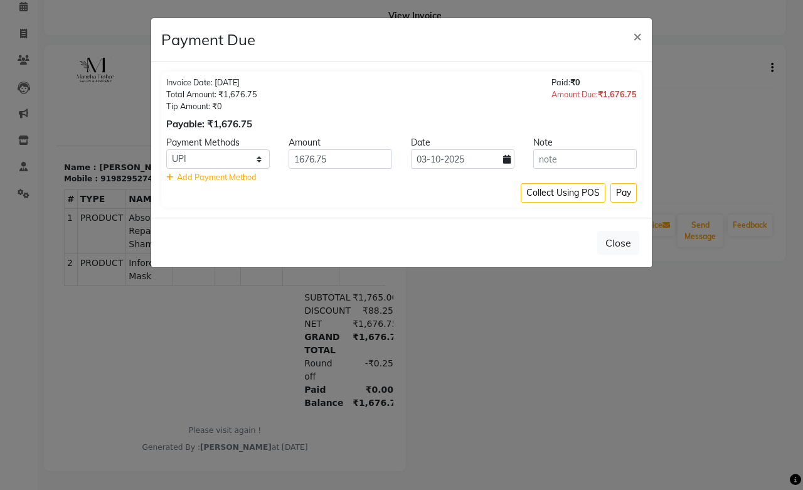
select select "2025"
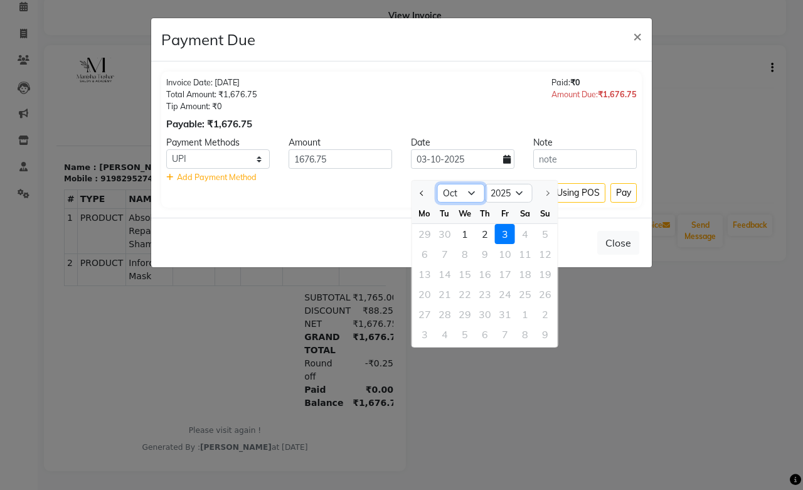
click at [454, 184] on select "Jan Feb Mar Apr May Jun Jul Aug Sep Oct" at bounding box center [461, 193] width 48 height 19
select select "9"
click at [437, 184] on select "Jan Feb Mar Apr May Jun Jul Aug Sep Oct" at bounding box center [461, 193] width 48 height 19
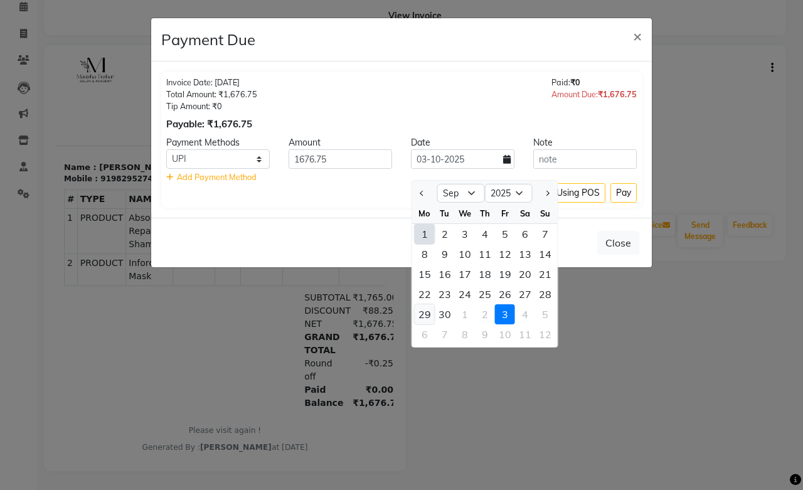
click at [425, 304] on div "29" at bounding box center [425, 314] width 20 height 20
type input "29-09-2025"
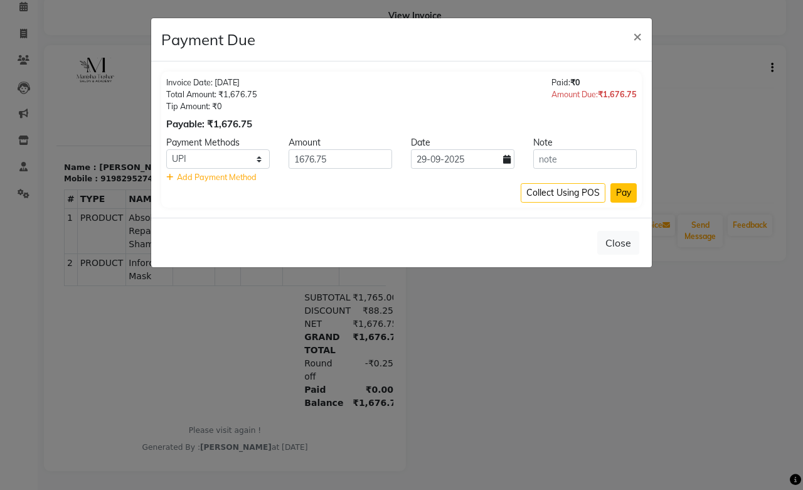
click at [619, 187] on button "Pay" at bounding box center [624, 192] width 26 height 19
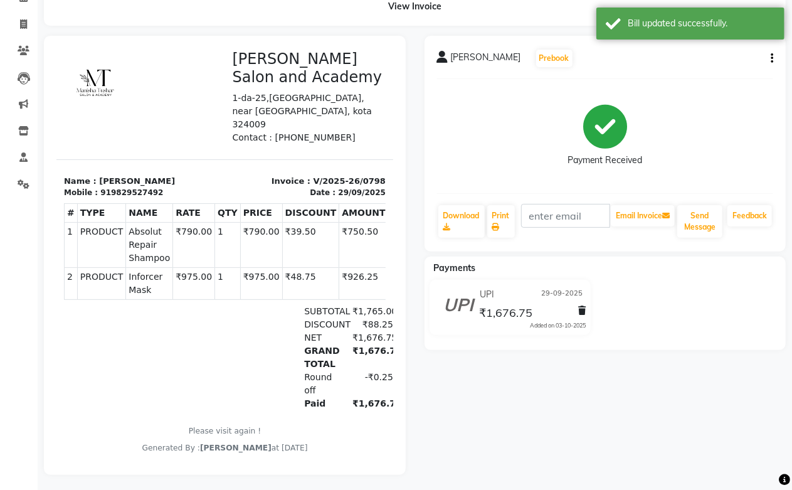
scroll to position [20, 0]
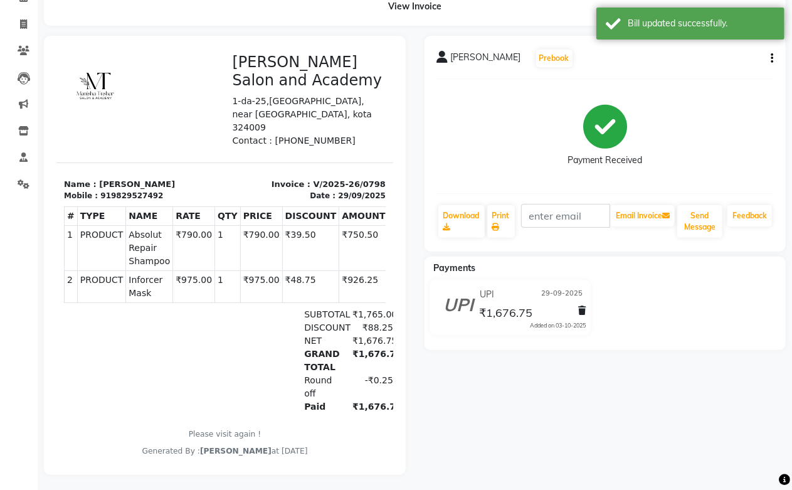
click at [771, 58] on icon "button" at bounding box center [772, 58] width 3 height 1
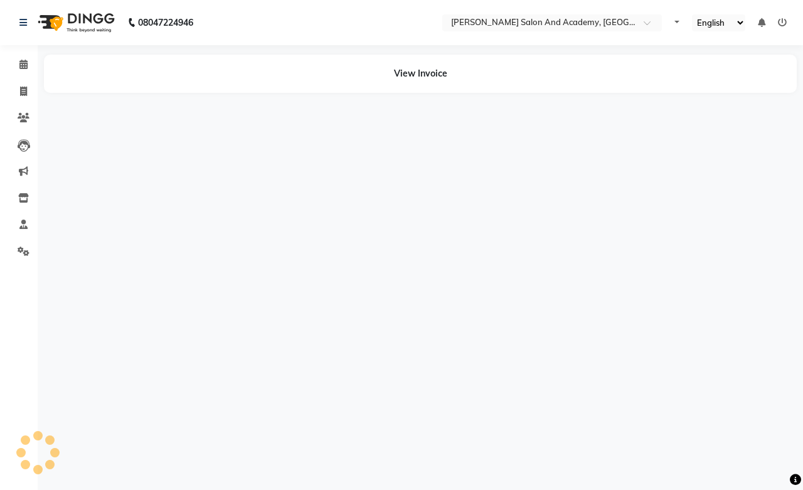
select select "en"
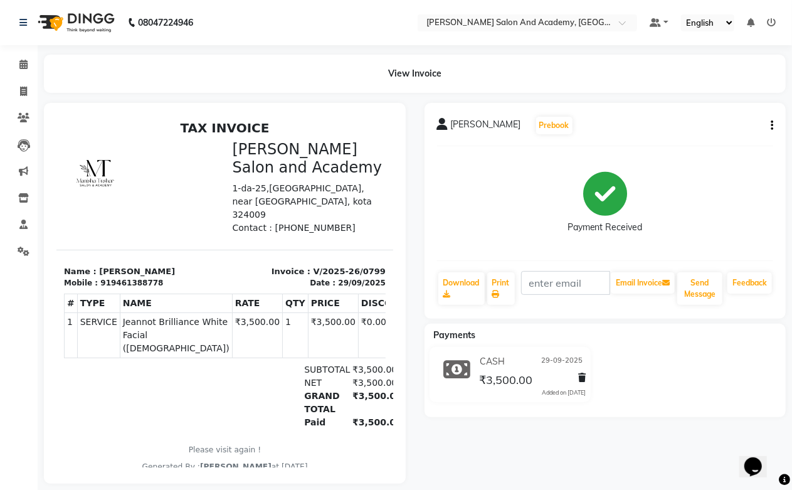
click at [773, 125] on icon "button" at bounding box center [772, 125] width 3 height 1
click at [713, 112] on div "Split Service Amount" at bounding box center [710, 110] width 86 height 16
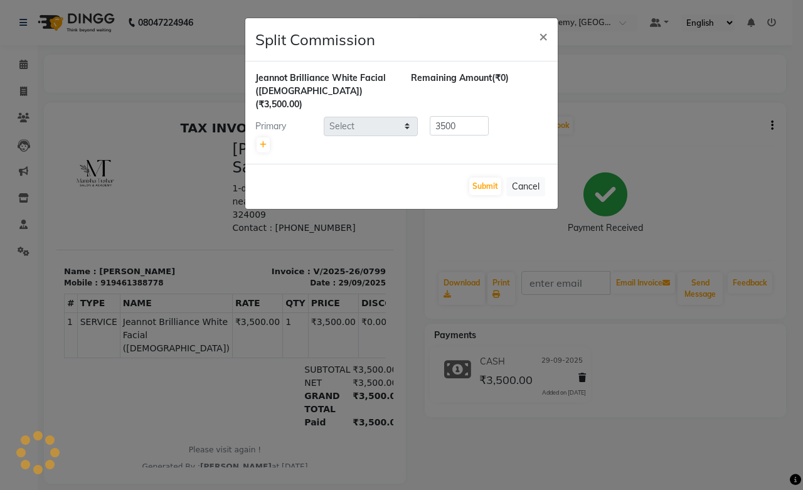
select select "90697"
click at [481, 178] on button "Submit" at bounding box center [485, 187] width 32 height 18
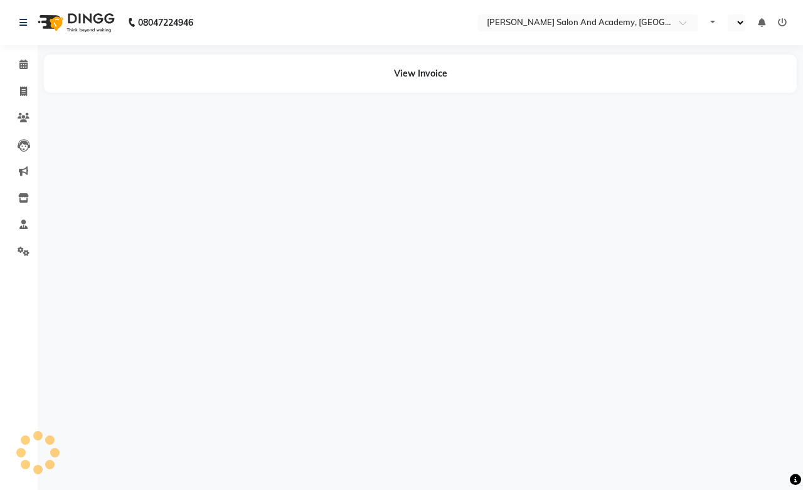
select select "en"
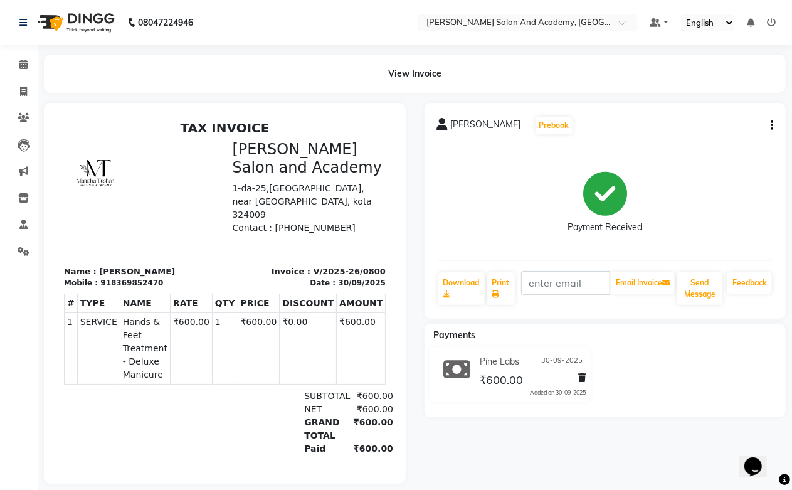
click at [772, 125] on icon "button" at bounding box center [772, 125] width 3 height 1
click at [708, 109] on div "Split Service Amount" at bounding box center [710, 110] width 86 height 16
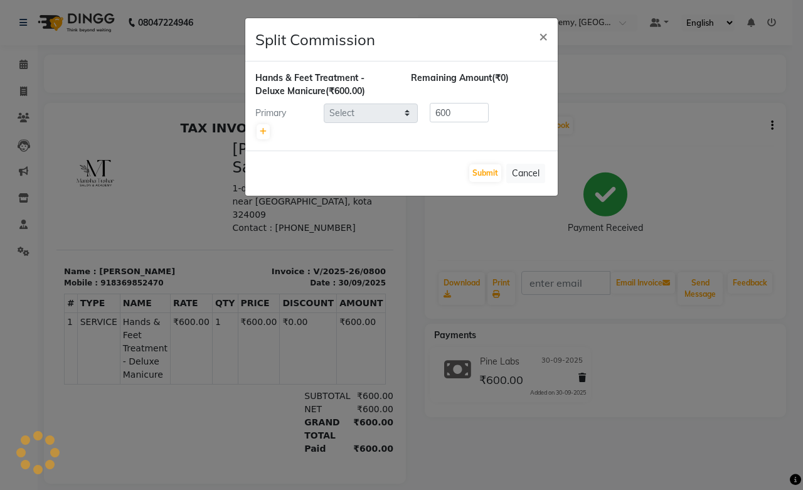
select select "88177"
click at [488, 172] on button "Submit" at bounding box center [485, 173] width 32 height 18
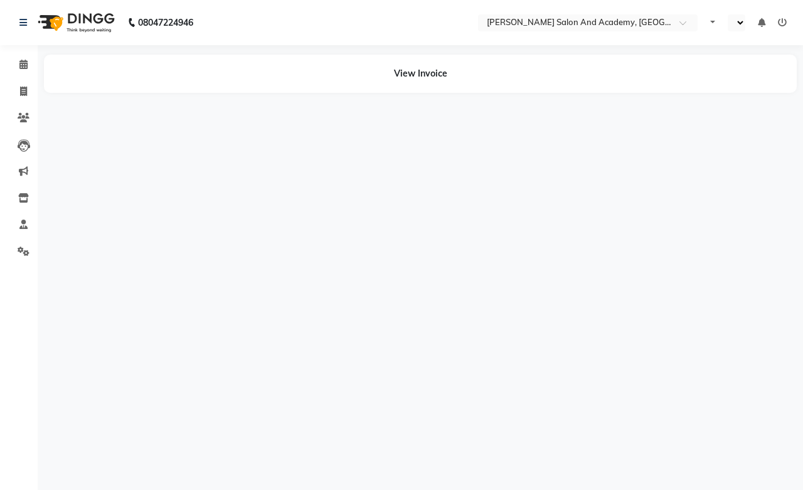
select select "en"
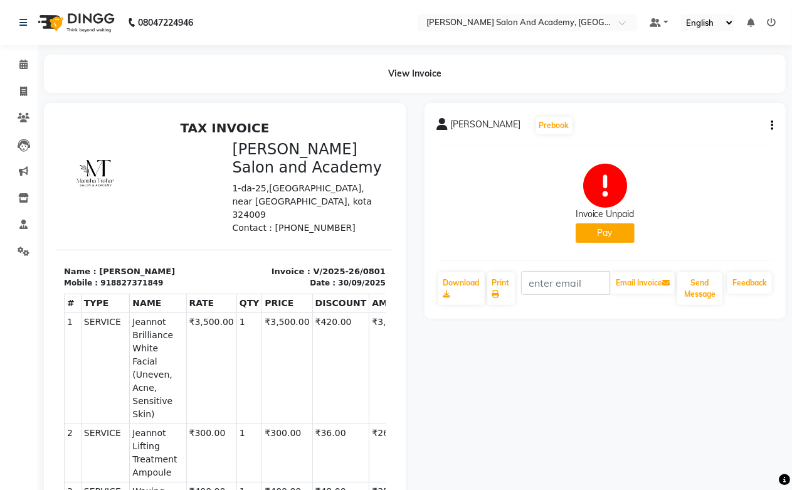
click at [773, 125] on icon "button" at bounding box center [772, 125] width 3 height 1
click at [718, 110] on div "Split Service Amount" at bounding box center [710, 110] width 86 height 16
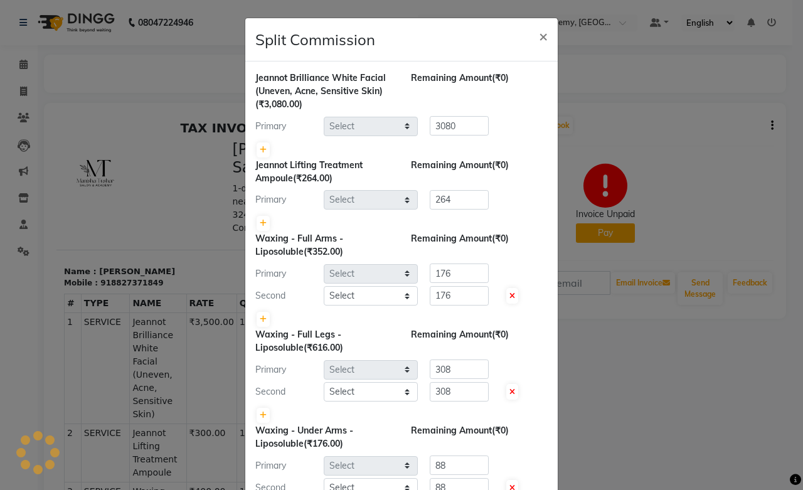
select select "88177"
select select "90697"
select select "88177"
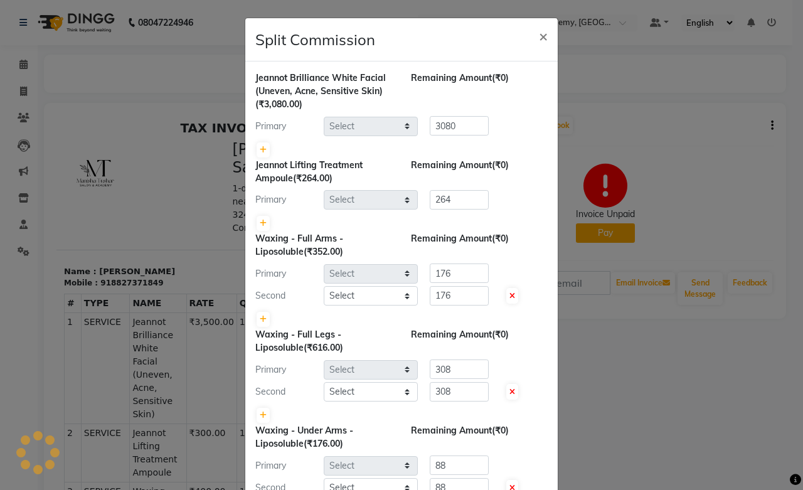
select select "90697"
select select "88177"
select select "90697"
select select "88177"
select select "90697"
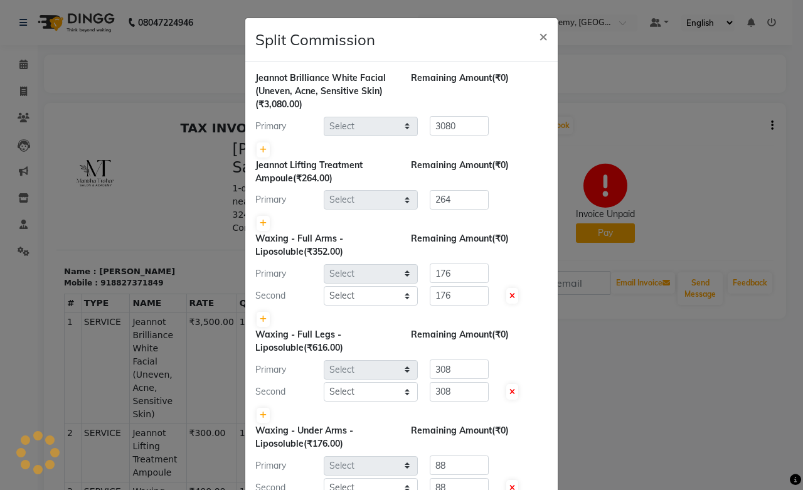
select select "93074"
select select "91086"
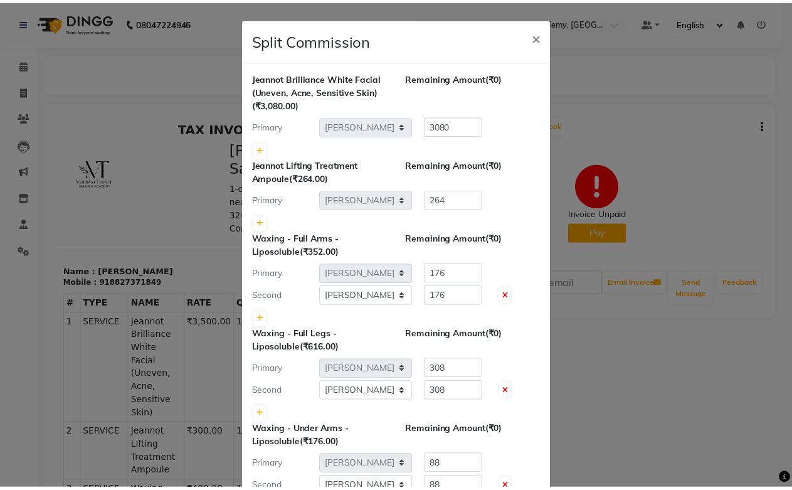
scroll to position [70, 0]
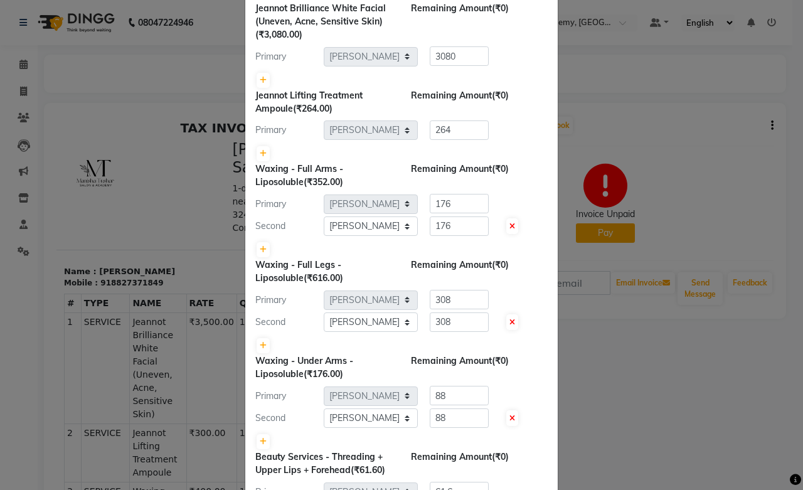
click at [565, 364] on ngb-modal-window "Split Commission × Jeannot Brilliance White Facial ([PERSON_NAME], Acne, Sensit…" at bounding box center [401, 245] width 803 height 490
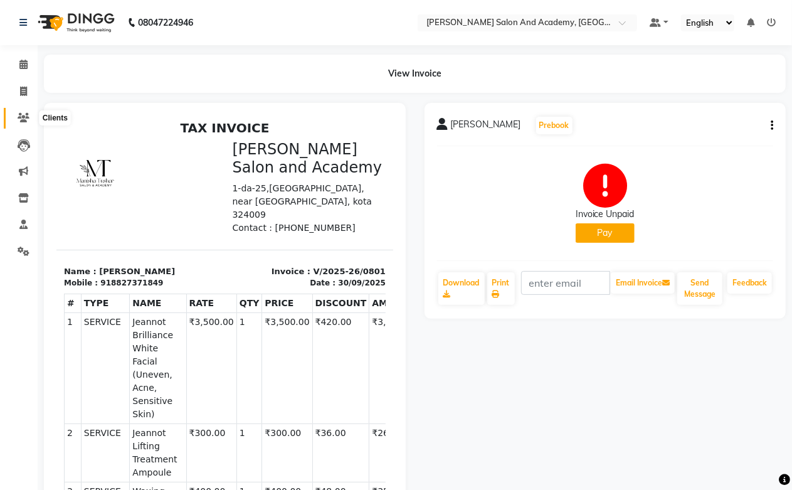
click at [28, 119] on icon at bounding box center [24, 117] width 12 height 9
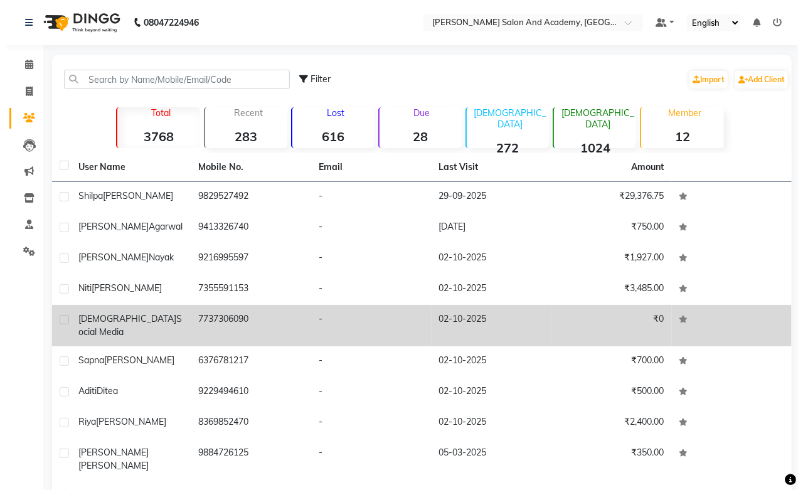
scroll to position [53, 0]
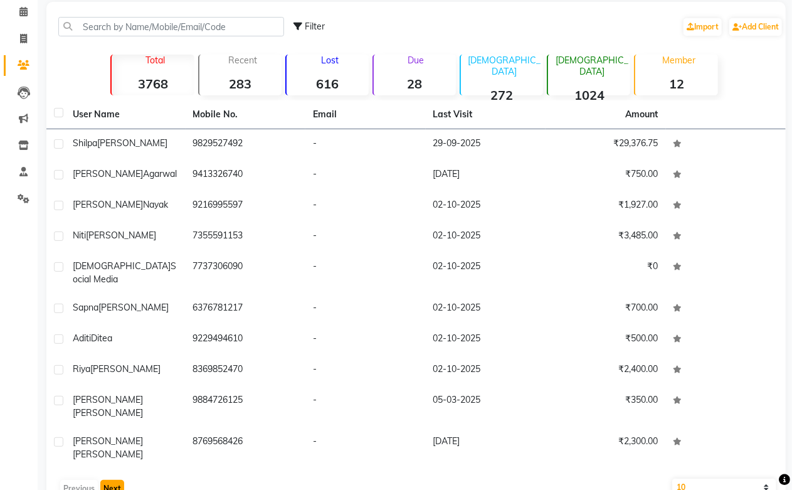
click at [105, 480] on button "Next" at bounding box center [112, 489] width 24 height 18
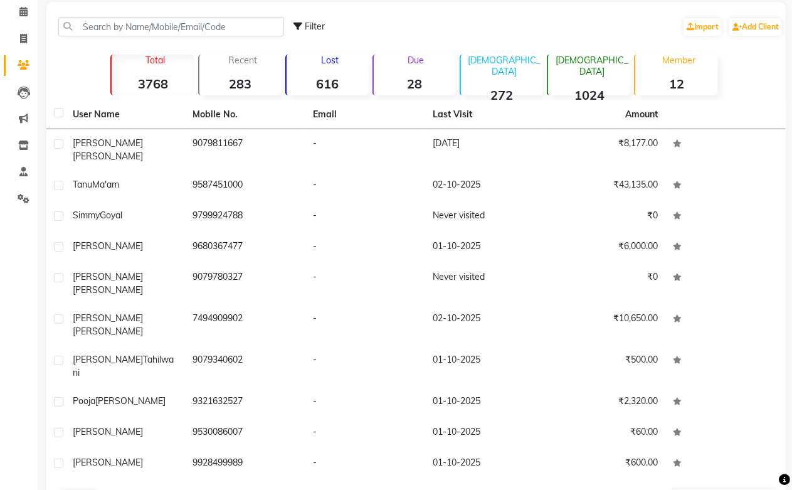
click at [110, 489] on button "Next" at bounding box center [112, 500] width 24 height 18
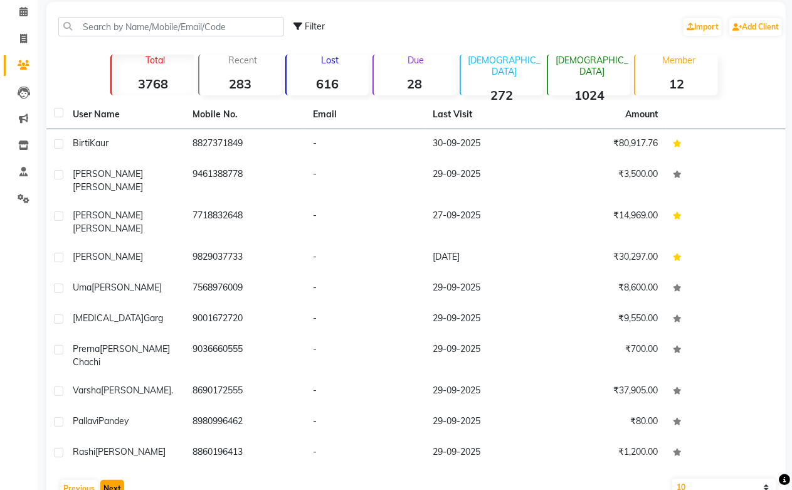
click at [110, 480] on button "Next" at bounding box center [112, 489] width 24 height 18
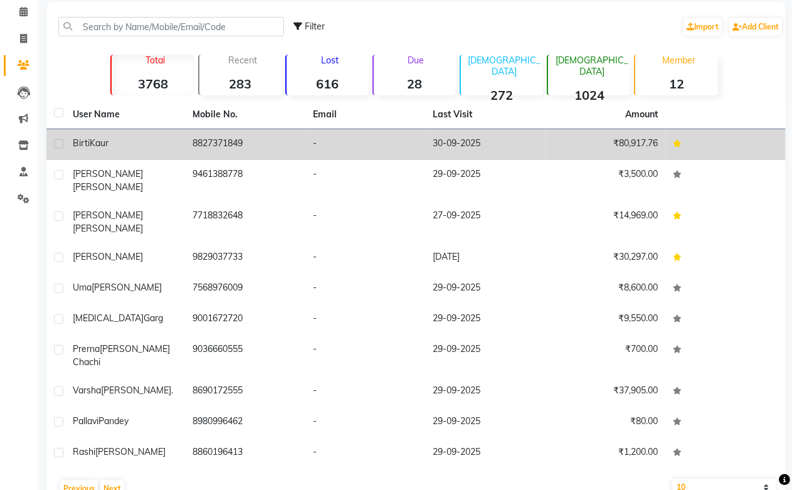
click at [208, 142] on td "8827371849" at bounding box center [246, 144] width 120 height 31
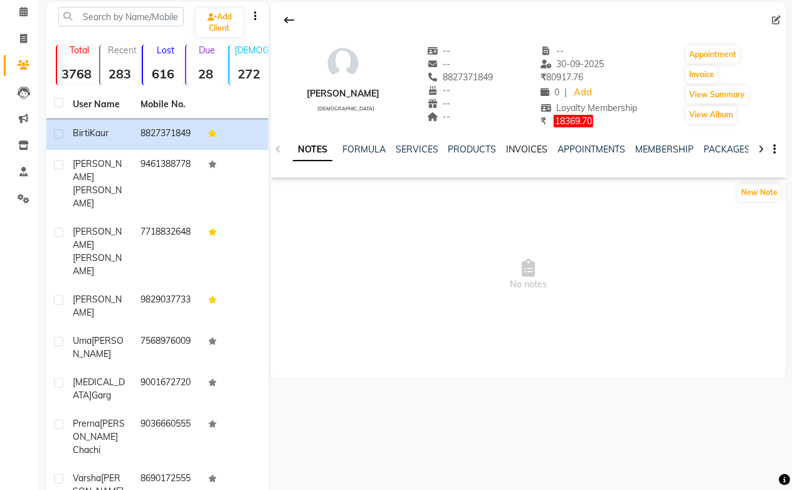
click at [533, 149] on link "INVOICES" at bounding box center [527, 149] width 41 height 11
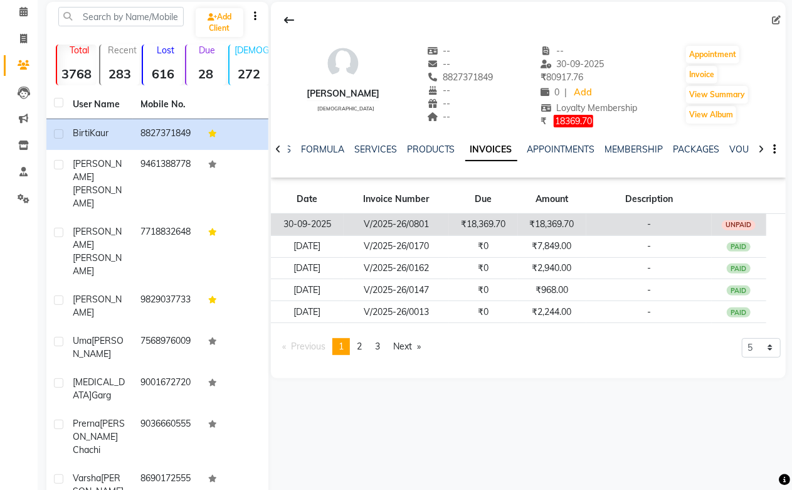
click at [488, 221] on td "₹18,369.70" at bounding box center [483, 224] width 68 height 22
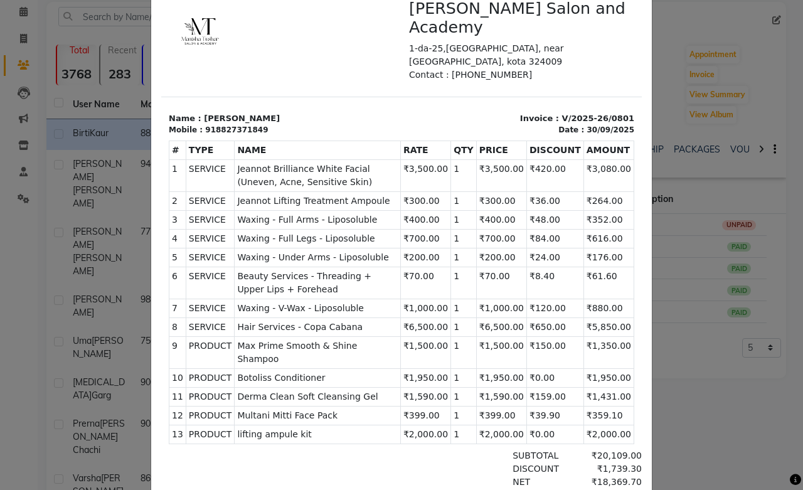
scroll to position [70, 0]
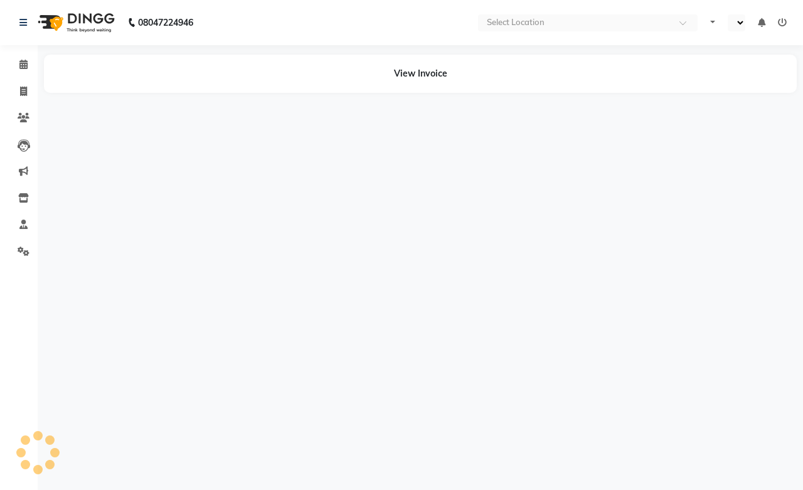
select select "en"
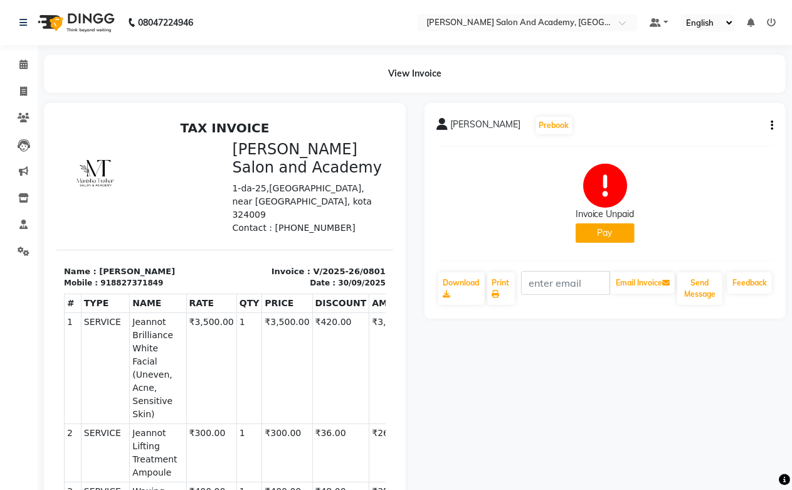
click at [768, 128] on button "button" at bounding box center [770, 125] width 8 height 13
click at [722, 111] on div "Split Service Amount" at bounding box center [710, 110] width 86 height 16
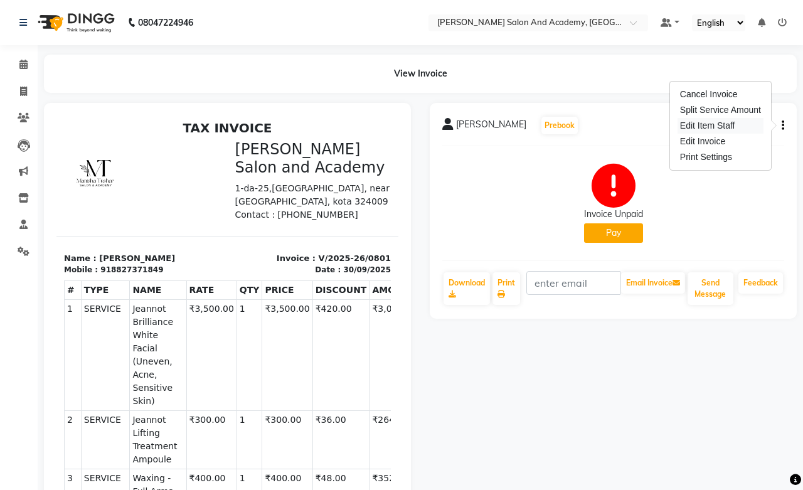
select select "88177"
select select "90697"
select select "88177"
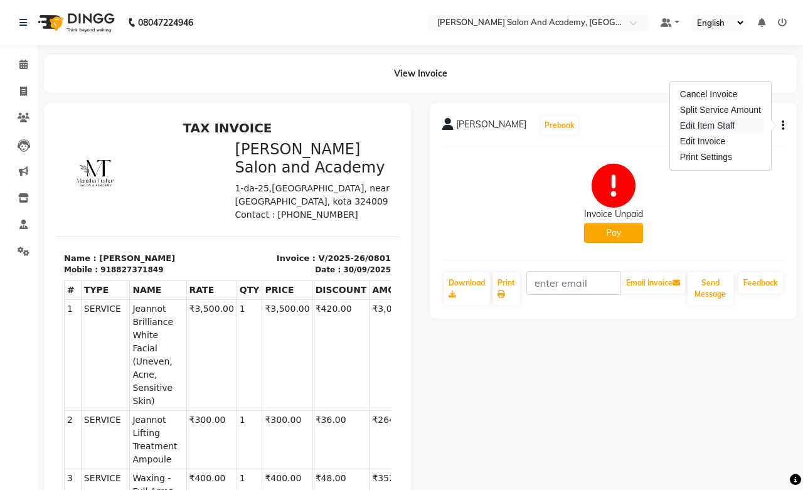
select select "90697"
select select "88177"
select select "90697"
select select "88177"
select select "90697"
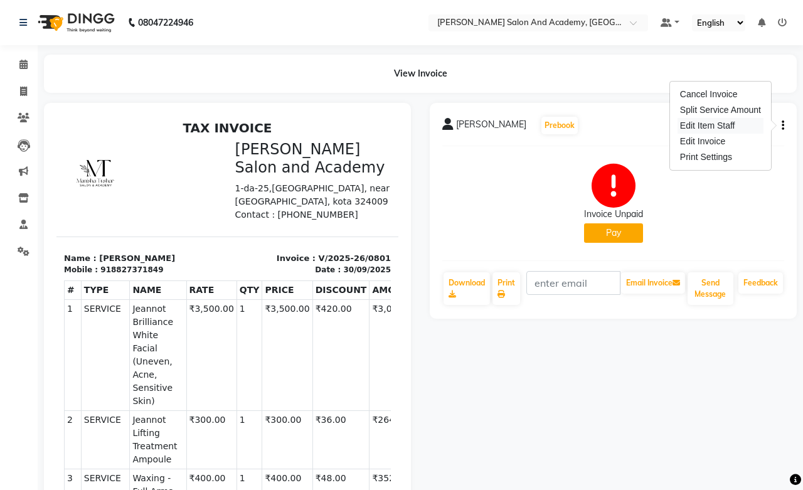
select select "93074"
select select "91086"
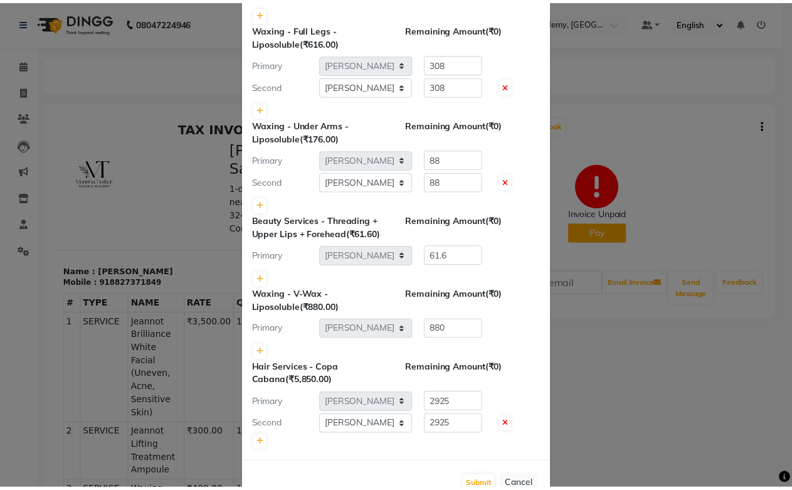
scroll to position [341, 0]
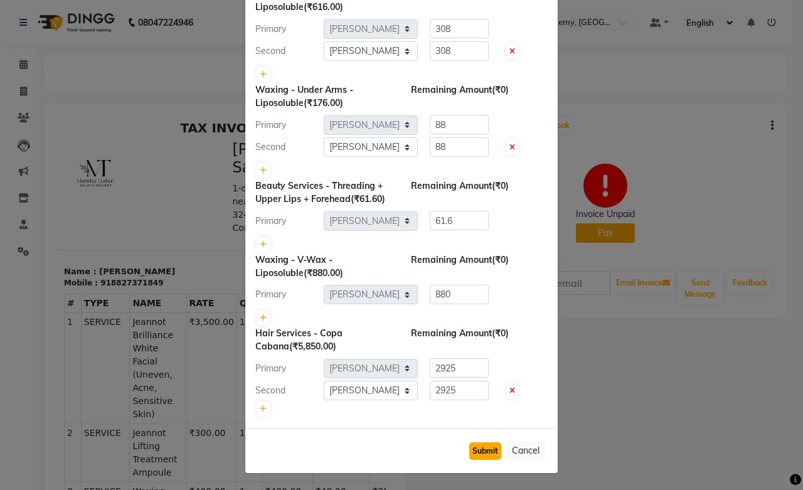
click at [484, 449] on button "Submit" at bounding box center [485, 451] width 32 height 18
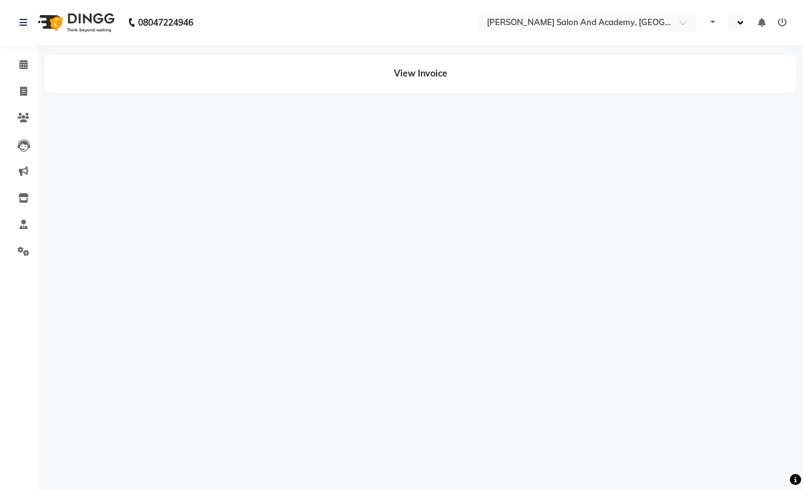
select select "en"
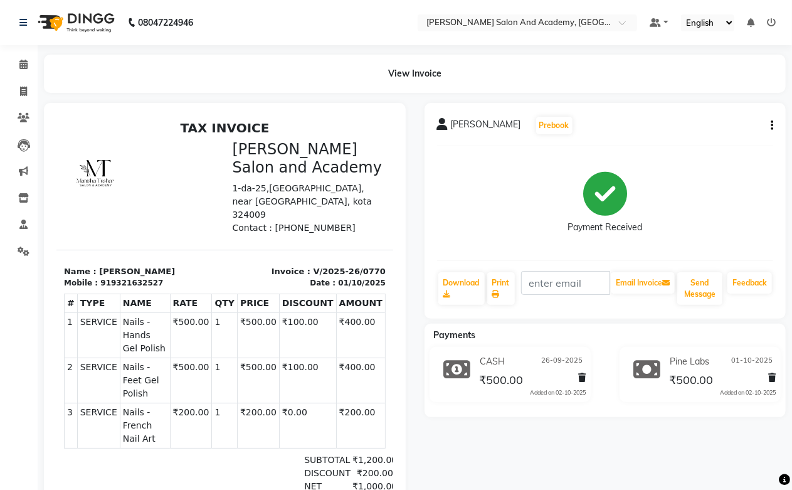
click at [770, 119] on button "button" at bounding box center [770, 125] width 8 height 13
click at [689, 108] on div "Split Service Amount" at bounding box center [710, 110] width 86 height 16
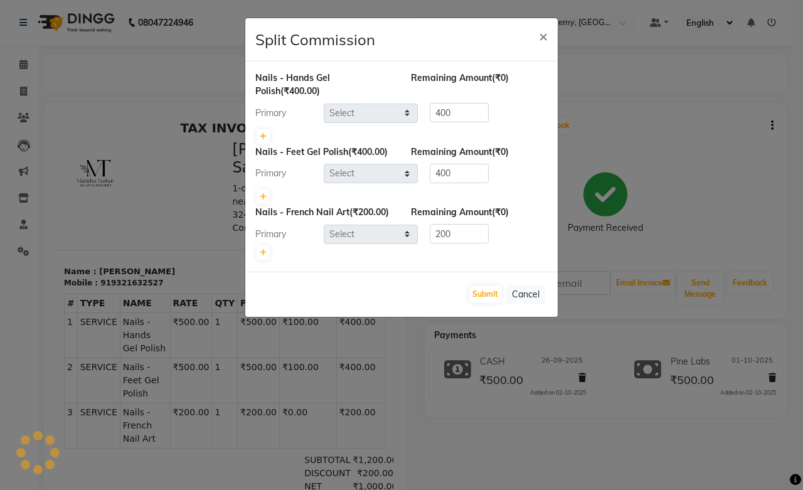
select select "49047"
click at [479, 291] on button "Submit" at bounding box center [485, 294] width 32 height 18
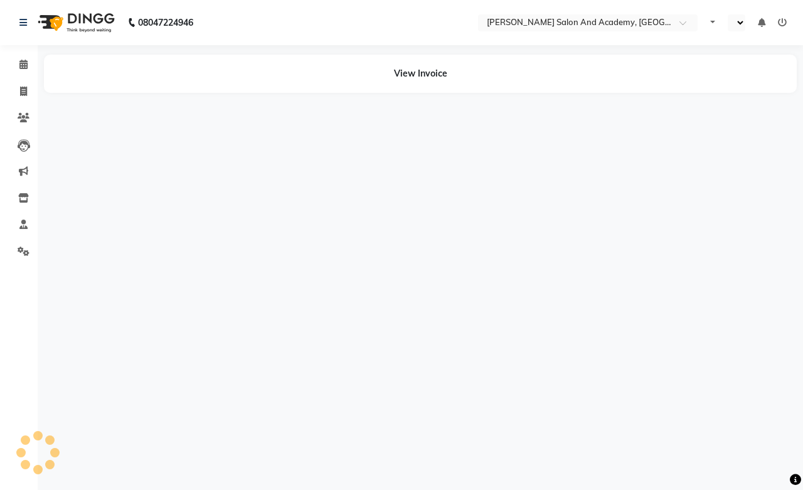
select select "en"
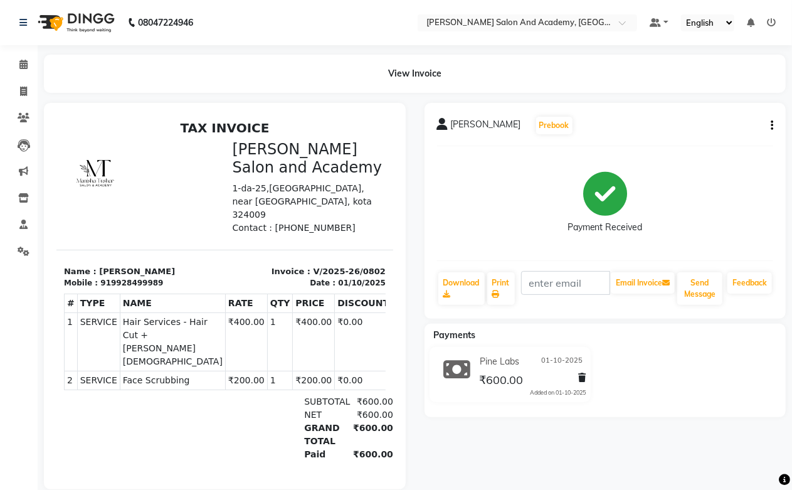
click at [769, 127] on button "button" at bounding box center [770, 125] width 8 height 13
click at [724, 109] on div "Split Service Amount" at bounding box center [710, 110] width 86 height 16
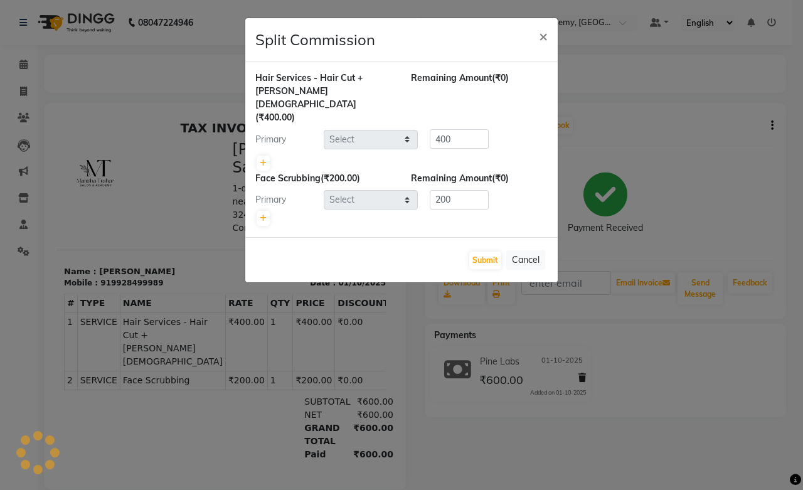
select select "91086"
click at [499, 252] on button "Submit" at bounding box center [485, 261] width 32 height 18
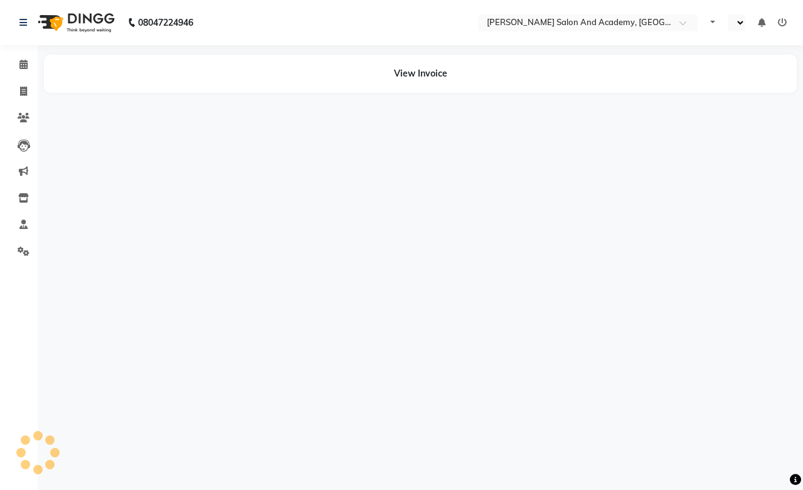
select select "en"
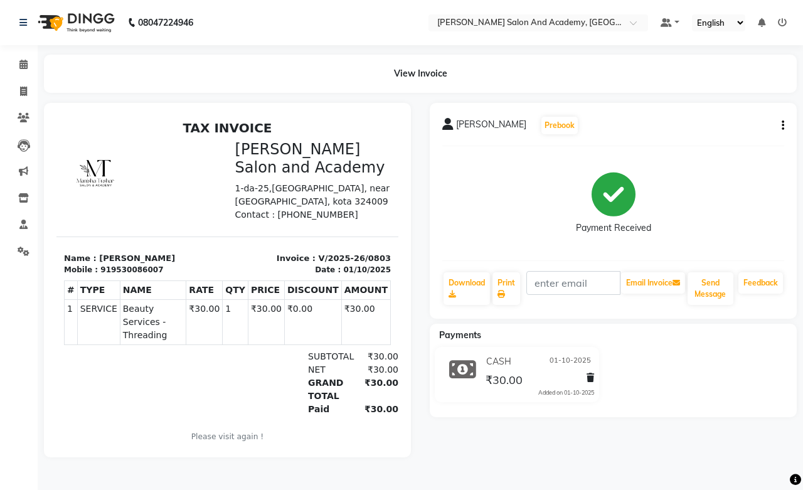
click at [779, 127] on button "button" at bounding box center [781, 125] width 8 height 13
click at [722, 110] on div "Split Service Amount" at bounding box center [721, 110] width 86 height 16
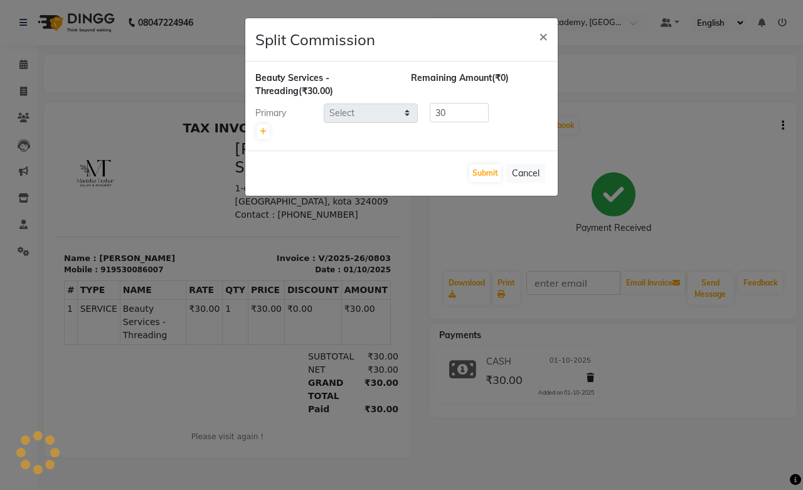
select select "88177"
click at [489, 173] on button "Submit" at bounding box center [485, 173] width 32 height 18
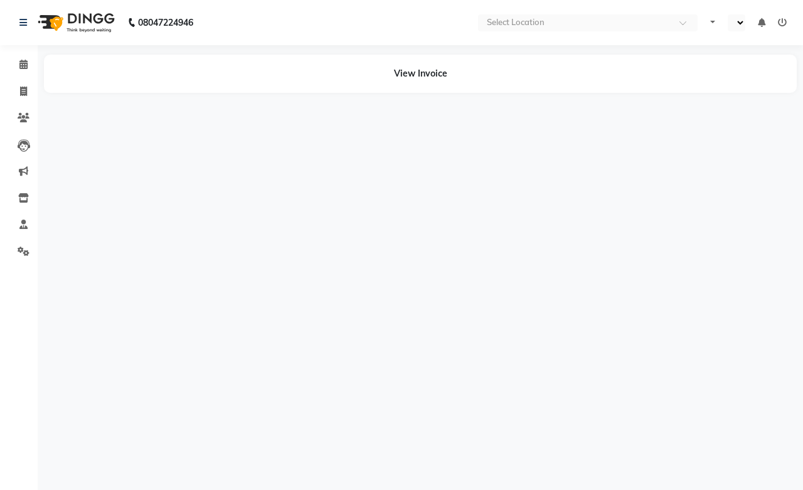
select select "en"
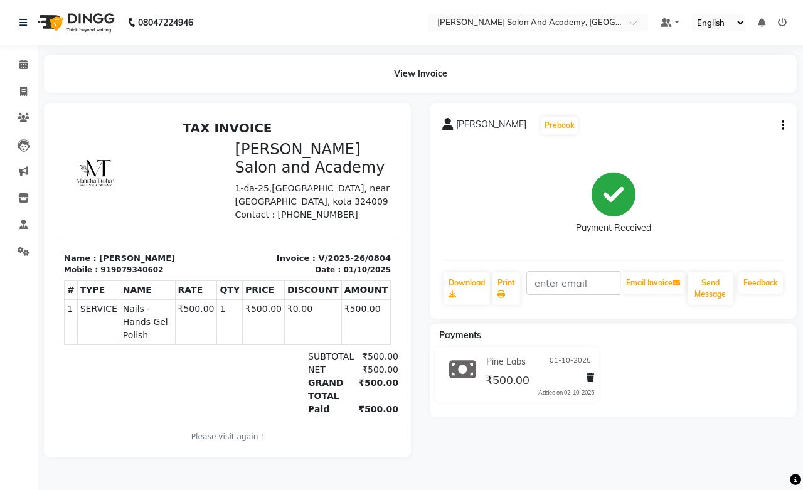
click at [781, 127] on button "button" at bounding box center [781, 125] width 8 height 13
click at [733, 107] on div "Split Service Amount" at bounding box center [721, 110] width 86 height 16
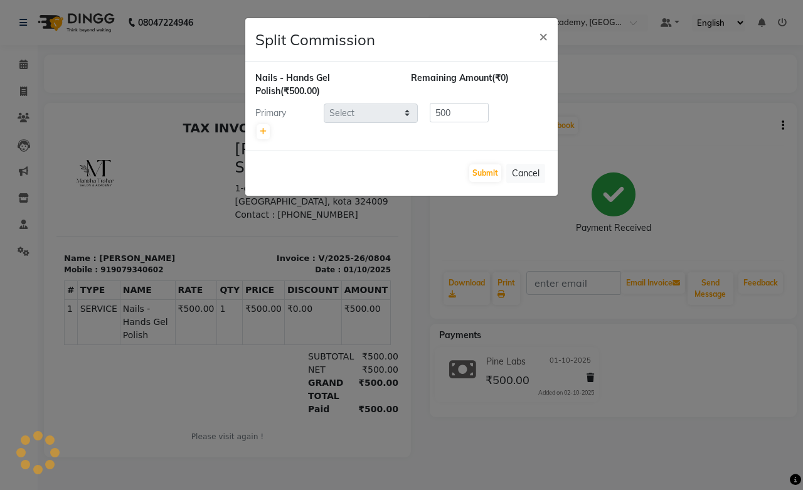
select select "49047"
click at [488, 173] on button "Submit" at bounding box center [485, 173] width 32 height 18
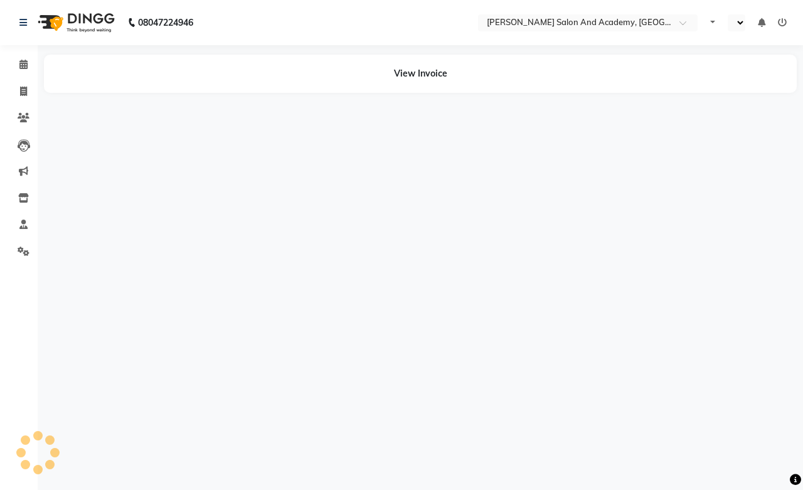
select select "en"
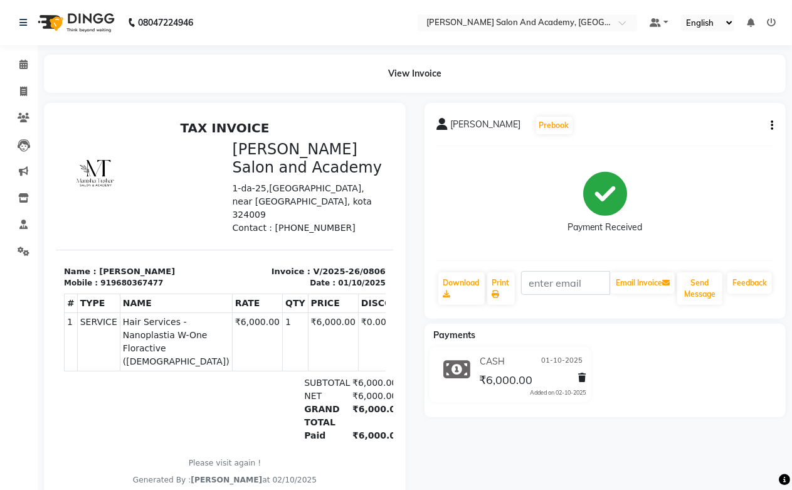
click at [772, 125] on icon "button" at bounding box center [772, 125] width 3 height 1
click at [718, 111] on div "Split Service Amount" at bounding box center [710, 110] width 86 height 16
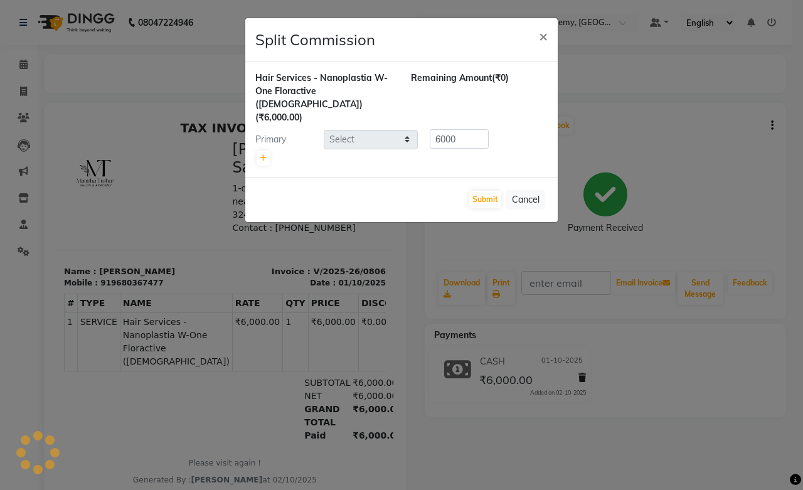
select select "91086"
click at [262, 154] on icon at bounding box center [263, 158] width 7 height 8
type input "3000"
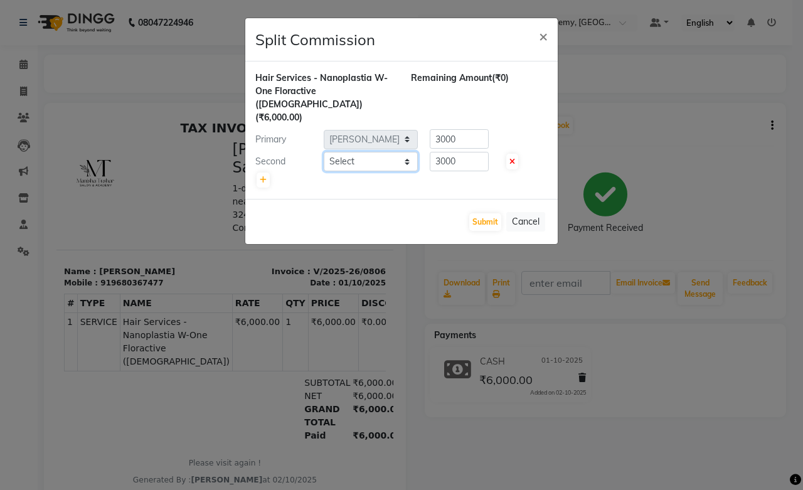
click at [348, 152] on select "Select [PERSON_NAME] [PERSON_NAME] [PERSON_NAME] [PERSON_NAME] [PERSON_NAME] [P…" at bounding box center [371, 161] width 94 height 19
select select "88353"
click at [324, 152] on select "Select [PERSON_NAME] [PERSON_NAME] [PERSON_NAME] [PERSON_NAME] [PERSON_NAME] [P…" at bounding box center [371, 161] width 94 height 19
click at [484, 213] on button "Submit" at bounding box center [485, 222] width 32 height 18
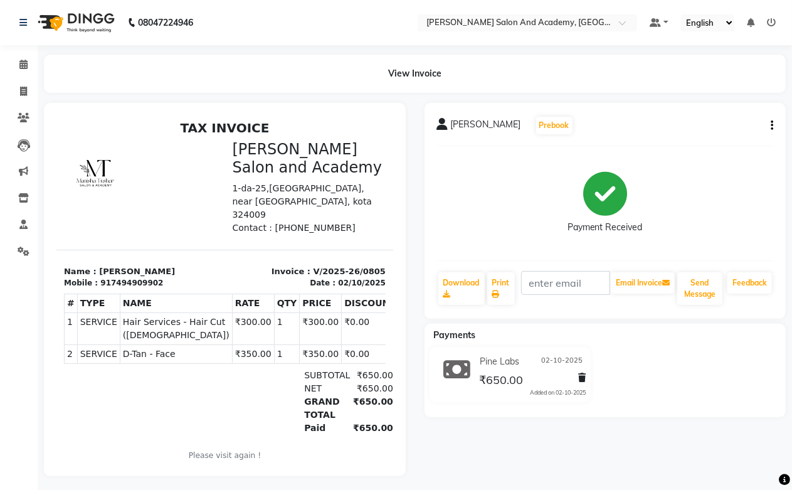
click at [774, 125] on div "Jitesh Rao Prebook Payment Received Download Print Email Invoice Send Message F…" at bounding box center [606, 211] width 362 height 216
click at [767, 125] on button "button" at bounding box center [770, 125] width 8 height 13
click at [732, 103] on div "Split Service Amount" at bounding box center [710, 110] width 86 height 16
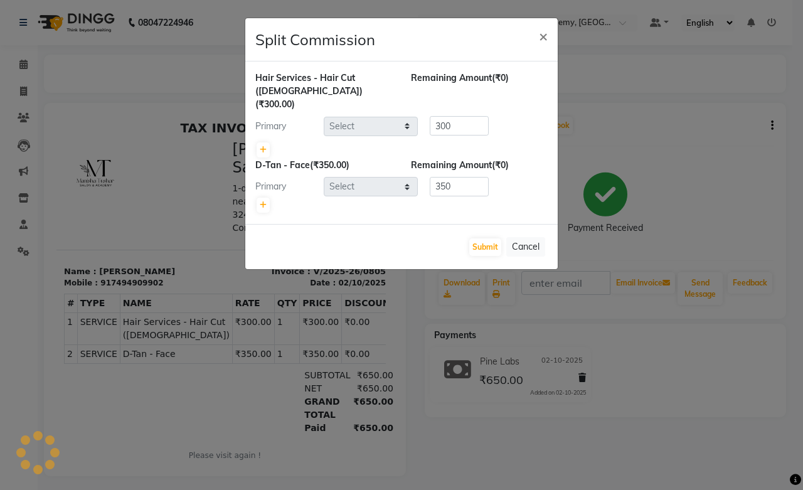
select select "91086"
click at [489, 238] on button "Submit" at bounding box center [485, 247] width 32 height 18
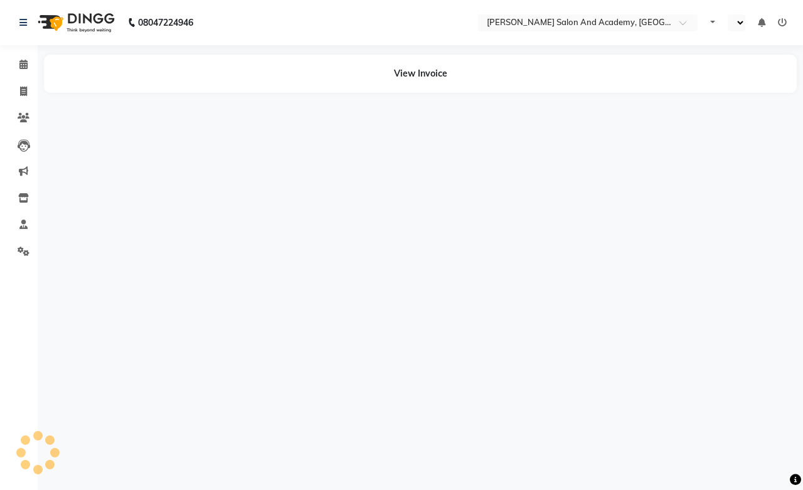
select select "en"
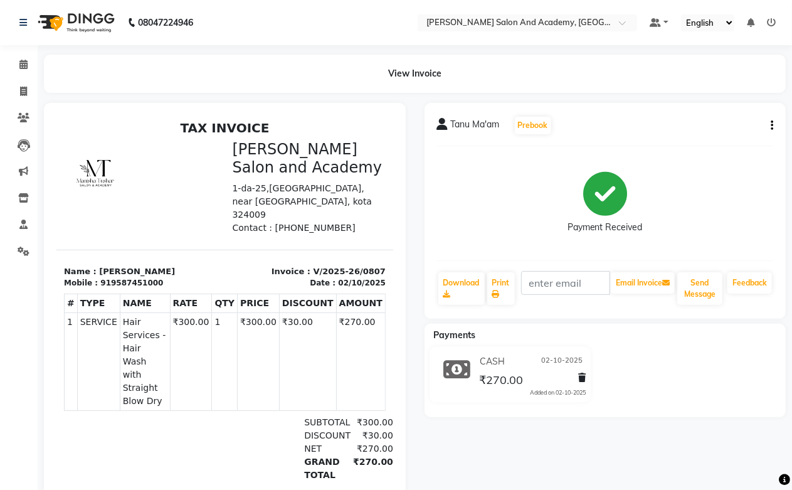
click at [779, 124] on div "[PERSON_NAME] Prebook Payment Received Download Print Email Invoice Send Messag…" at bounding box center [606, 211] width 362 height 216
click at [769, 124] on button "button" at bounding box center [770, 125] width 8 height 13
click at [711, 110] on div "Split Service Amount" at bounding box center [710, 110] width 86 height 16
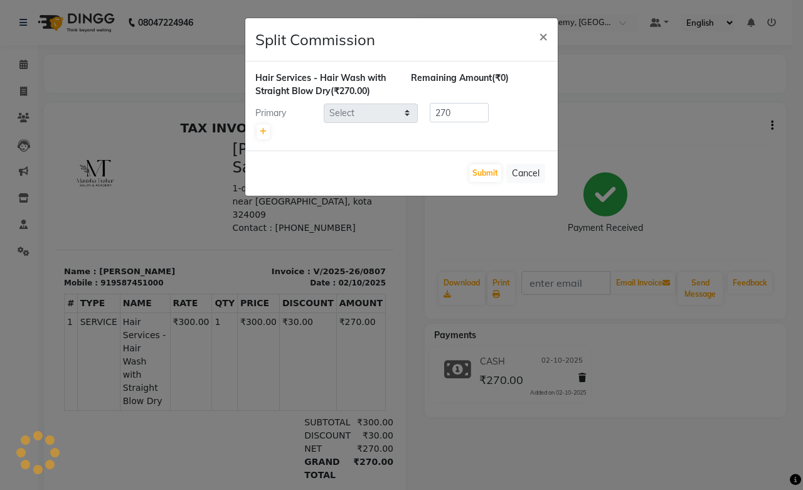
select select "93074"
click at [496, 169] on button "Submit" at bounding box center [485, 173] width 32 height 18
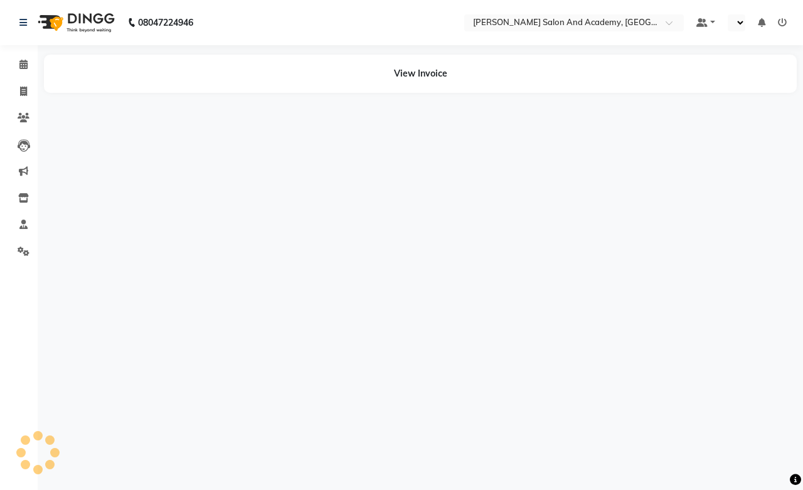
select select "en"
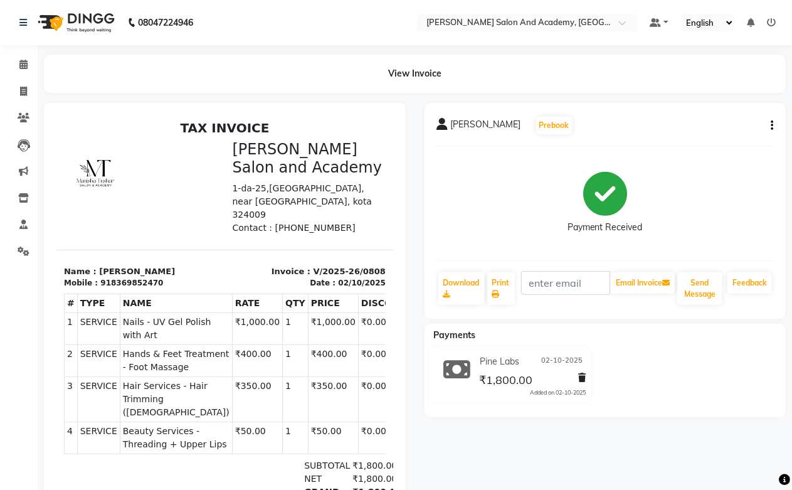
click at [768, 126] on button "button" at bounding box center [770, 125] width 8 height 13
click at [722, 115] on div "Split Service Amount" at bounding box center [710, 110] width 86 height 16
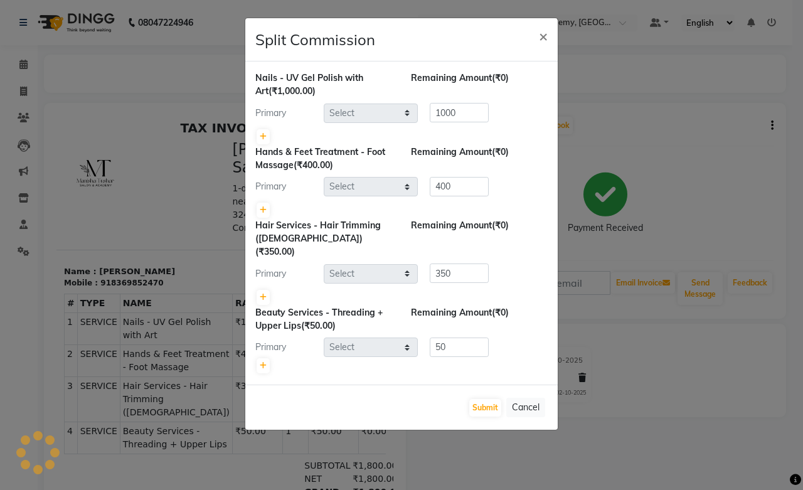
select select "49047"
select select "88177"
select select "93074"
select select "88177"
click at [497, 399] on button "Submit" at bounding box center [485, 408] width 32 height 18
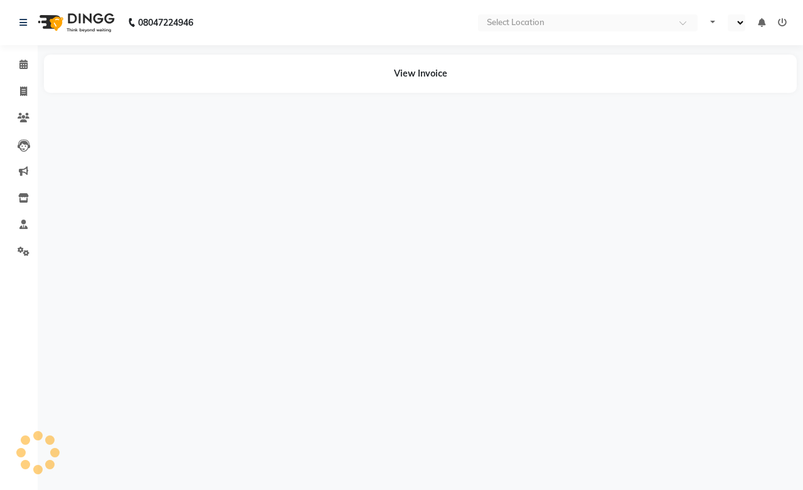
select select "en"
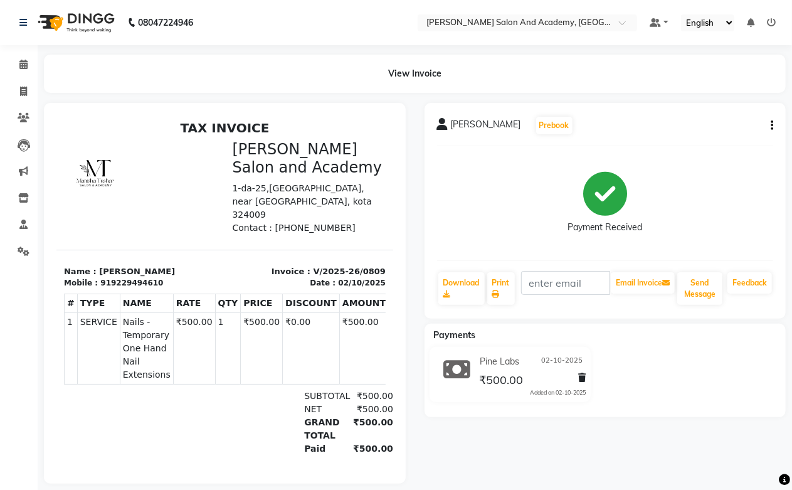
click at [769, 126] on button "button" at bounding box center [770, 125] width 8 height 13
click at [736, 111] on div "Split Service Amount" at bounding box center [710, 110] width 86 height 16
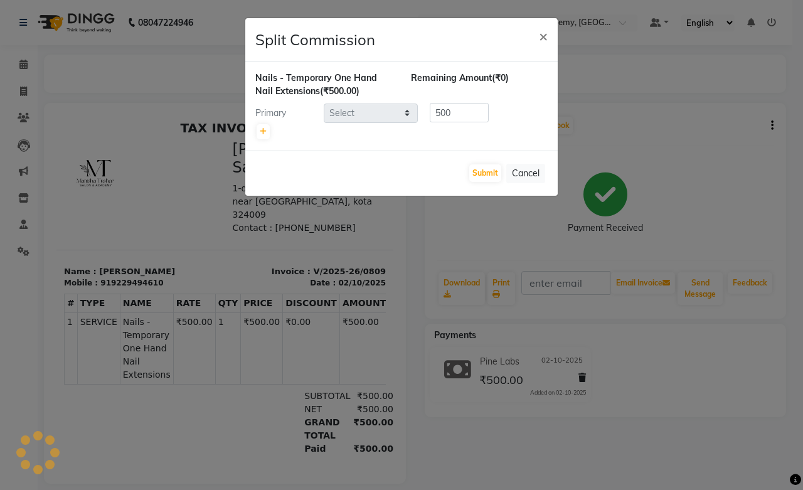
select select "49047"
click at [485, 170] on button "Submit" at bounding box center [485, 173] width 32 height 18
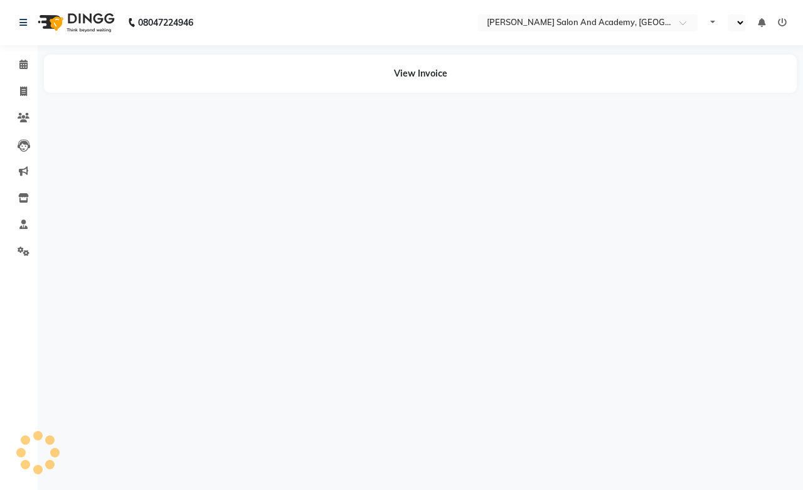
select select "en"
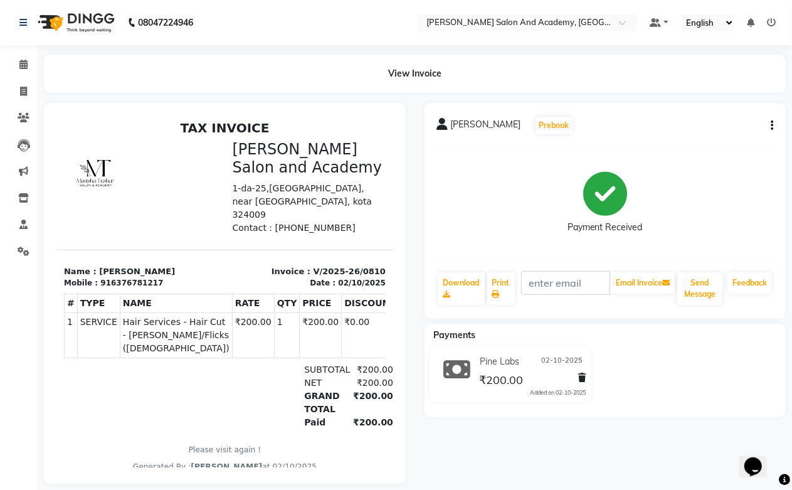
click at [772, 125] on icon "button" at bounding box center [772, 125] width 3 height 1
click at [722, 112] on div "Split Service Amount" at bounding box center [710, 110] width 86 height 16
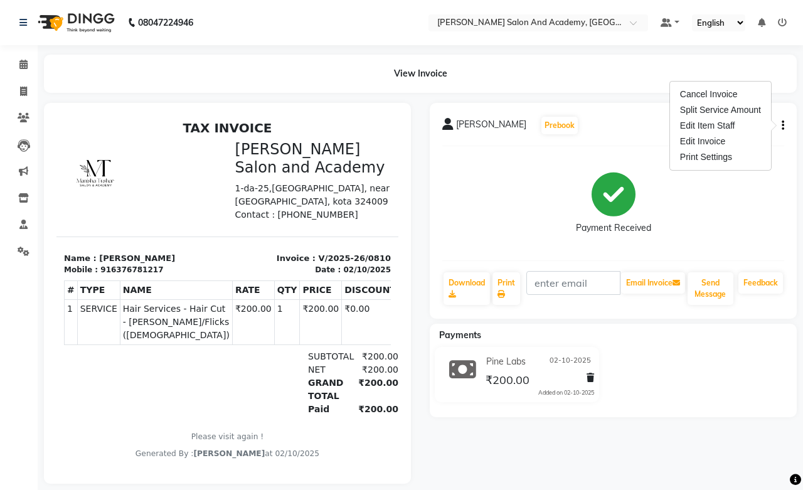
select select "93074"
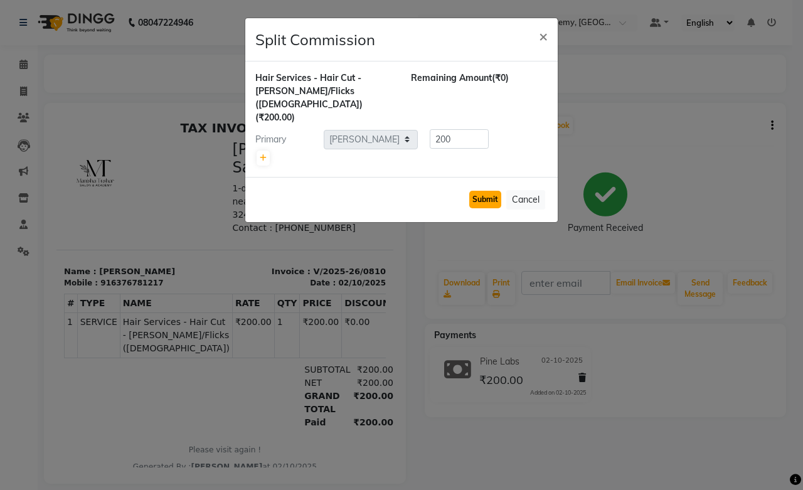
click at [469, 191] on button "Submit" at bounding box center [485, 200] width 32 height 18
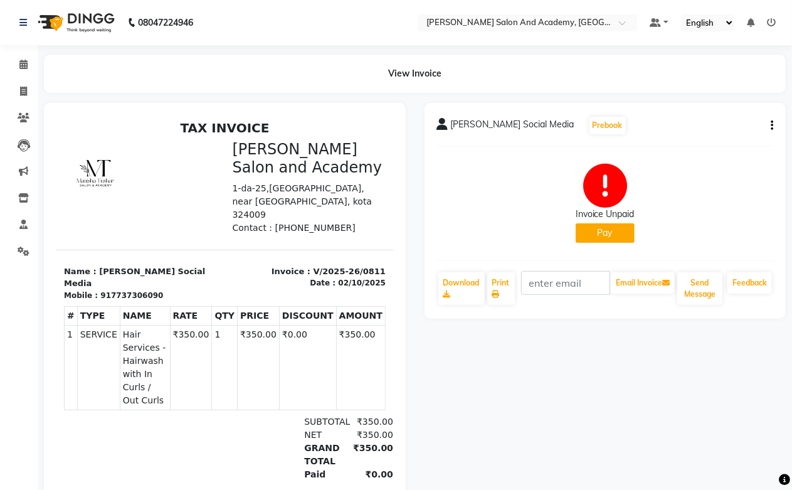
click at [771, 126] on icon "button" at bounding box center [772, 125] width 3 height 1
click at [713, 108] on div "Split Service Amount" at bounding box center [710, 110] width 86 height 16
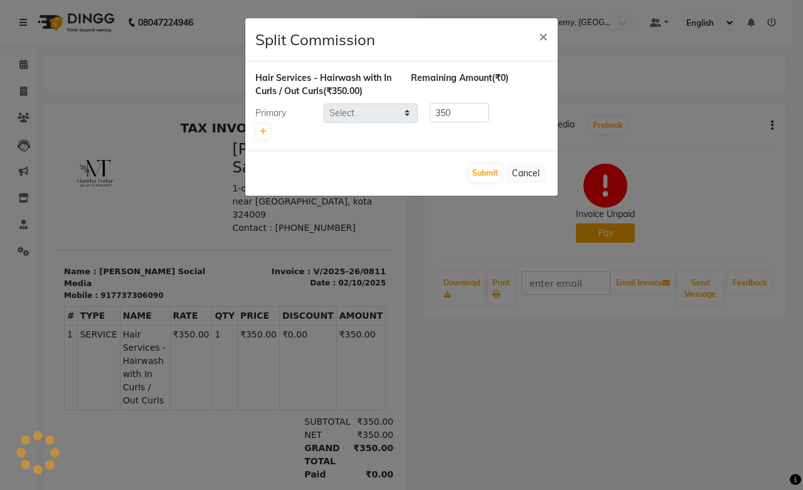
select select "93074"
click at [471, 171] on button "Submit" at bounding box center [485, 173] width 32 height 18
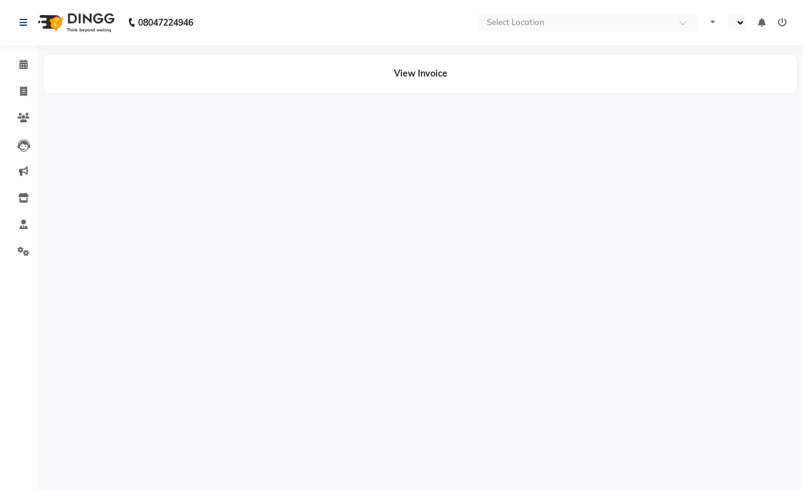
select select "en"
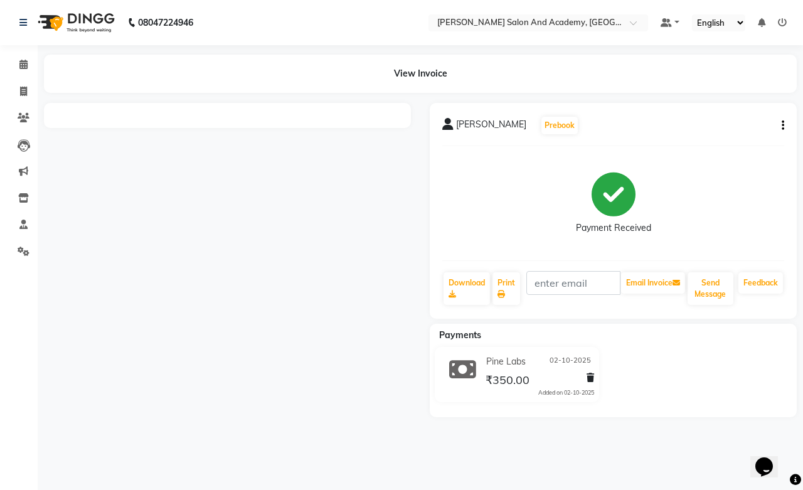
click at [779, 124] on button "button" at bounding box center [781, 125] width 8 height 13
click at [710, 114] on div "Split Service Amount" at bounding box center [721, 110] width 86 height 16
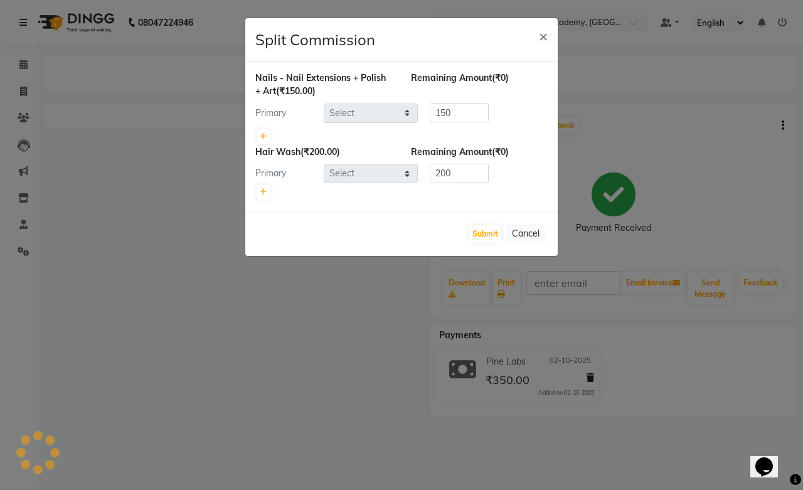
select select "49047"
click at [471, 228] on button "Submit" at bounding box center [485, 234] width 32 height 18
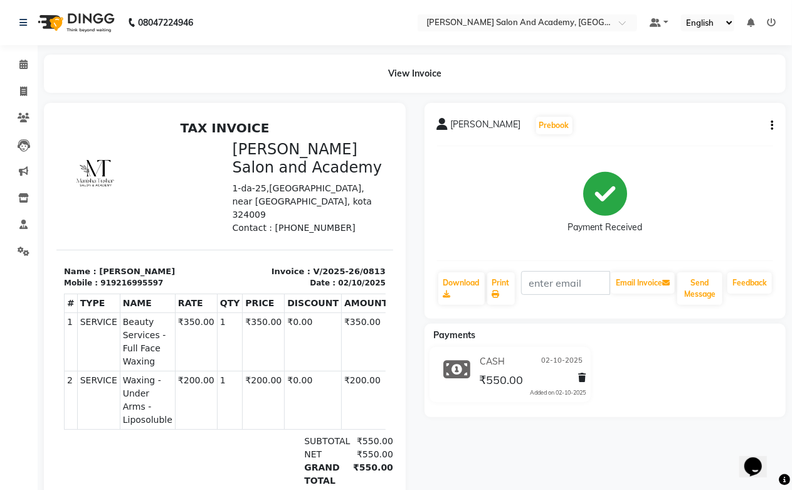
click at [769, 127] on button "button" at bounding box center [770, 125] width 8 height 13
click at [729, 111] on div "Split Service Amount" at bounding box center [710, 110] width 86 height 16
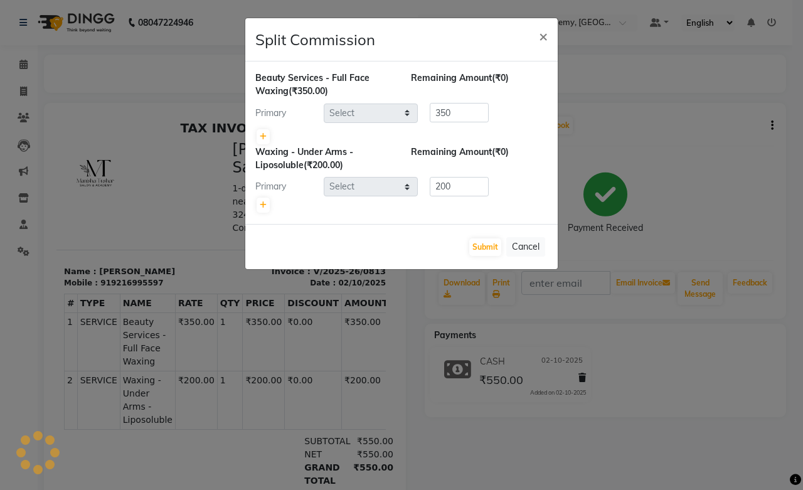
select select "88177"
click at [483, 247] on button "Submit" at bounding box center [485, 247] width 32 height 18
